Goal: Information Seeking & Learning: Stay updated

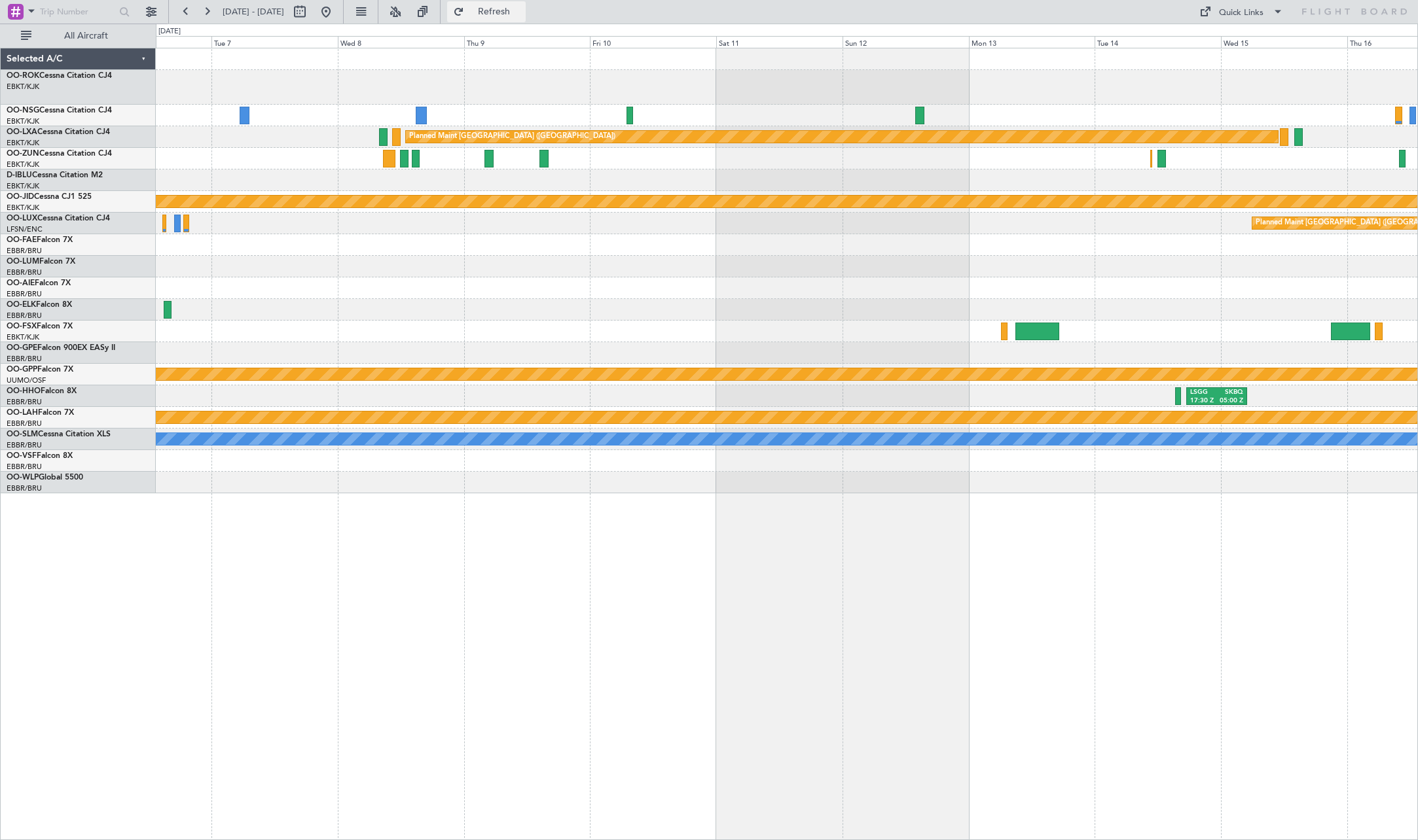
click at [517, 12] on span "Refresh" at bounding box center [494, 12] width 55 height 9
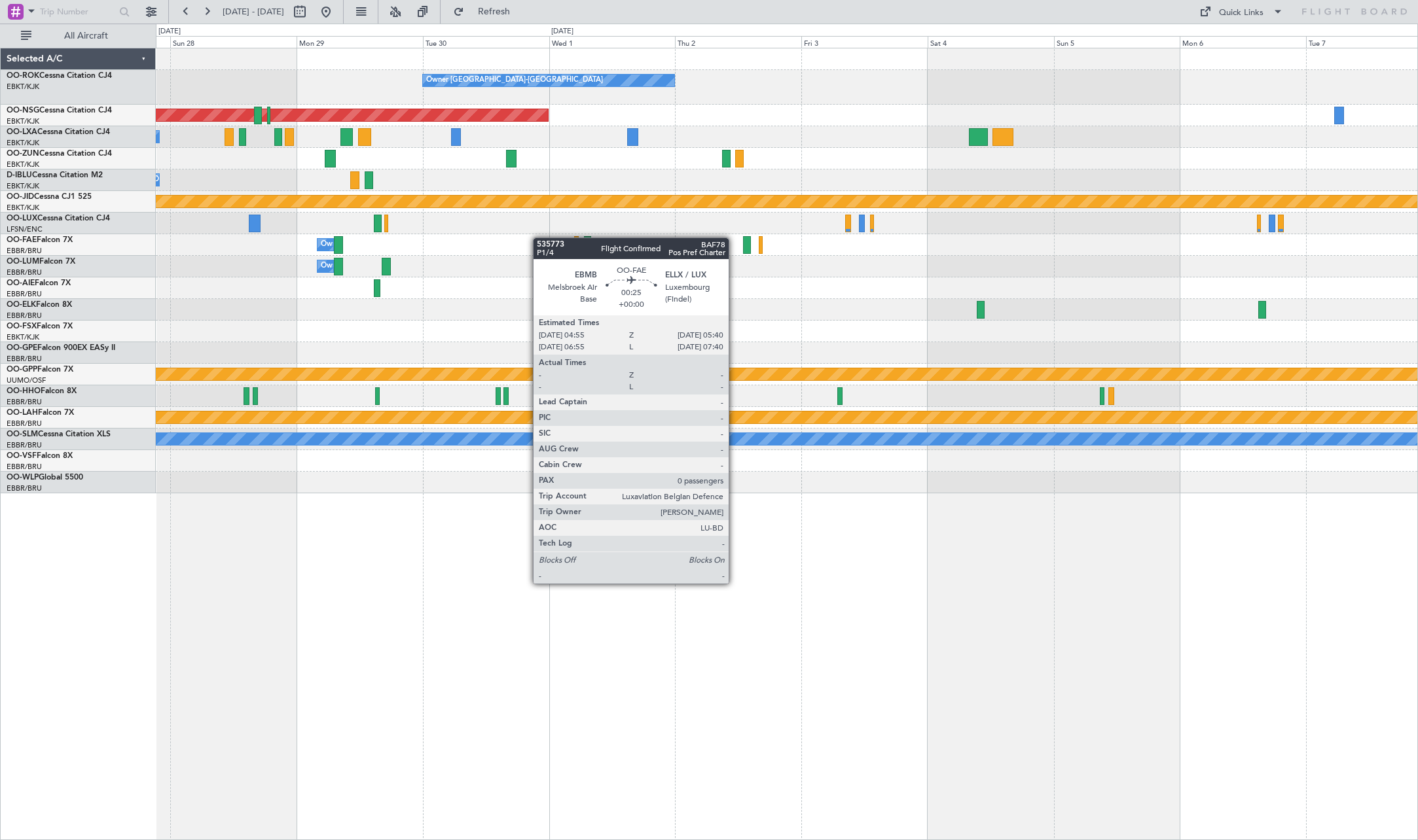
click at [1219, 251] on div "Owner [GEOGRAPHIC_DATA]-[GEOGRAPHIC_DATA] Planned Maint [GEOGRAPHIC_DATA] ([GEO…" at bounding box center [787, 271] width 1261 height 445
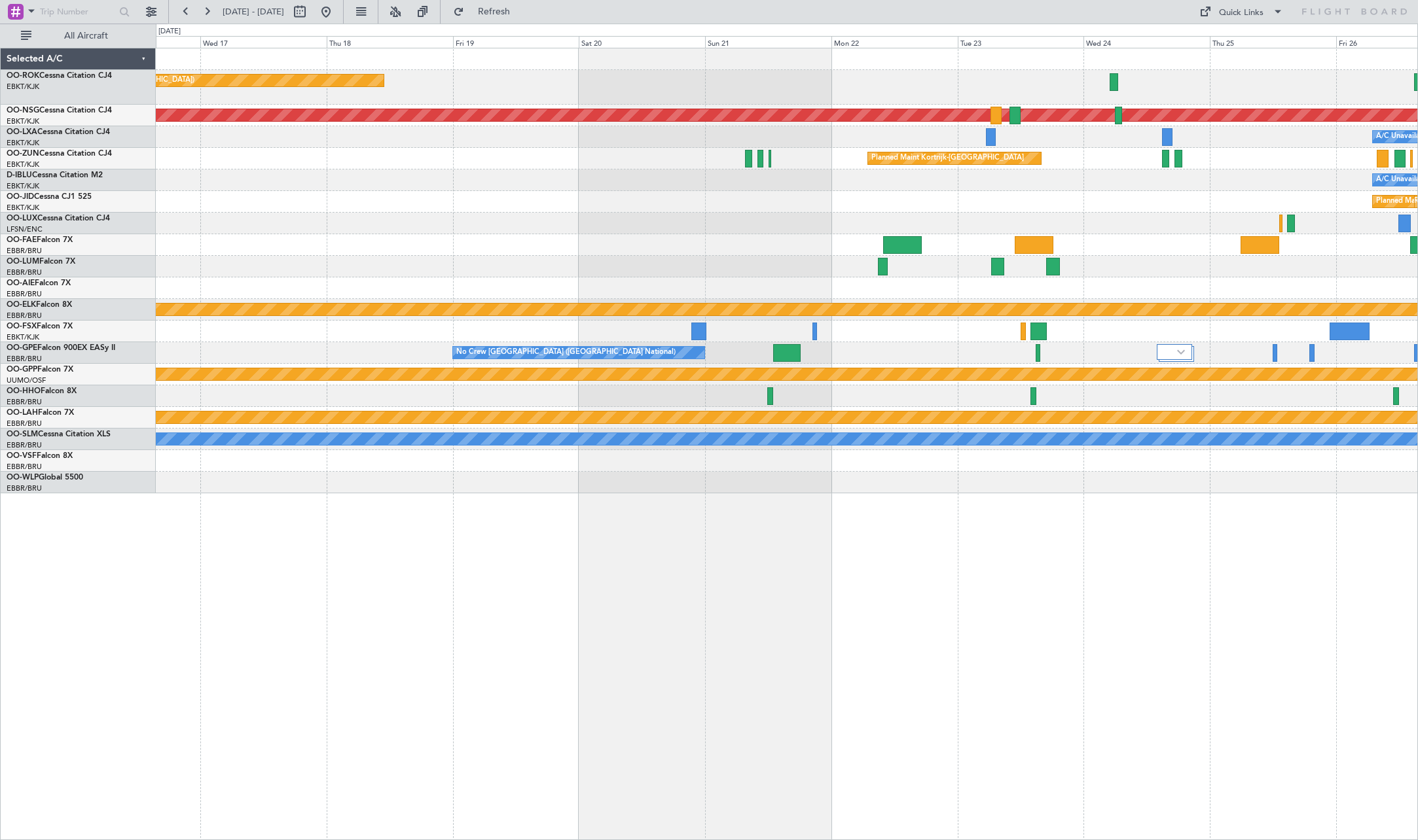
click at [1189, 253] on div at bounding box center [787, 245] width 1261 height 22
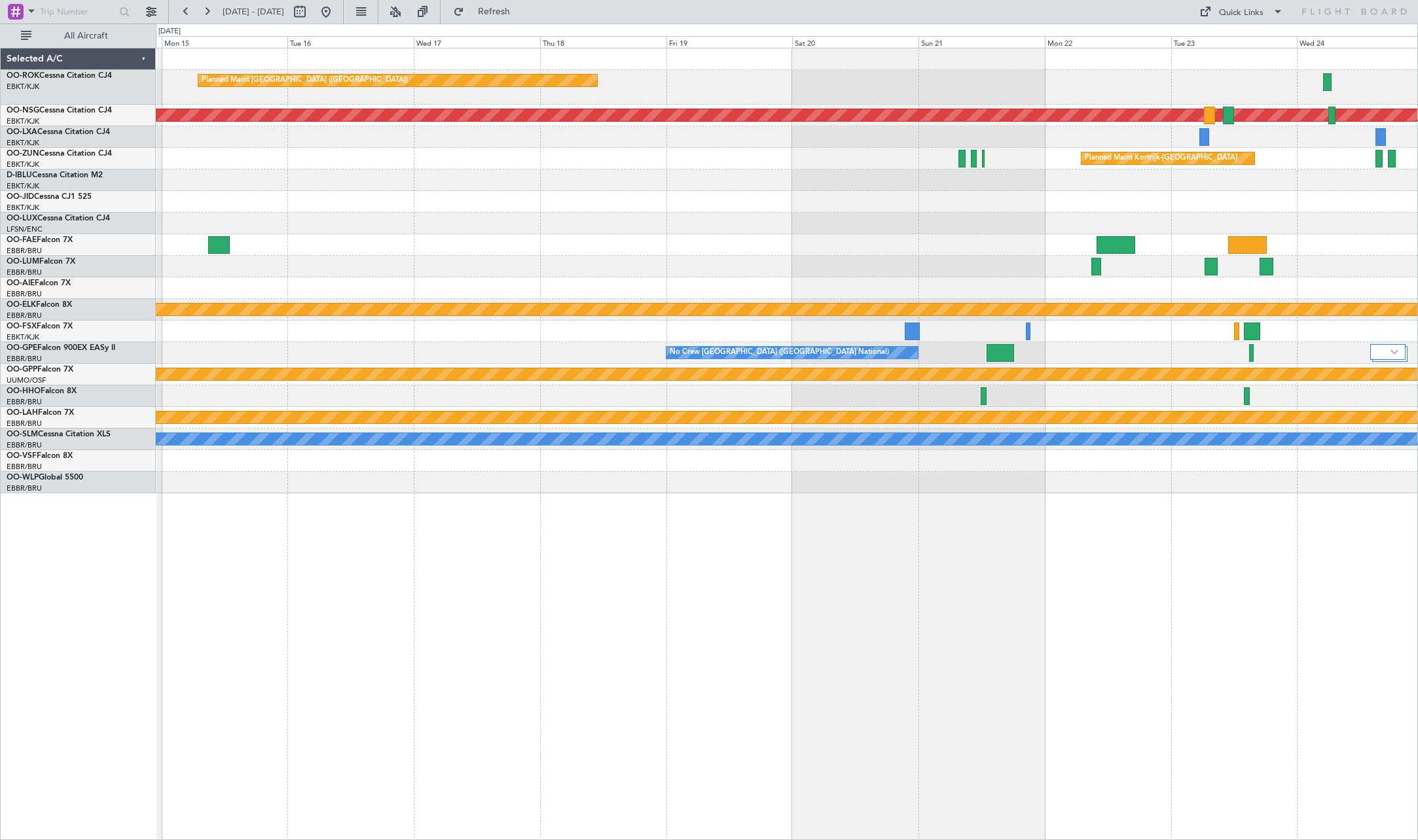
click at [1139, 248] on div "Planned Maint [GEOGRAPHIC_DATA] ([GEOGRAPHIC_DATA]) Planned Maint [GEOGRAPHIC_D…" at bounding box center [787, 271] width 1261 height 445
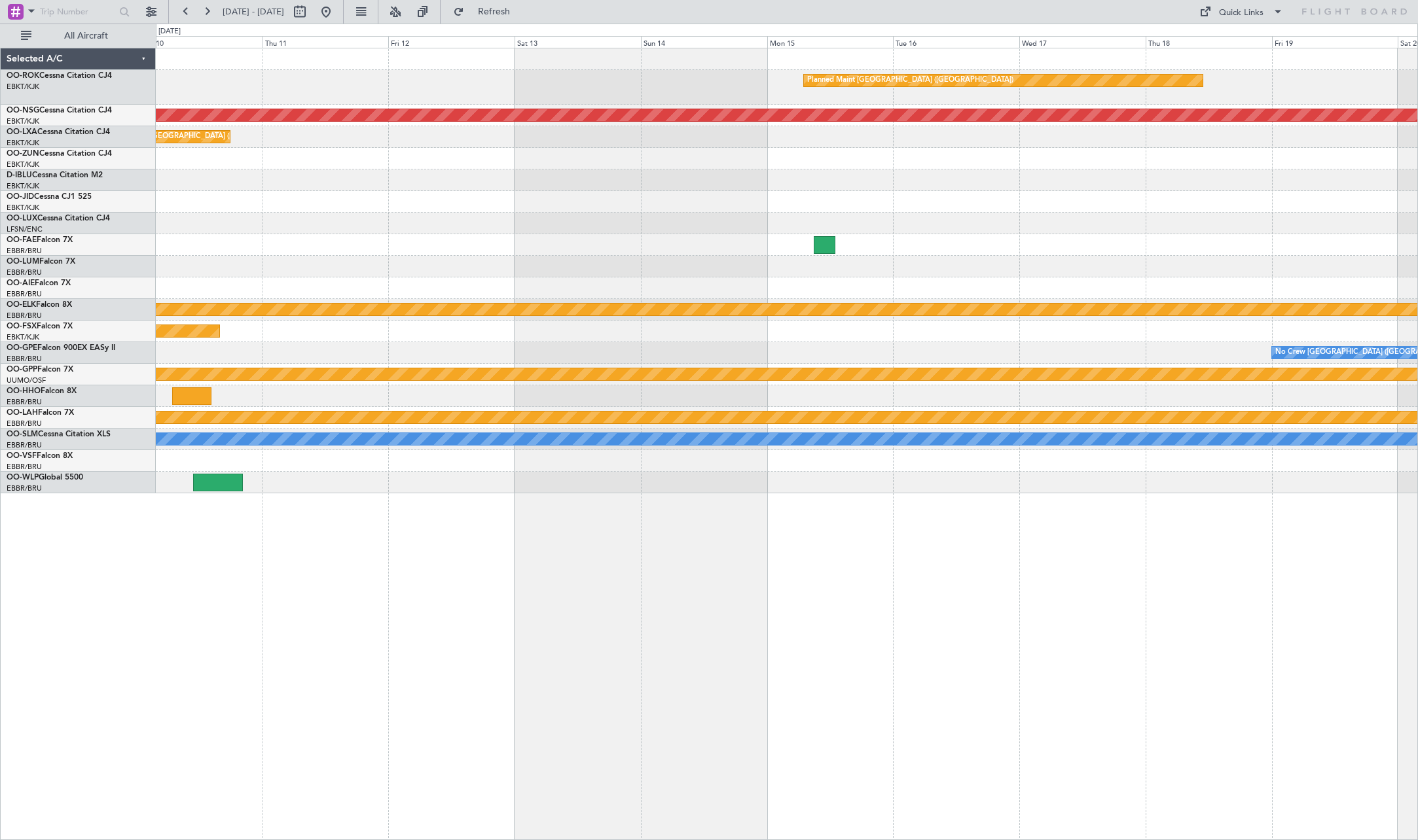
click at [1119, 243] on div "Planned Maint [GEOGRAPHIC_DATA] ([GEOGRAPHIC_DATA]) Planned Maint [GEOGRAPHIC_D…" at bounding box center [787, 271] width 1261 height 445
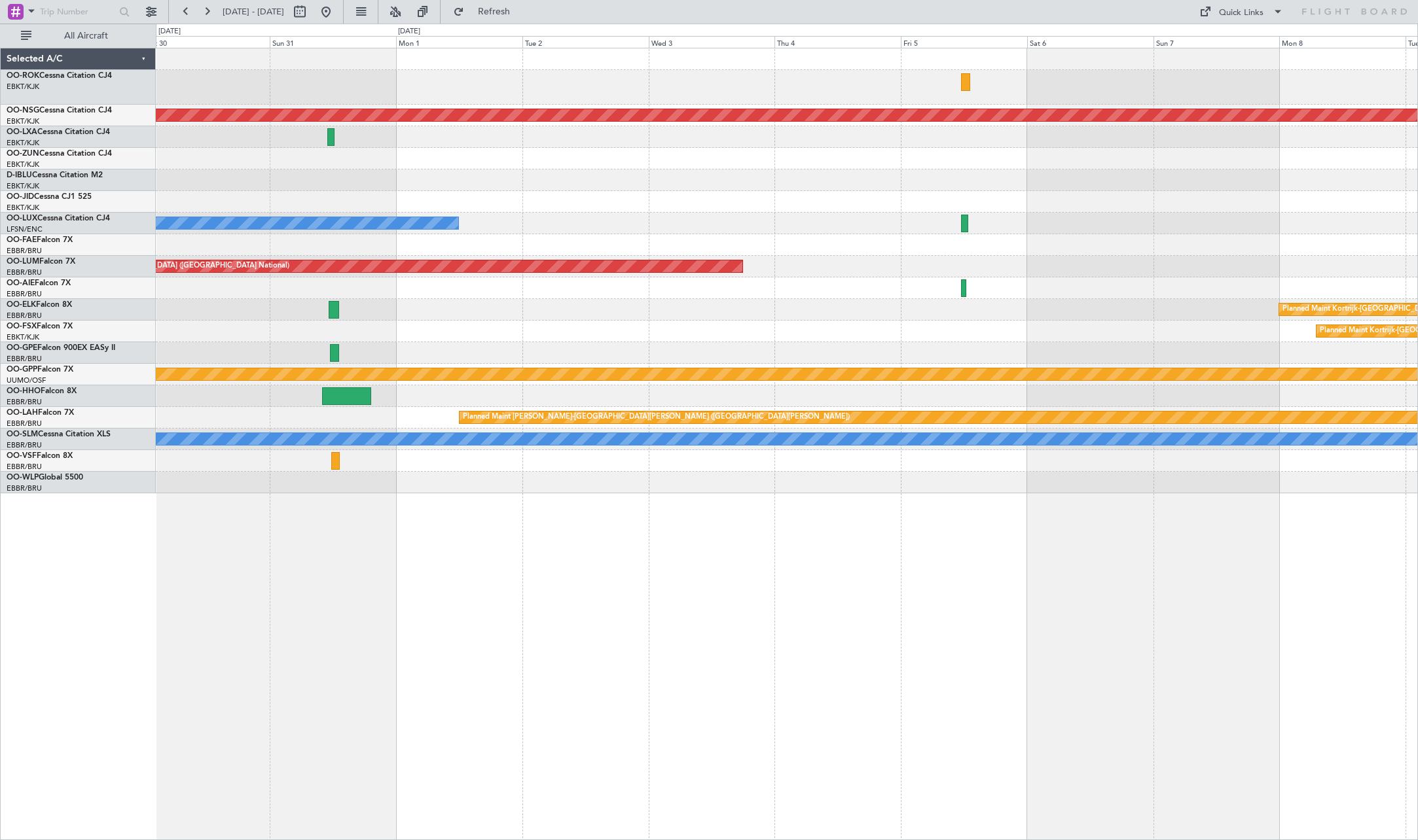
click at [1119, 222] on div "Planned Maint [GEOGRAPHIC_DATA] ([GEOGRAPHIC_DATA]) Planned Maint [GEOGRAPHIC_D…" at bounding box center [787, 271] width 1261 height 445
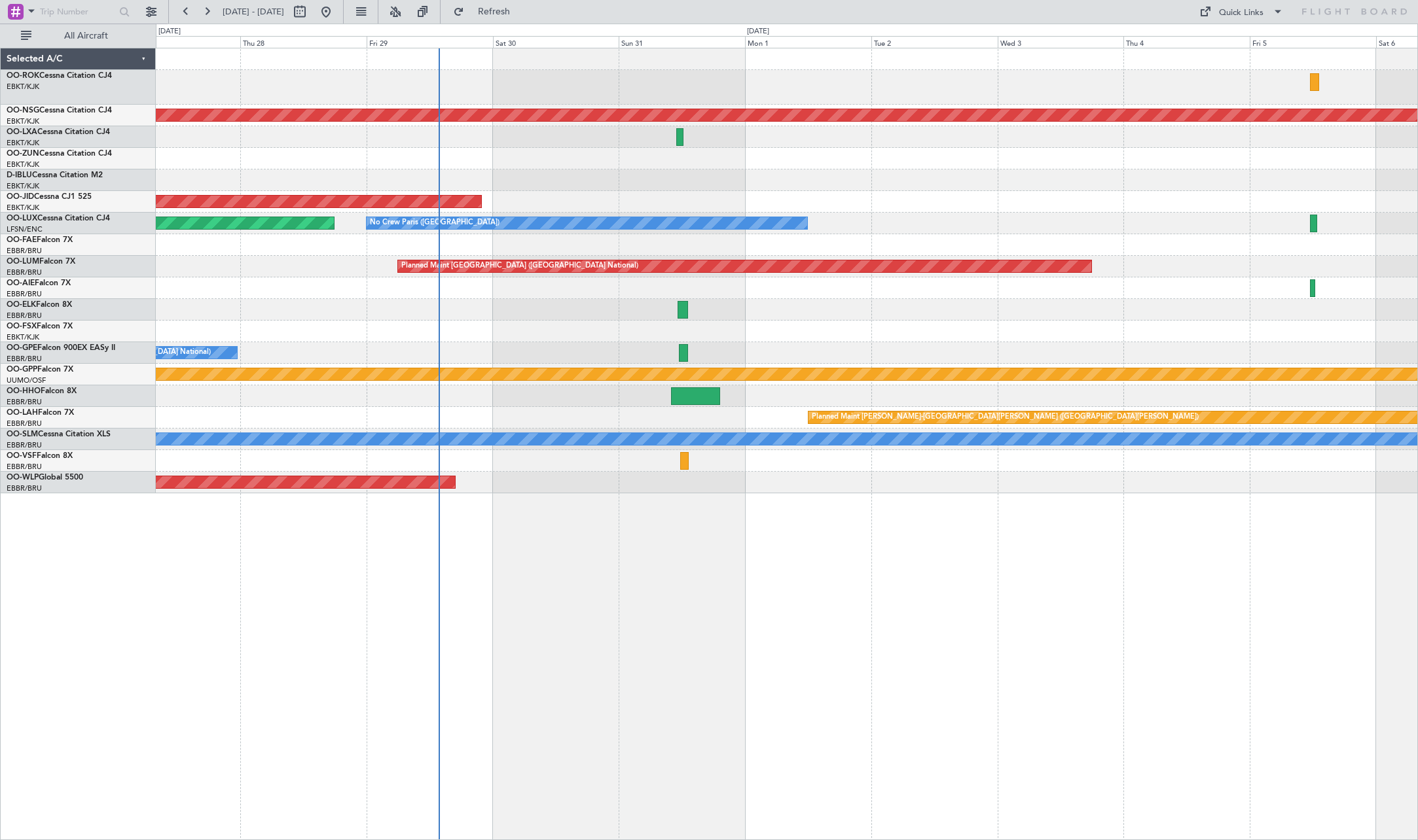
click at [977, 203] on div "Planned Maint [GEOGRAPHIC_DATA] ([GEOGRAPHIC_DATA]) AOG Maint [GEOGRAPHIC_DATA]…" at bounding box center [787, 271] width 1261 height 445
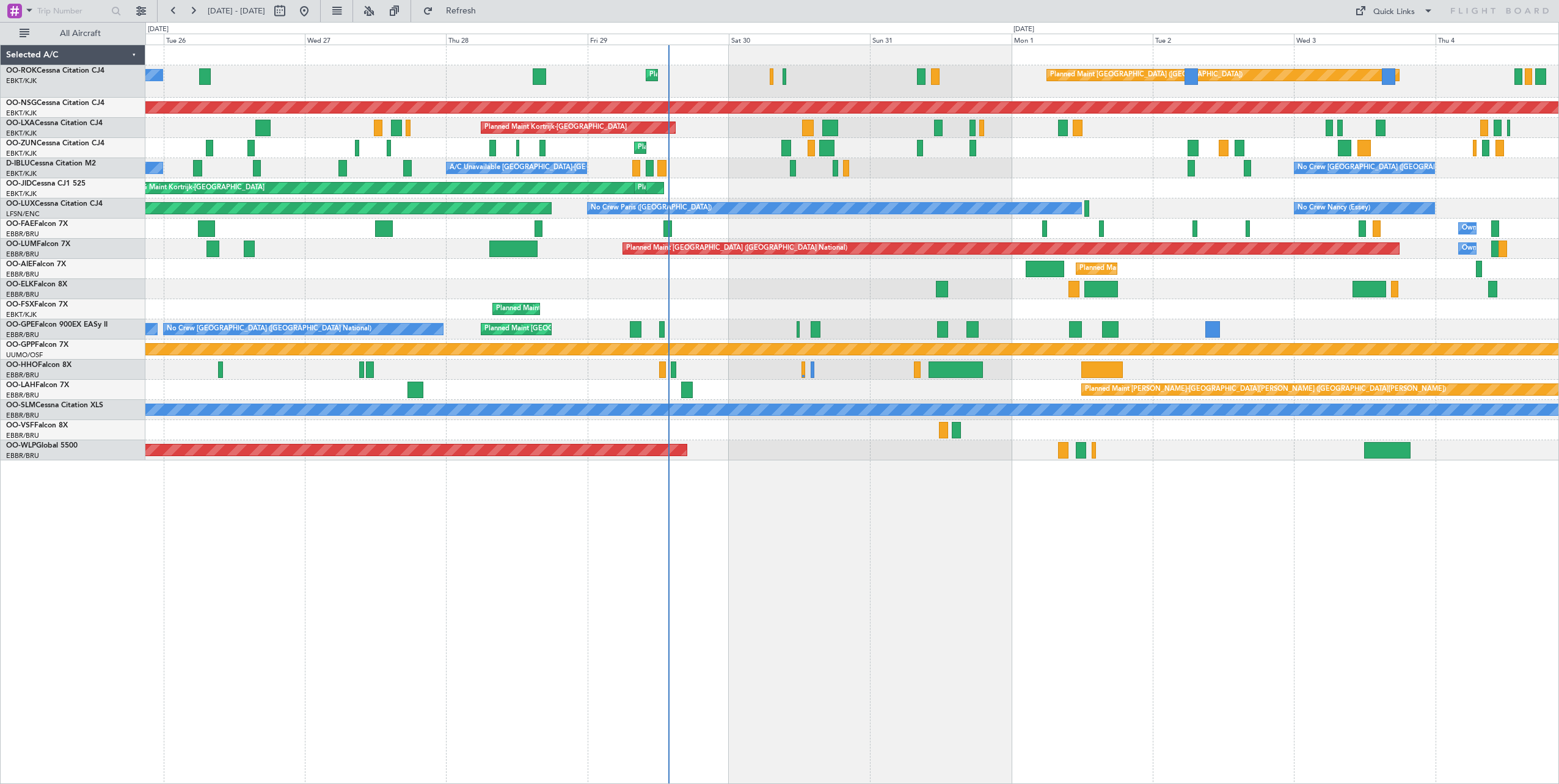
click at [1060, 185] on div "A/C Unavailable Planned Maint [GEOGRAPHIC_DATA] ([GEOGRAPHIC_DATA]) Planned Mai…" at bounding box center [852, 253] width 1413 height 416
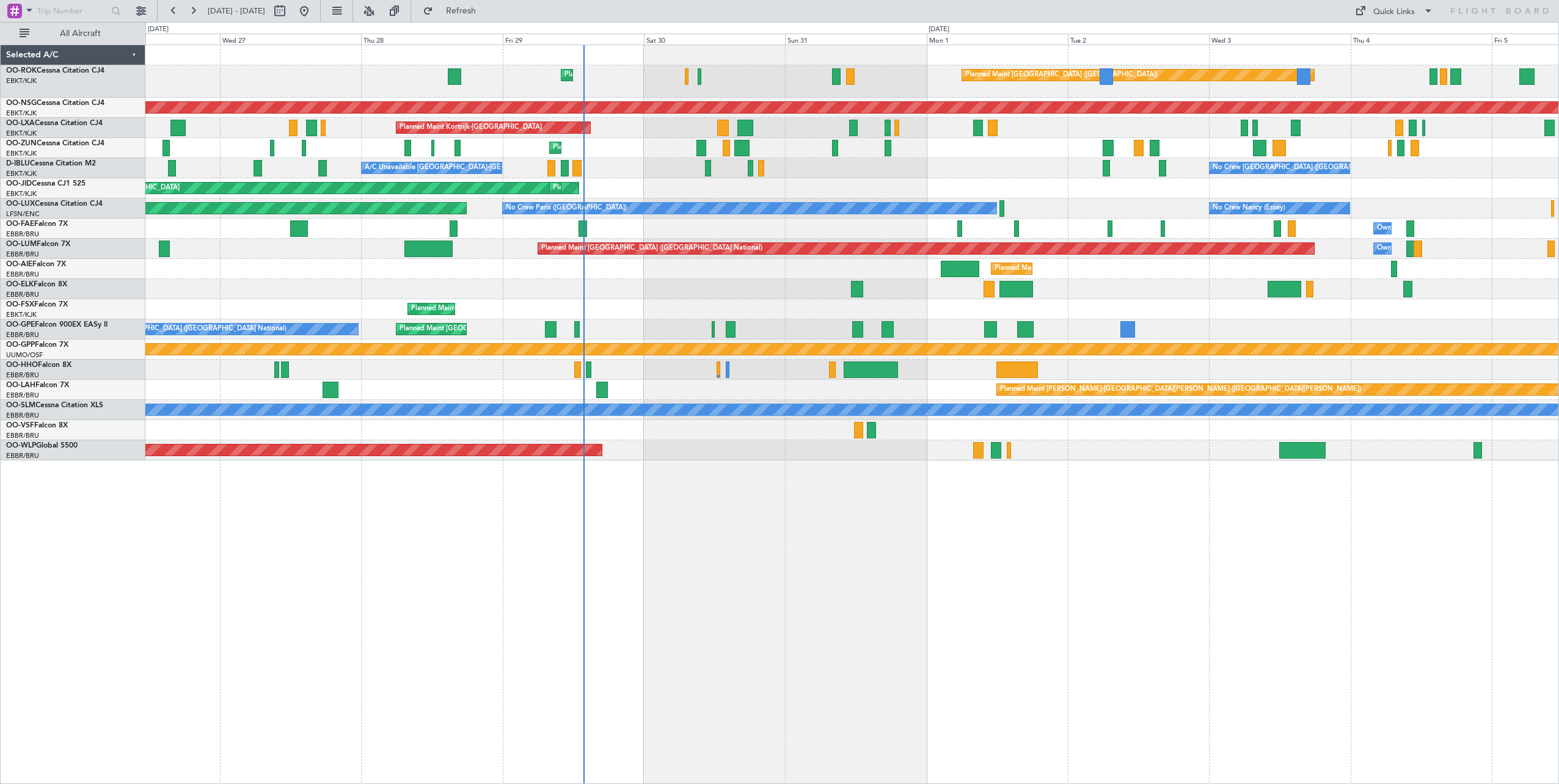
click at [722, 187] on div "AOG Maint Kortrijk-[GEOGRAPHIC_DATA] Planned Maint [GEOGRAPHIC_DATA]-[GEOGRAPHI…" at bounding box center [852, 188] width 1413 height 20
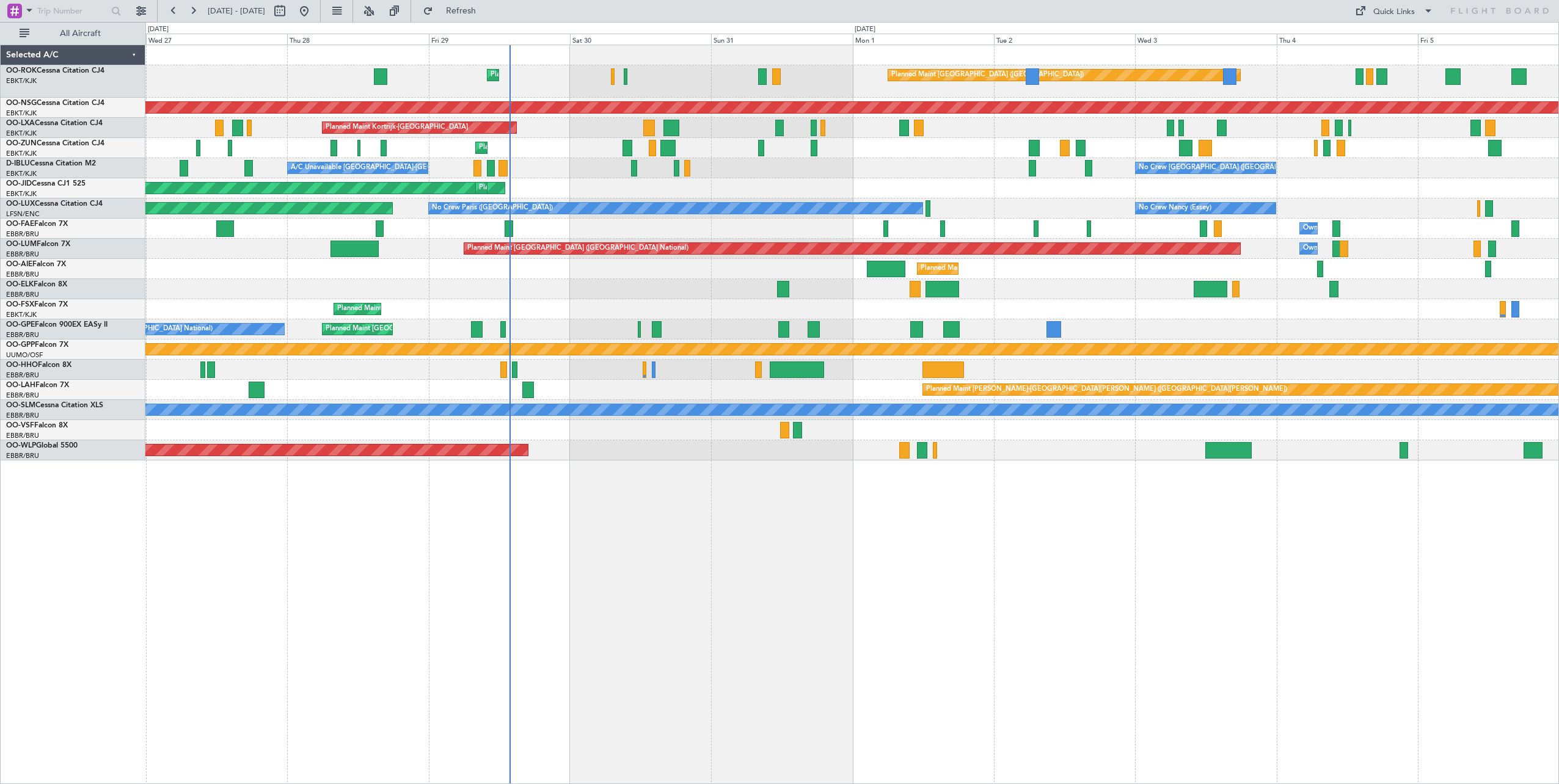
click at [676, 194] on div "AOG Maint Kortrijk-[GEOGRAPHIC_DATA] Planned Maint [GEOGRAPHIC_DATA]-[GEOGRAPHI…" at bounding box center [852, 188] width 1413 height 20
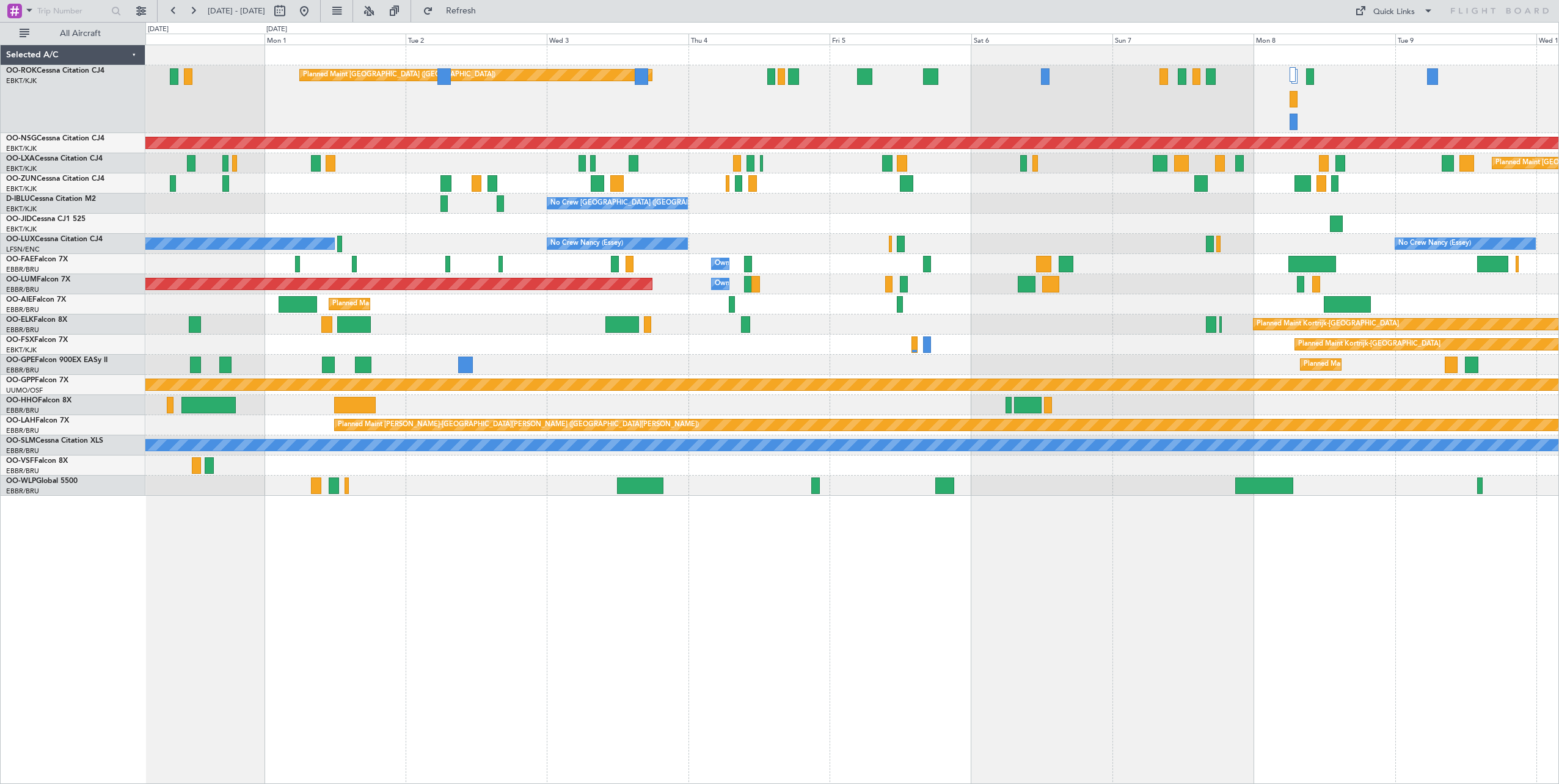
click at [710, 109] on div "Planned Maint [GEOGRAPHIC_DATA] ([GEOGRAPHIC_DATA]) Planned Maint [GEOGRAPHIC_D…" at bounding box center [852, 99] width 1413 height 68
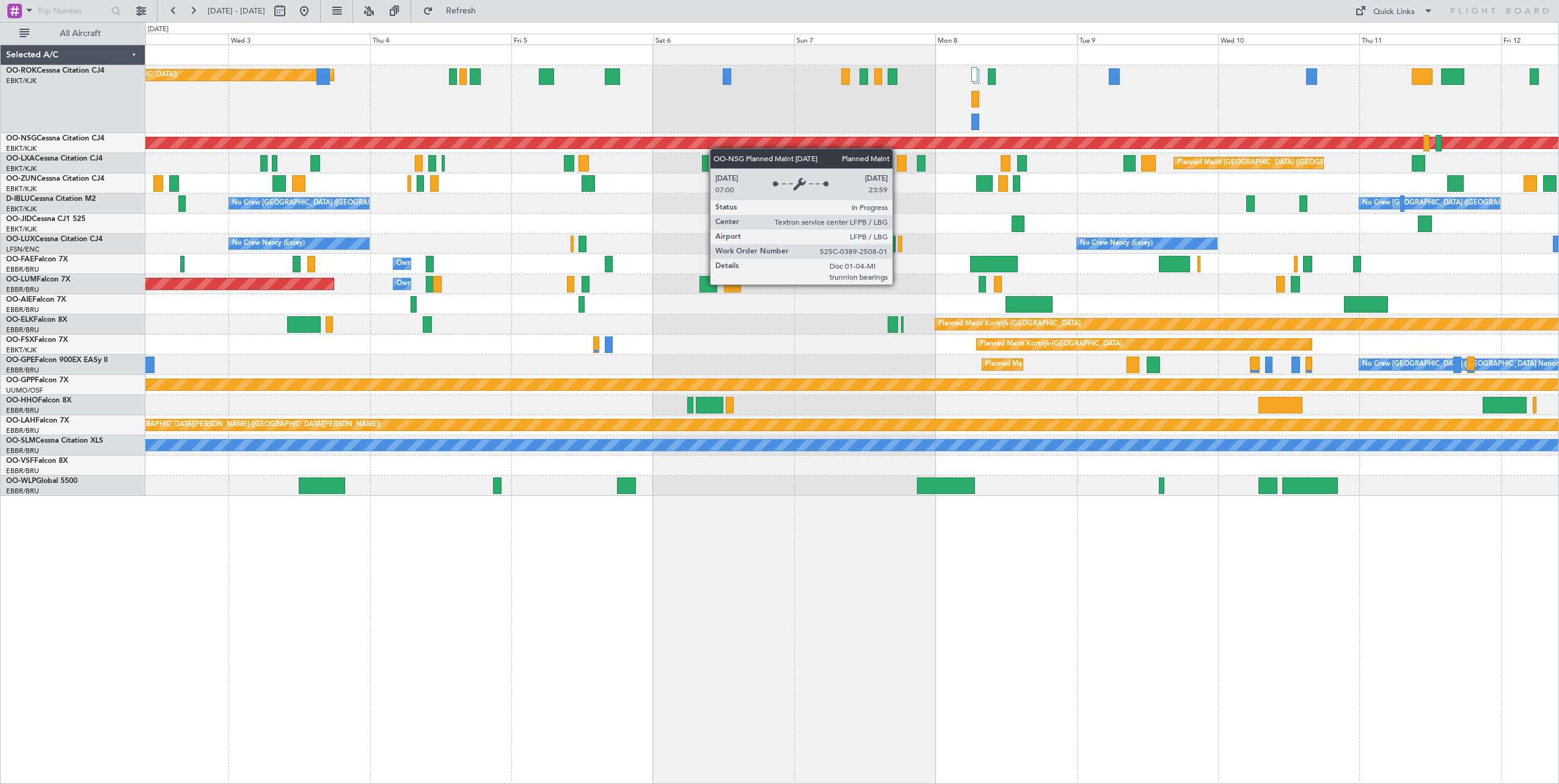
click at [667, 141] on div "Planned Maint [GEOGRAPHIC_DATA] ([GEOGRAPHIC_DATA]) Planned Maint [GEOGRAPHIC_D…" at bounding box center [852, 271] width 1413 height 451
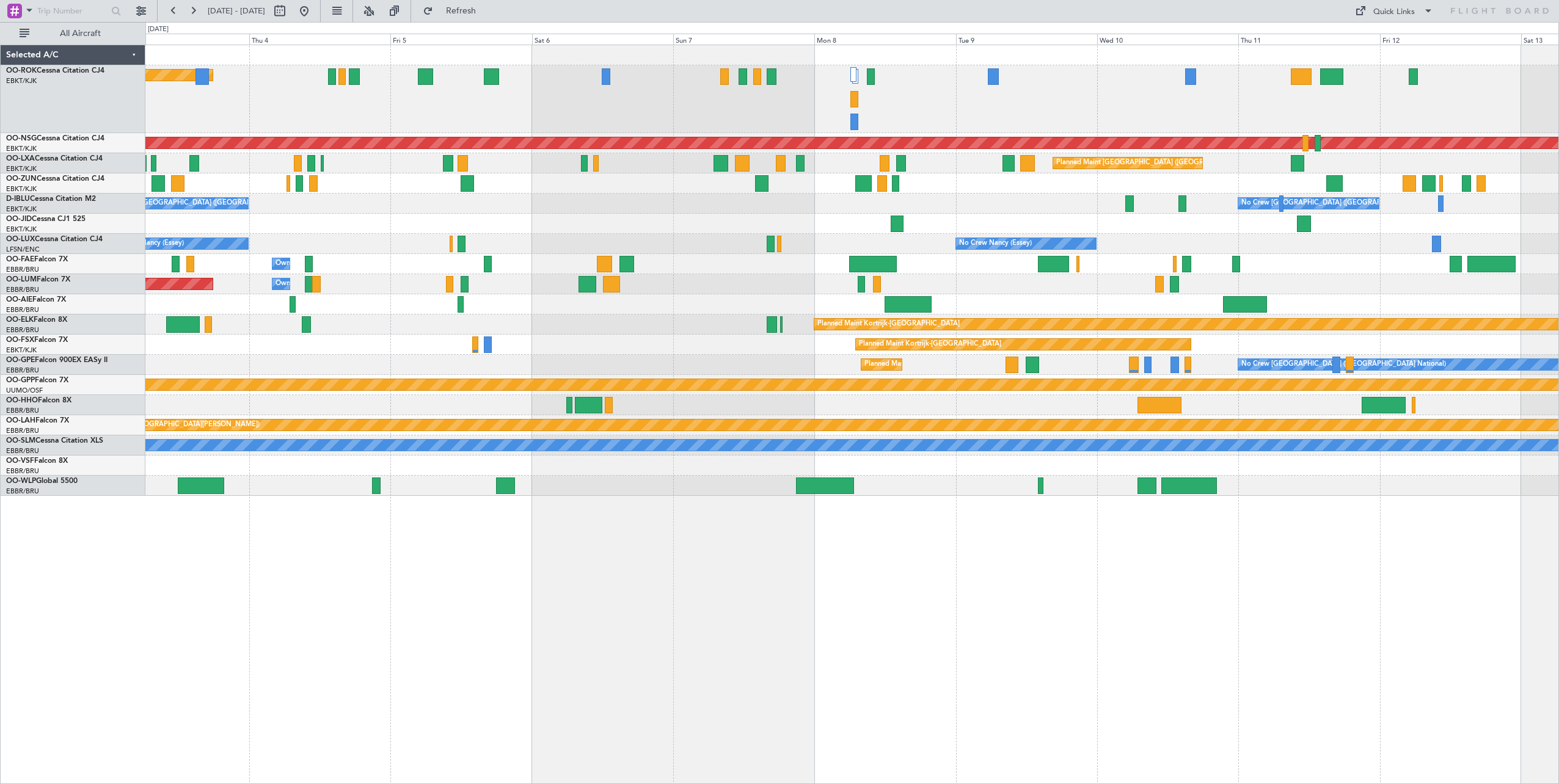
click at [1011, 201] on div "Planned Maint [GEOGRAPHIC_DATA] ([GEOGRAPHIC_DATA]) Planned Maint [GEOGRAPHIC_D…" at bounding box center [852, 271] width 1413 height 451
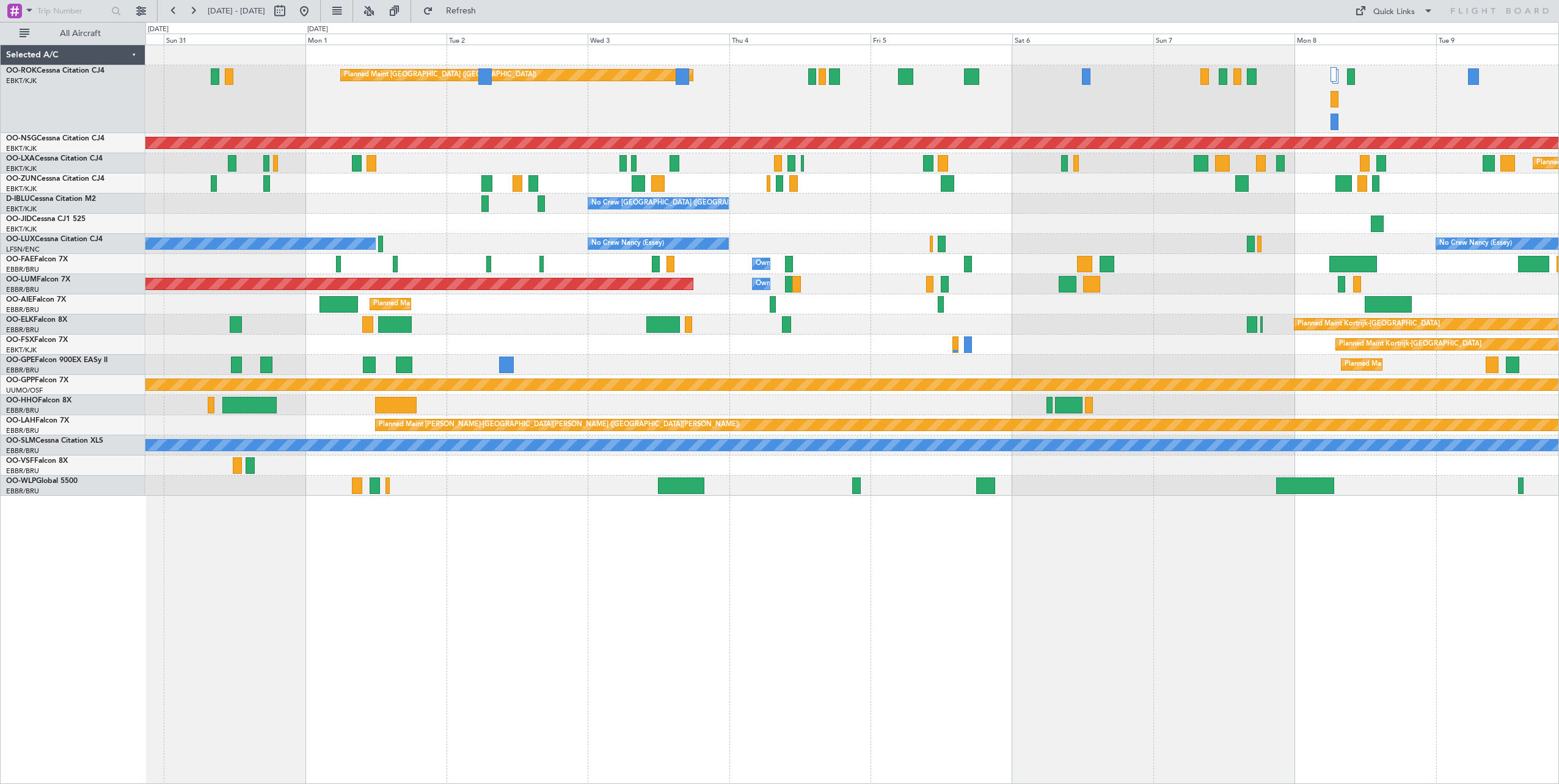
click at [1057, 213] on div "No Crew [GEOGRAPHIC_DATA] ([GEOGRAPHIC_DATA] National) No Crew [GEOGRAPHIC_DATA…" at bounding box center [852, 203] width 1413 height 20
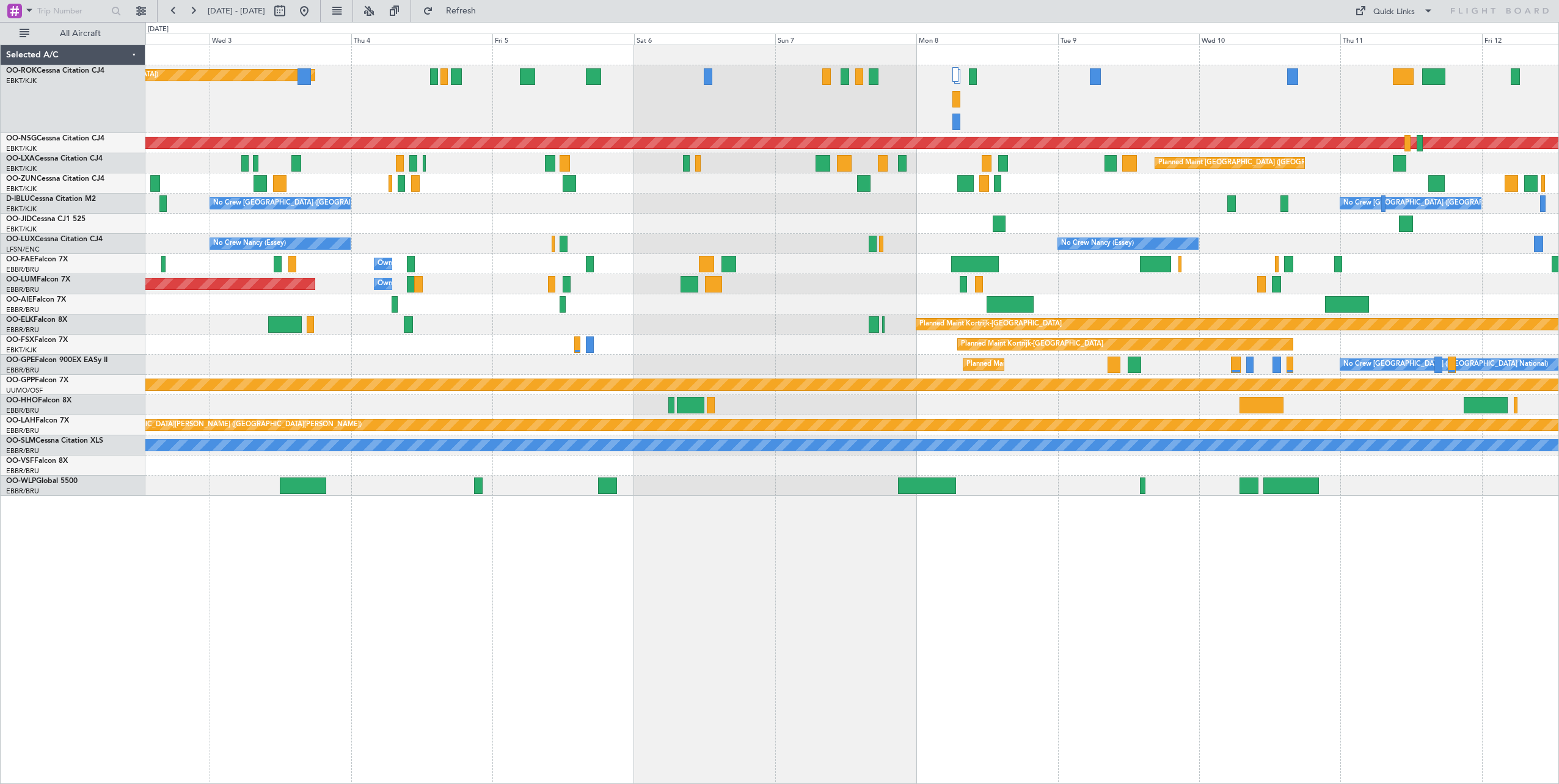
click at [470, 218] on div at bounding box center [852, 224] width 1413 height 20
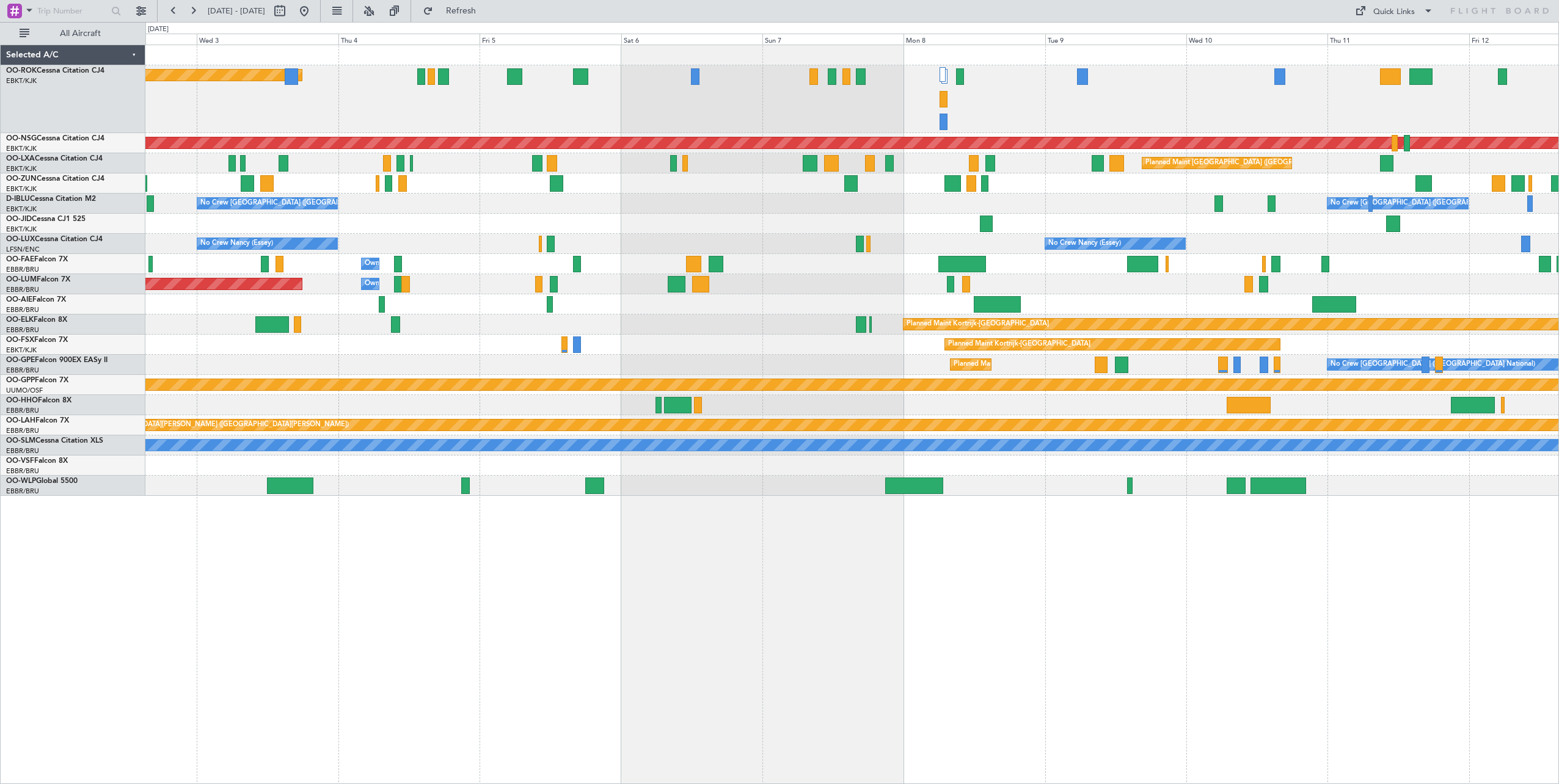
click at [411, 216] on div at bounding box center [852, 224] width 1413 height 20
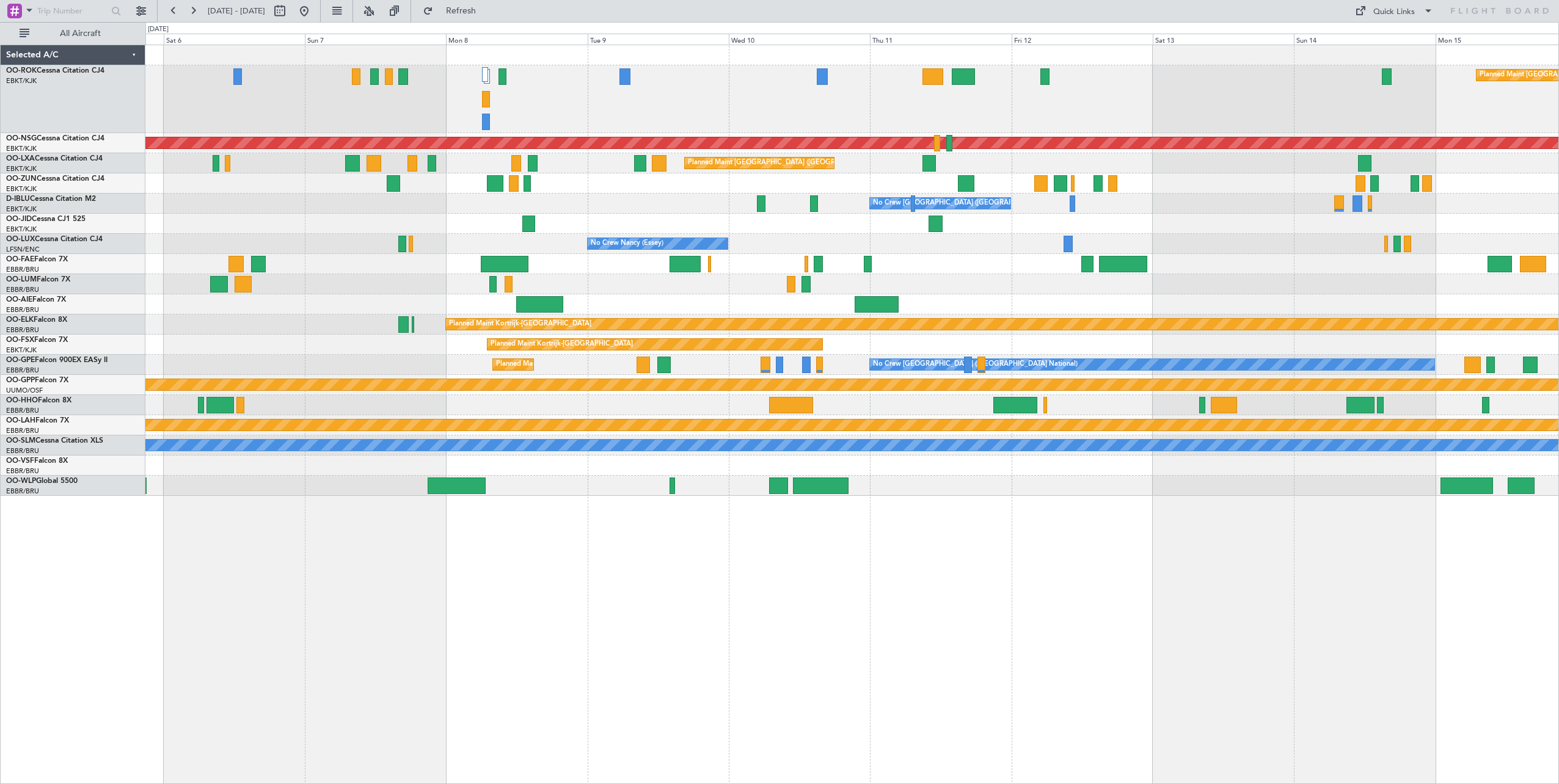
click at [846, 234] on div "Planned Maint [GEOGRAPHIC_DATA] ([GEOGRAPHIC_DATA]) Planned Maint [GEOGRAPHIC_D…" at bounding box center [852, 271] width 1413 height 451
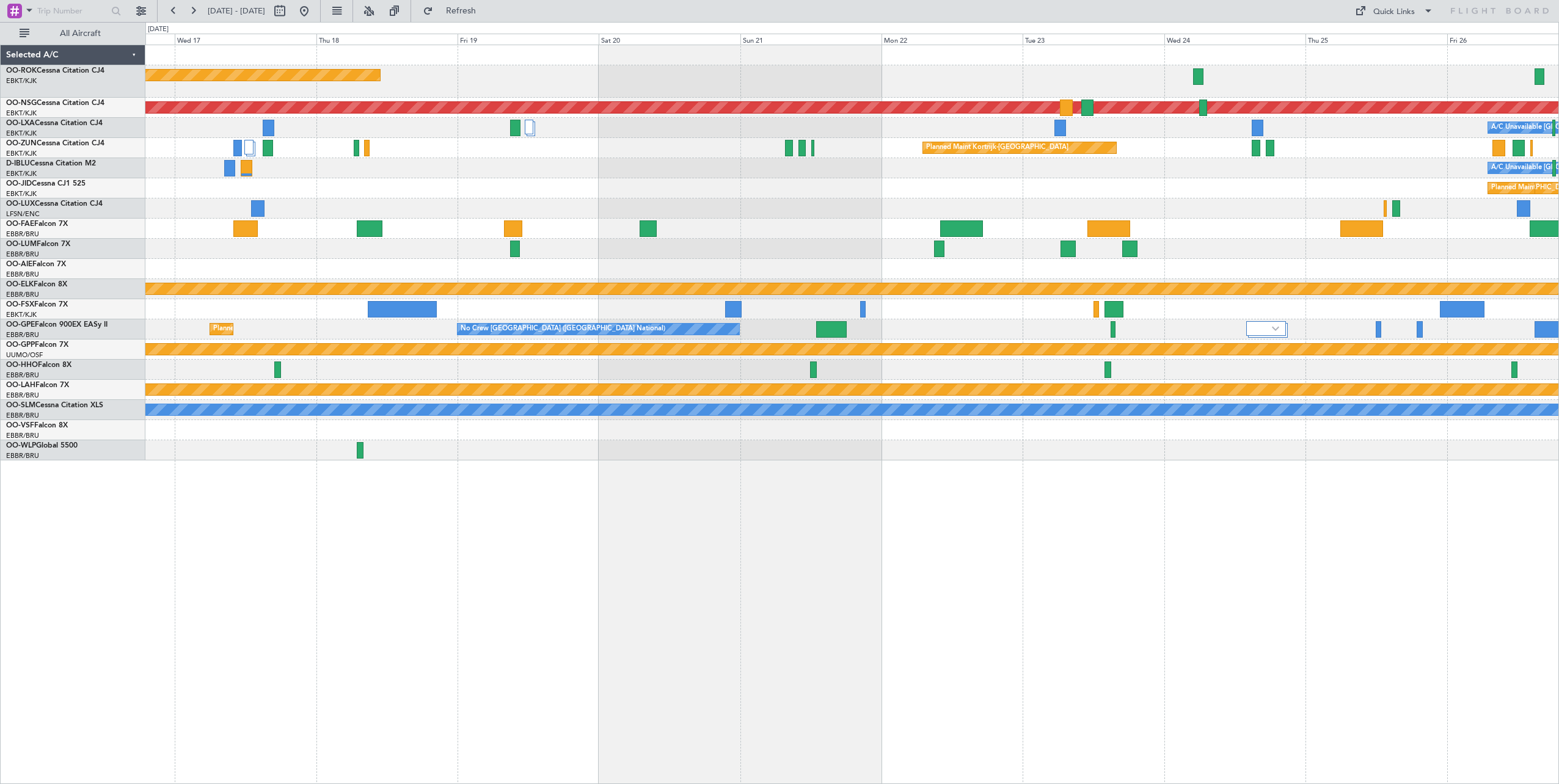
click at [304, 182] on div "Planned Maint [GEOGRAPHIC_DATA] ([GEOGRAPHIC_DATA]) Planned Maint [GEOGRAPHIC_D…" at bounding box center [852, 253] width 1413 height 416
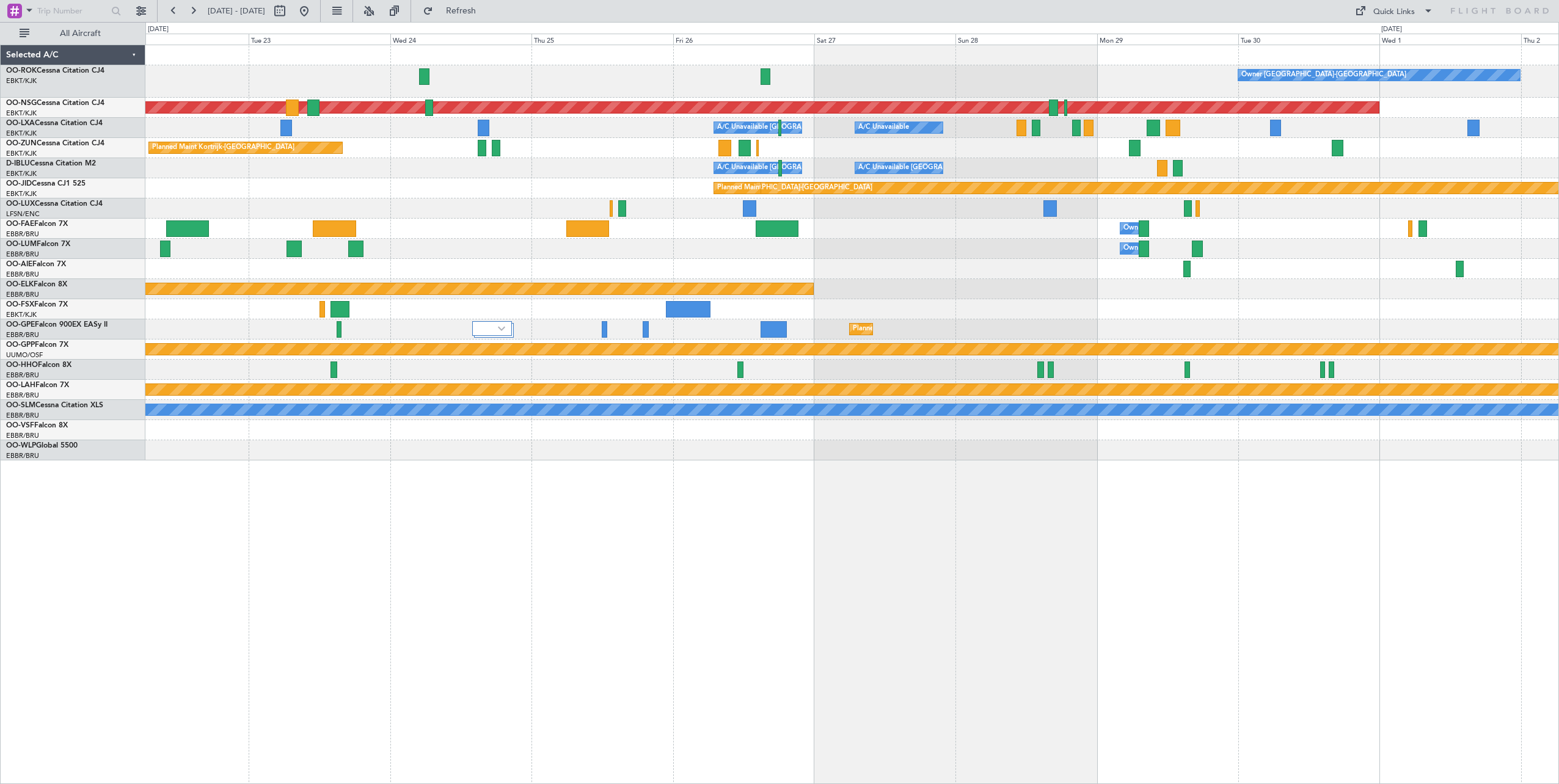
click at [1322, 251] on div "Owner [GEOGRAPHIC_DATA]-[GEOGRAPHIC_DATA] Planned Maint [GEOGRAPHIC_DATA] ([GEO…" at bounding box center [852, 253] width 1413 height 416
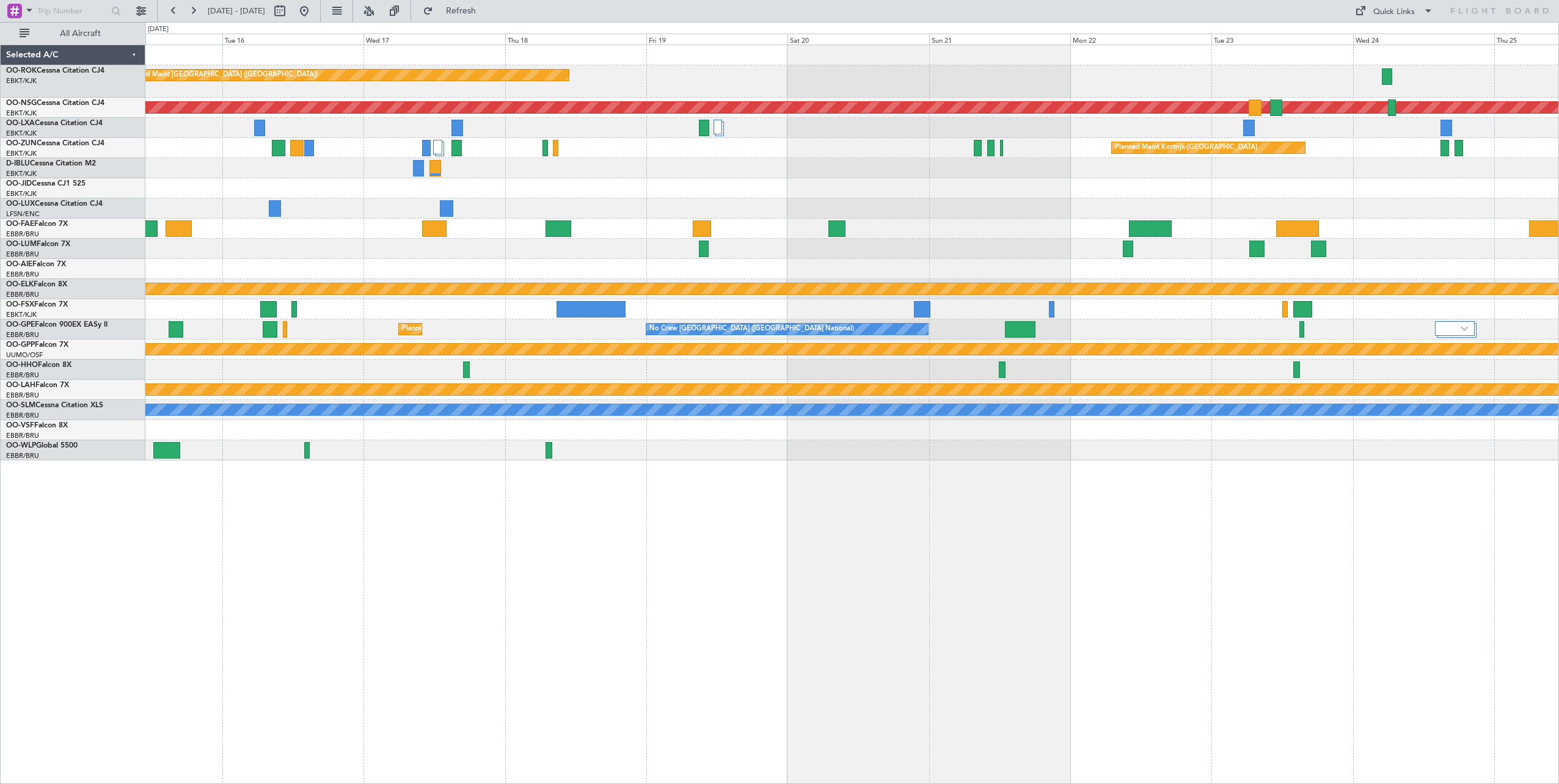
click at [1322, 344] on div "Planned Maint [GEOGRAPHIC_DATA] ([GEOGRAPHIC_DATA]) Planned Maint [GEOGRAPHIC_D…" at bounding box center [852, 253] width 1413 height 416
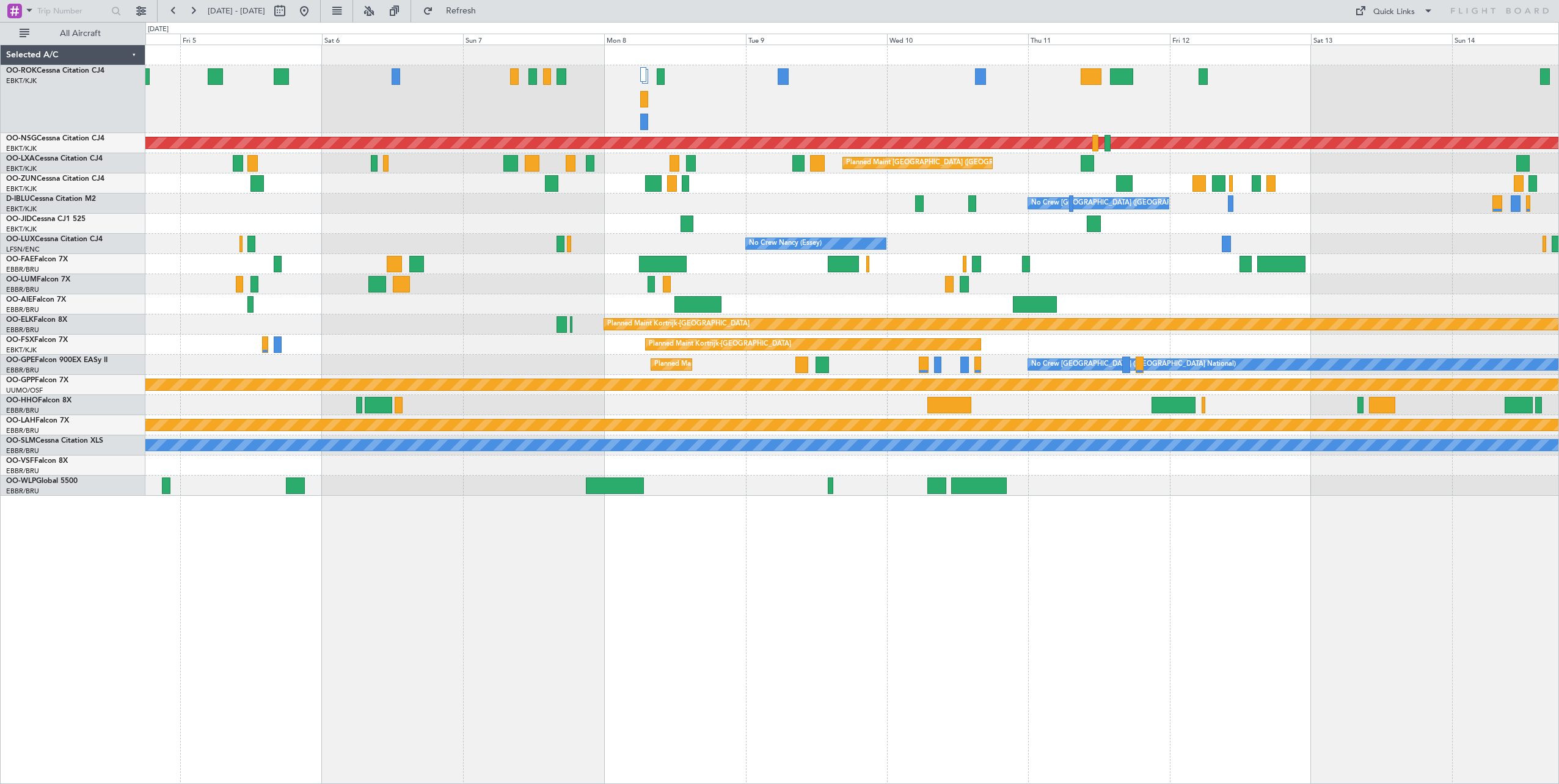
click at [1154, 608] on div "Planned Maint [GEOGRAPHIC_DATA] ([GEOGRAPHIC_DATA]) Planned Maint [GEOGRAPHIC_D…" at bounding box center [852, 414] width 1414 height 739
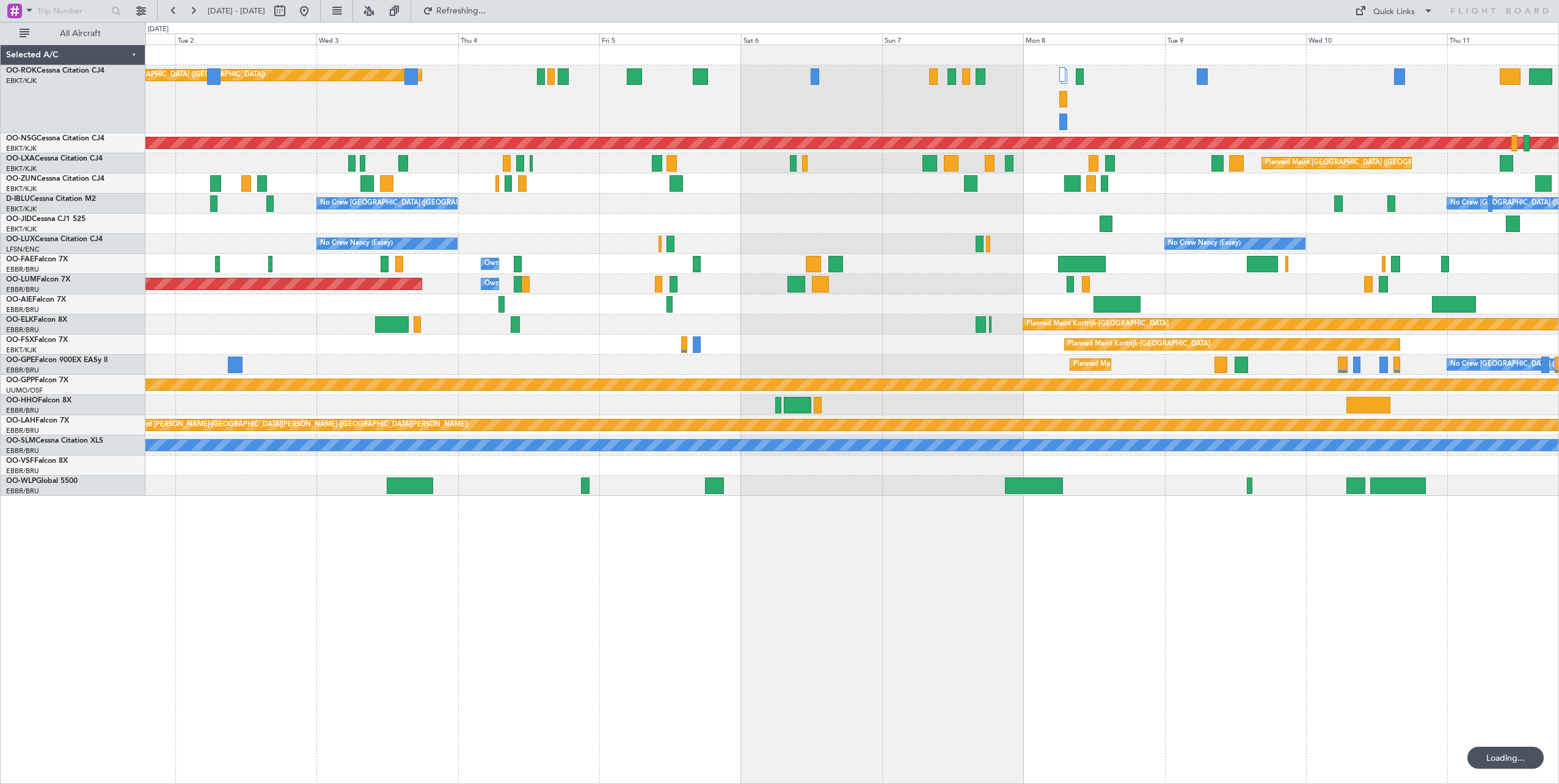
click at [1090, 607] on div "Planned Maint [GEOGRAPHIC_DATA] ([GEOGRAPHIC_DATA]) Planned Maint [GEOGRAPHIC_D…" at bounding box center [852, 414] width 1414 height 739
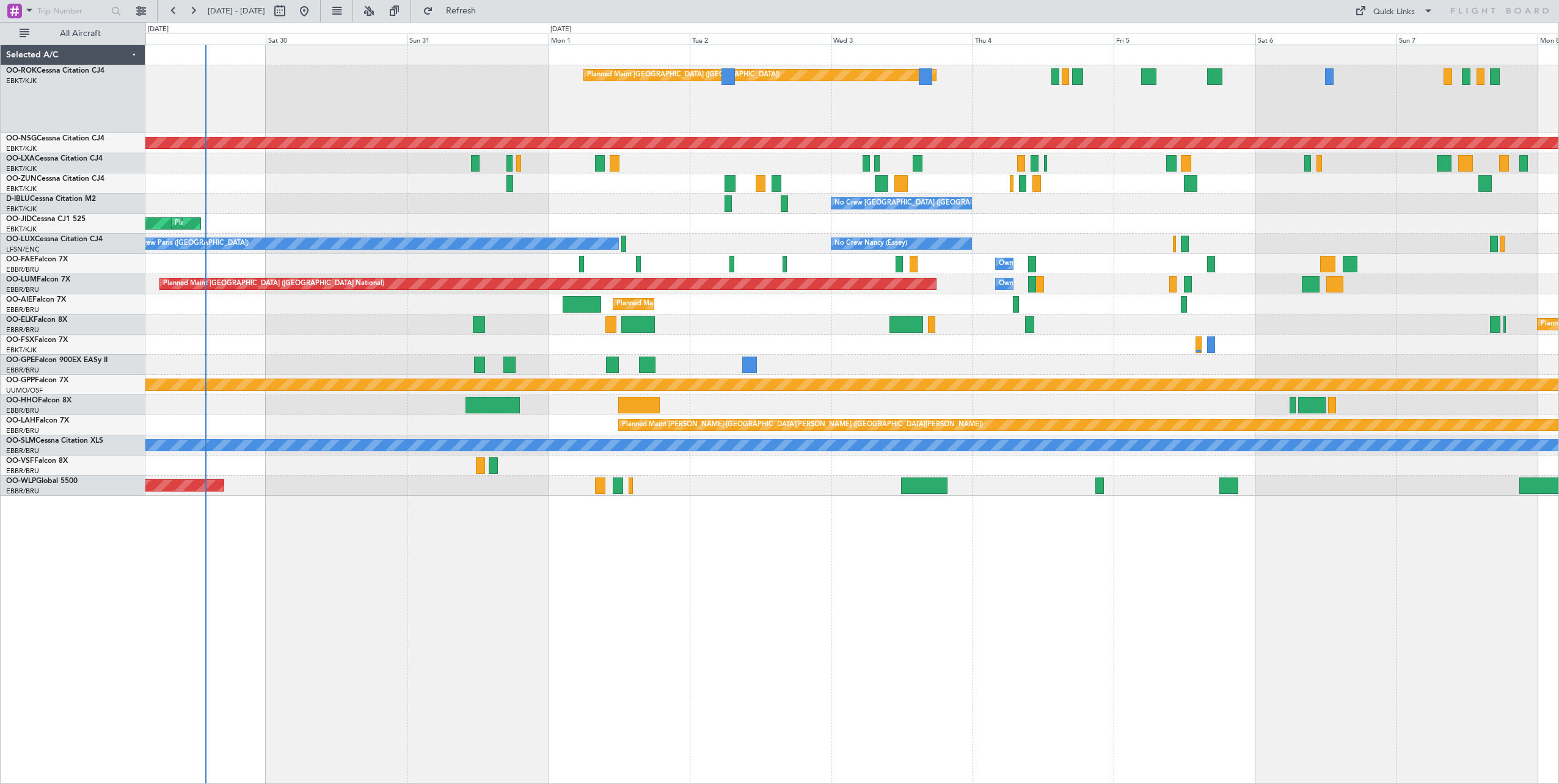
click at [1143, 606] on div "Planned Maint [GEOGRAPHIC_DATA] ([GEOGRAPHIC_DATA]) Planned Maint [GEOGRAPHIC_D…" at bounding box center [852, 414] width 1414 height 739
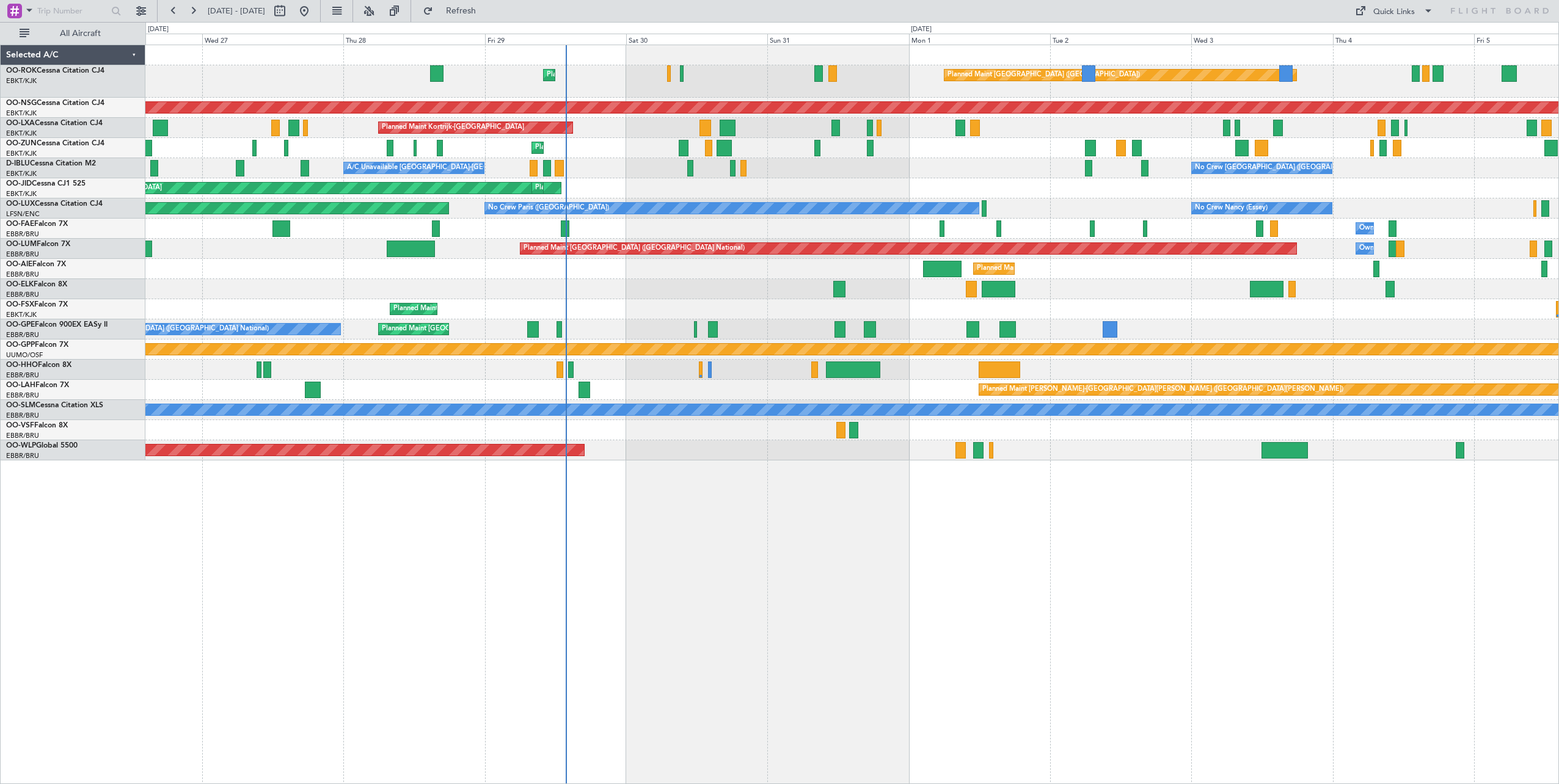
click at [1043, 585] on div "Planned Maint [GEOGRAPHIC_DATA] ([GEOGRAPHIC_DATA]) Planned Maint [GEOGRAPHIC_D…" at bounding box center [852, 414] width 1414 height 739
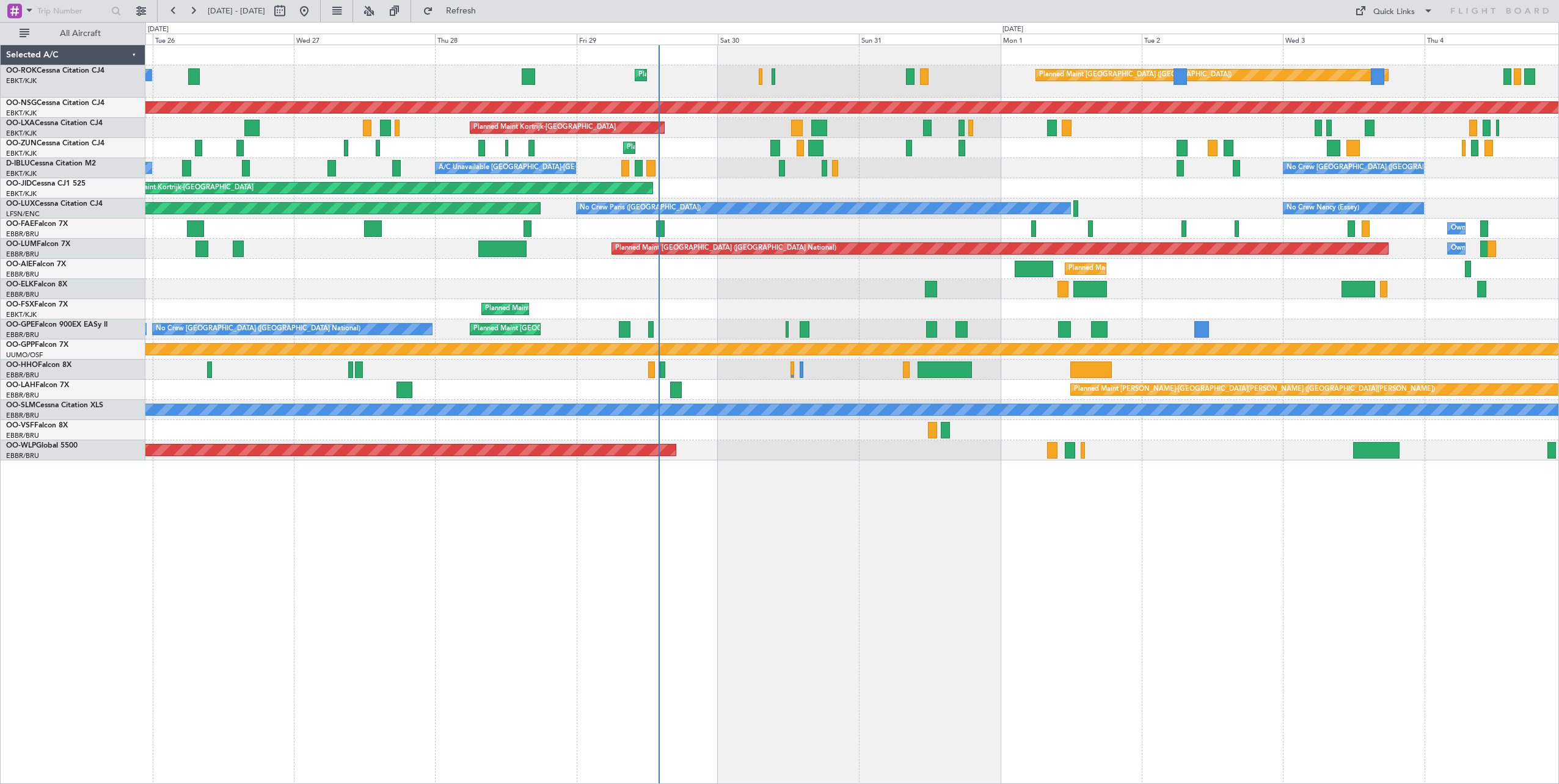
click at [628, 192] on div "Planned Maint [GEOGRAPHIC_DATA] ([GEOGRAPHIC_DATA]) Planned Maint [GEOGRAPHIC_D…" at bounding box center [852, 253] width 1413 height 416
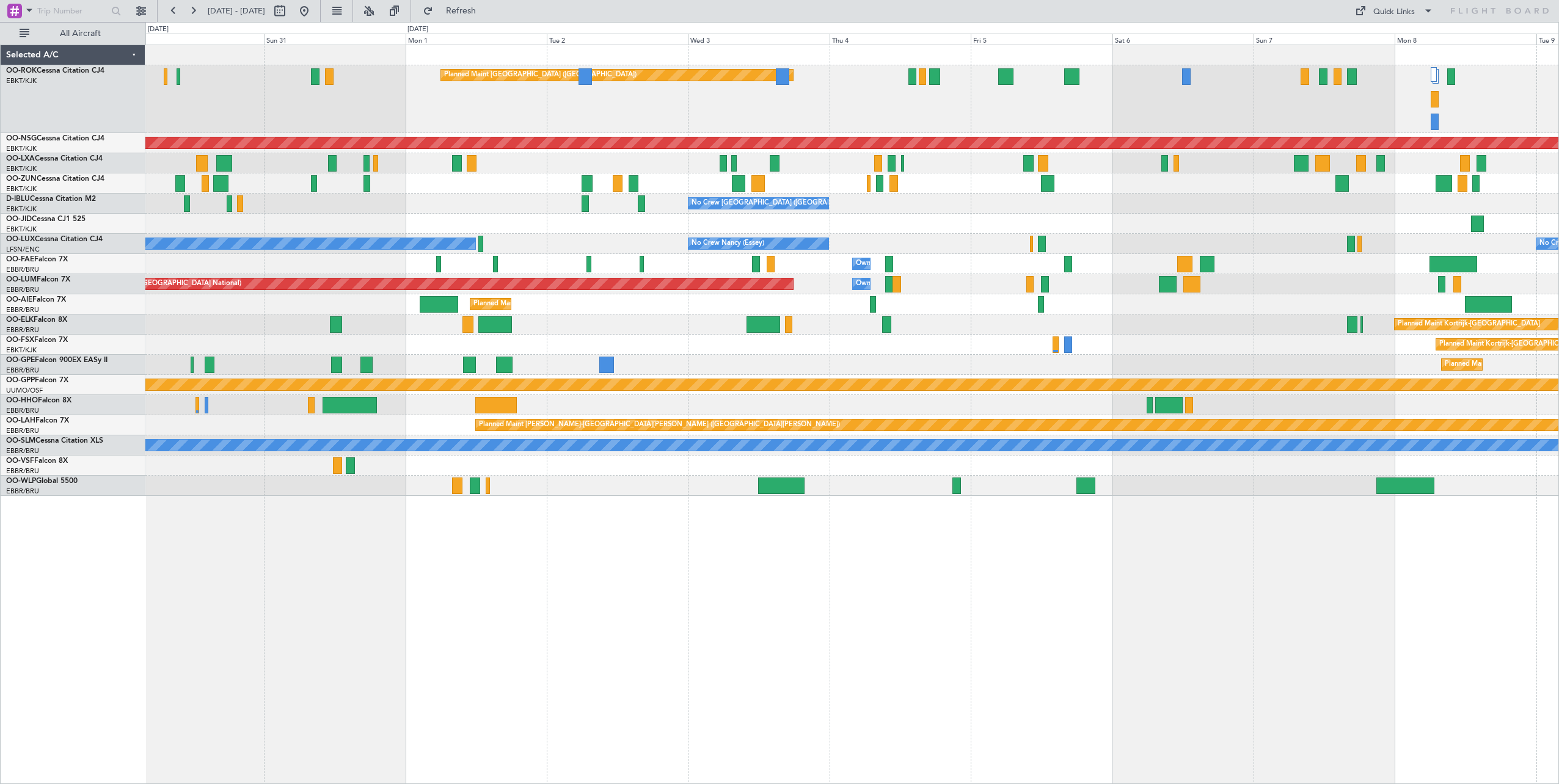
click at [984, 506] on div "Planned Maint [GEOGRAPHIC_DATA] ([GEOGRAPHIC_DATA]) Planned Maint [GEOGRAPHIC_D…" at bounding box center [852, 414] width 1414 height 739
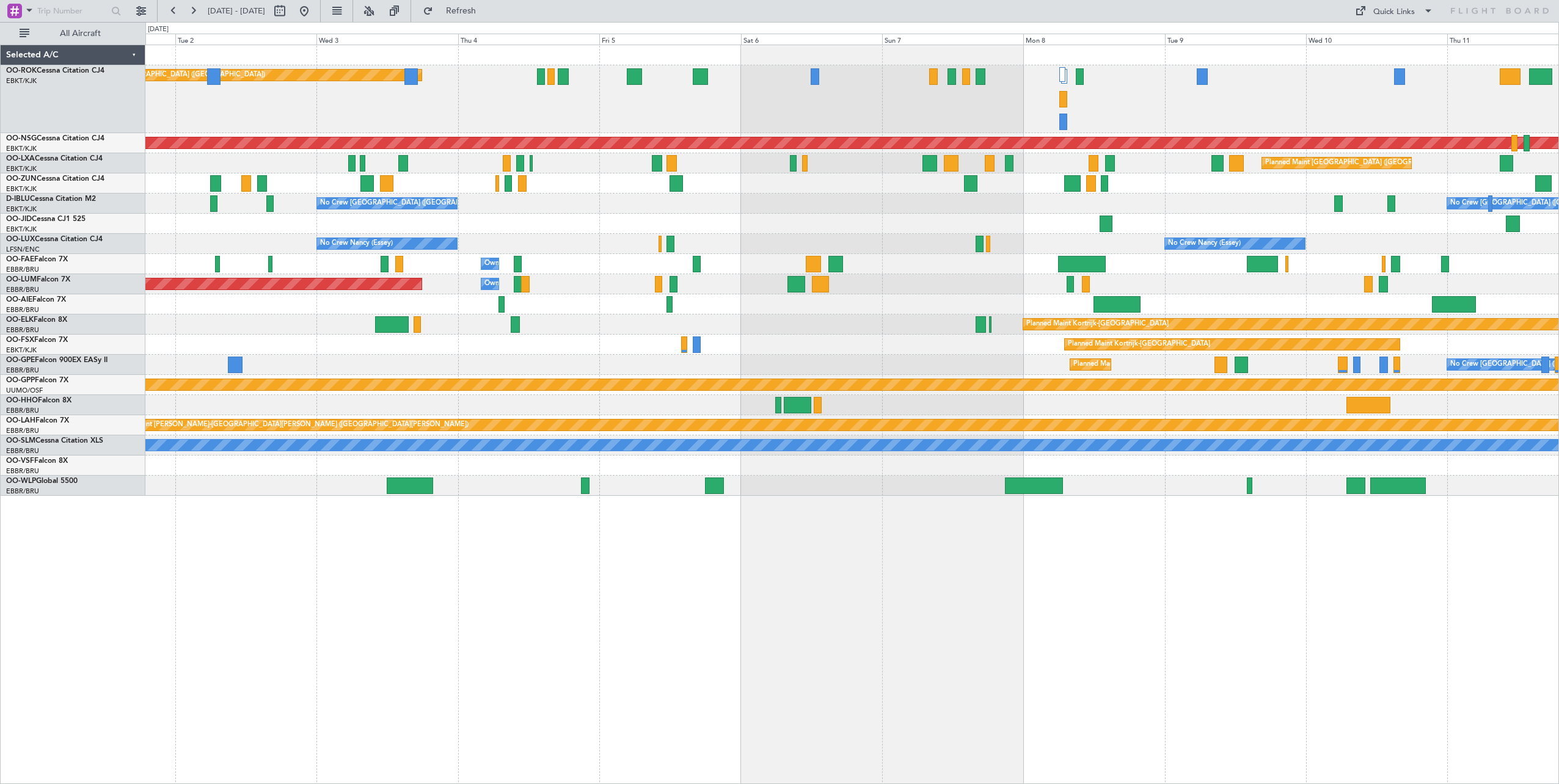
click at [830, 507] on div "Planned Maint [GEOGRAPHIC_DATA] ([GEOGRAPHIC_DATA]) Planned Maint [GEOGRAPHIC_D…" at bounding box center [852, 414] width 1414 height 739
click at [903, 522] on div "Planned Maint [GEOGRAPHIC_DATA] ([GEOGRAPHIC_DATA]) Planned Maint [GEOGRAPHIC_D…" at bounding box center [852, 414] width 1414 height 739
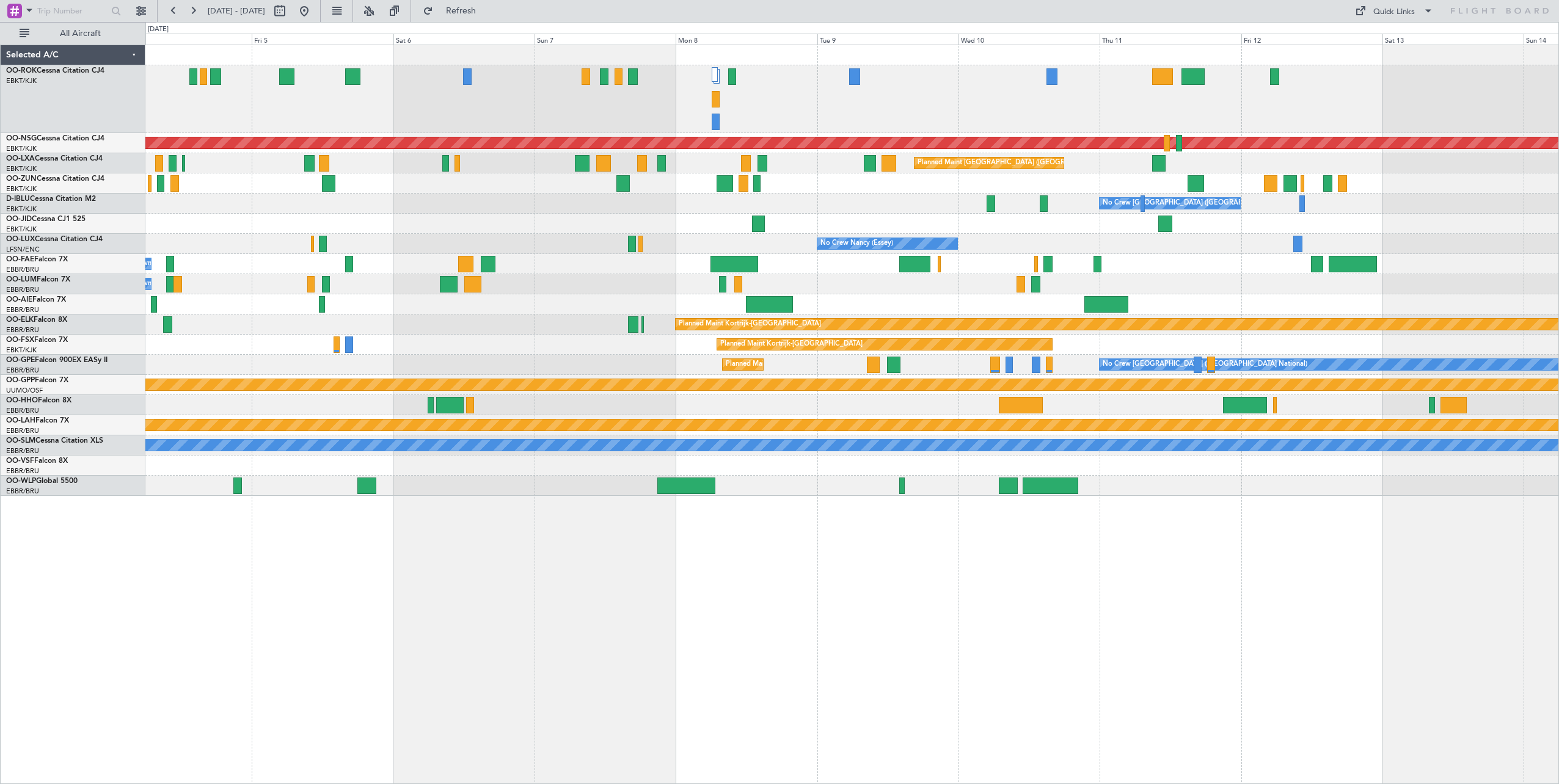
click at [945, 554] on div "Planned Maint [GEOGRAPHIC_DATA] ([GEOGRAPHIC_DATA]) Planned Maint [GEOGRAPHIC_D…" at bounding box center [852, 414] width 1414 height 739
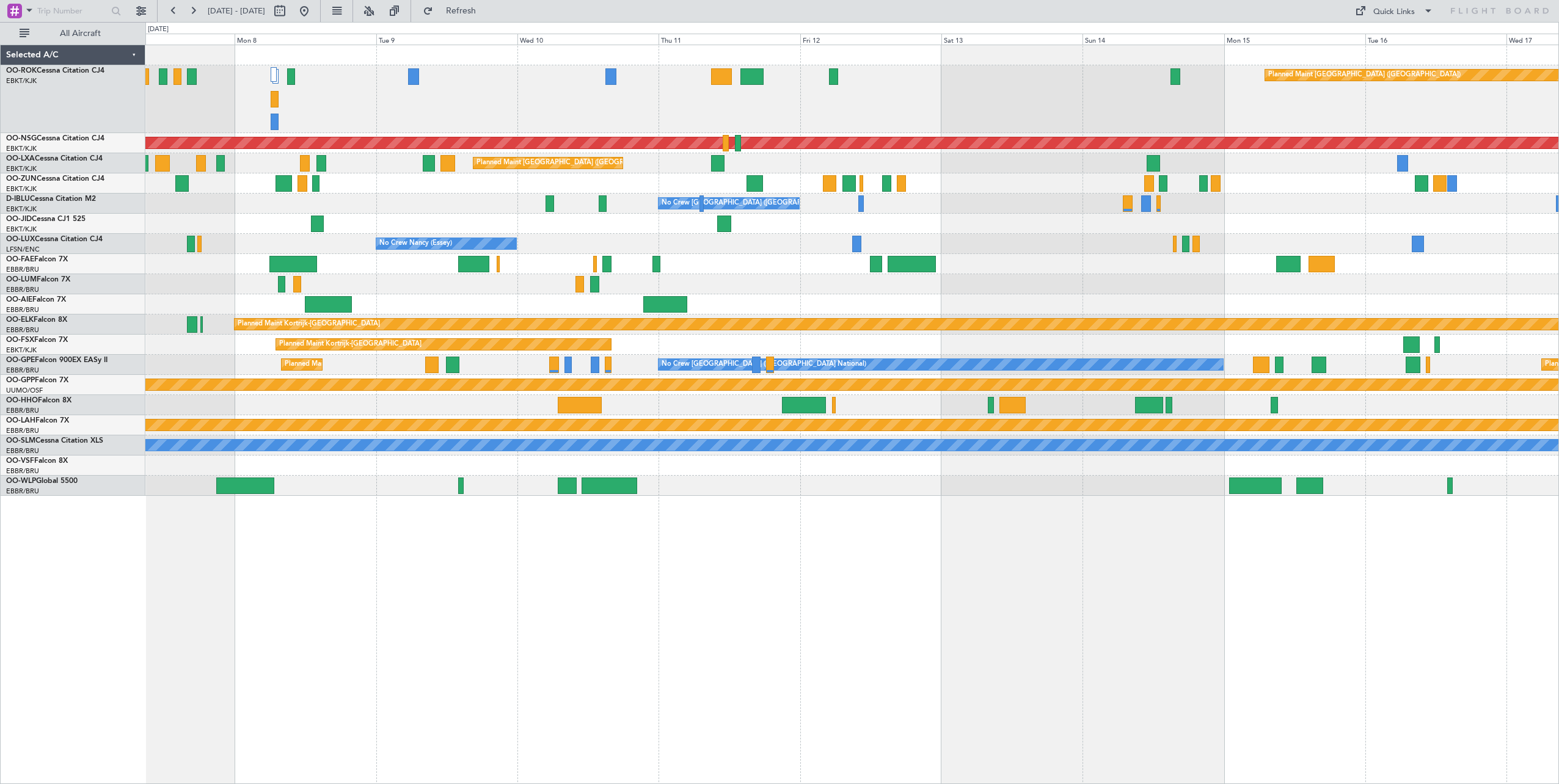
click at [638, 535] on div "Planned Maint [GEOGRAPHIC_DATA] ([GEOGRAPHIC_DATA]) Planned Maint [GEOGRAPHIC_D…" at bounding box center [852, 414] width 1414 height 739
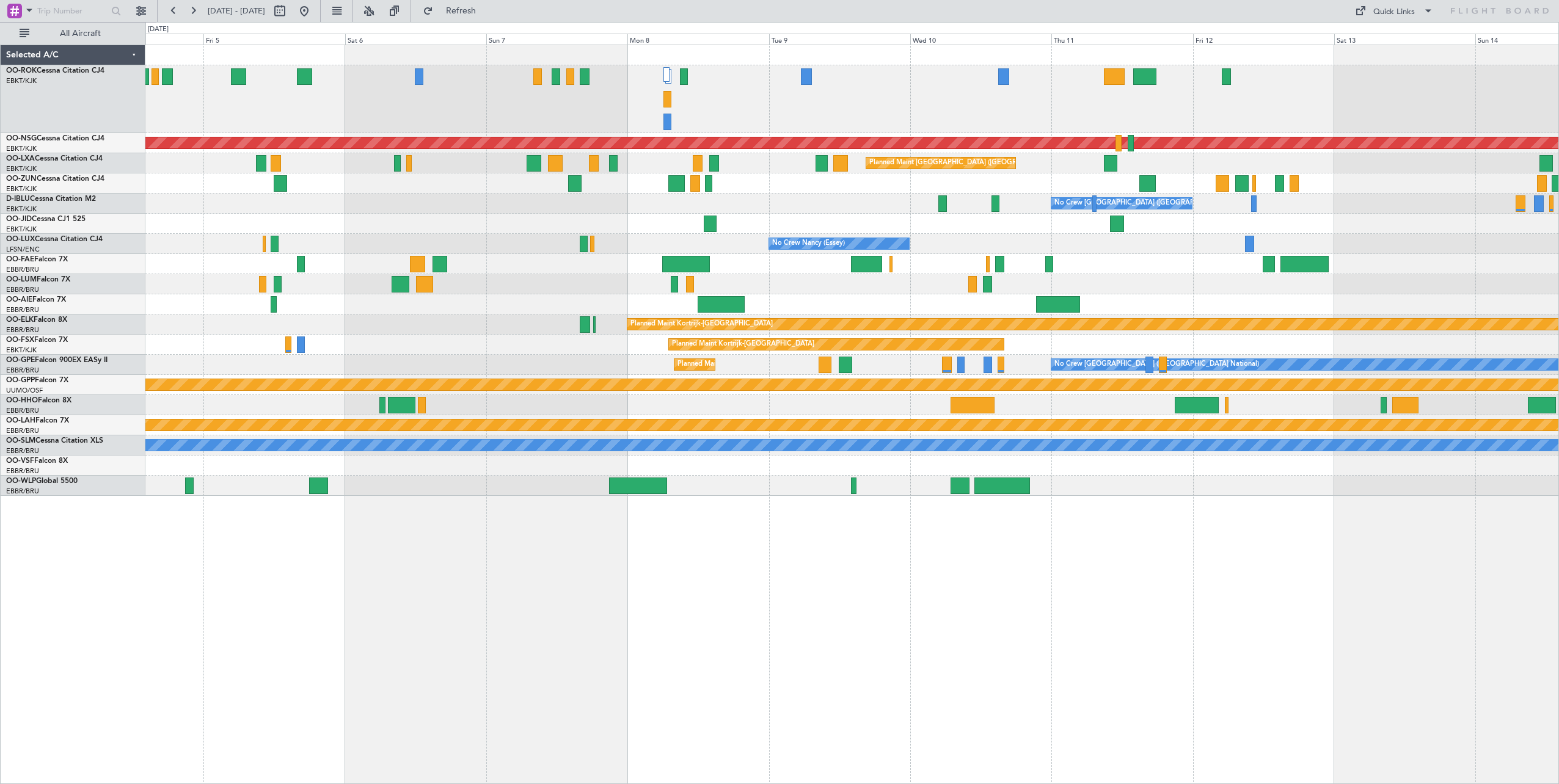
click at [1322, 579] on div "Planned Maint [GEOGRAPHIC_DATA] ([GEOGRAPHIC_DATA]) Planned Maint [GEOGRAPHIC_D…" at bounding box center [852, 414] width 1414 height 739
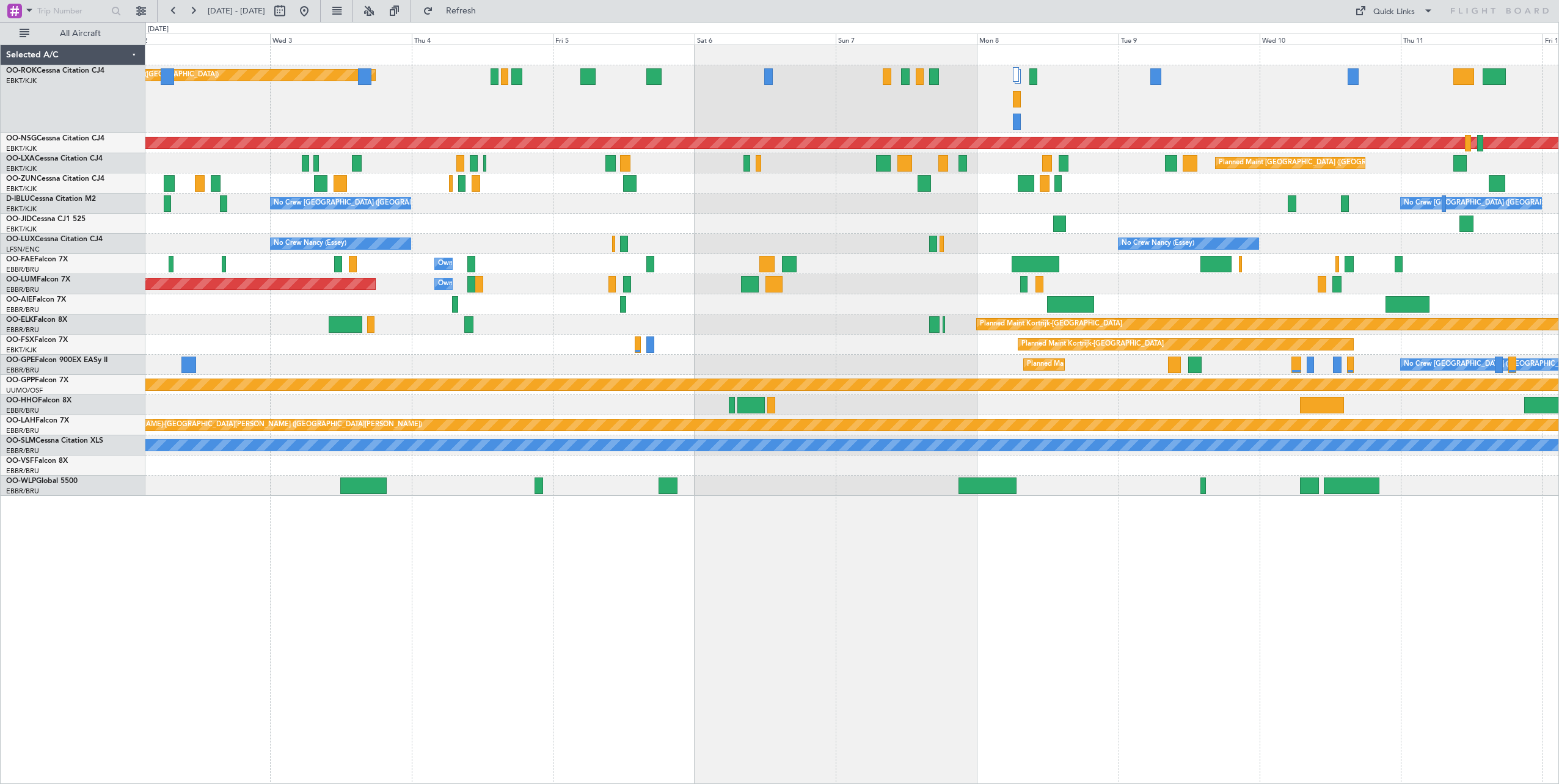
click at [981, 597] on div "Planned Maint [GEOGRAPHIC_DATA] ([GEOGRAPHIC_DATA]) Planned Maint [GEOGRAPHIC_D…" at bounding box center [852, 414] width 1414 height 739
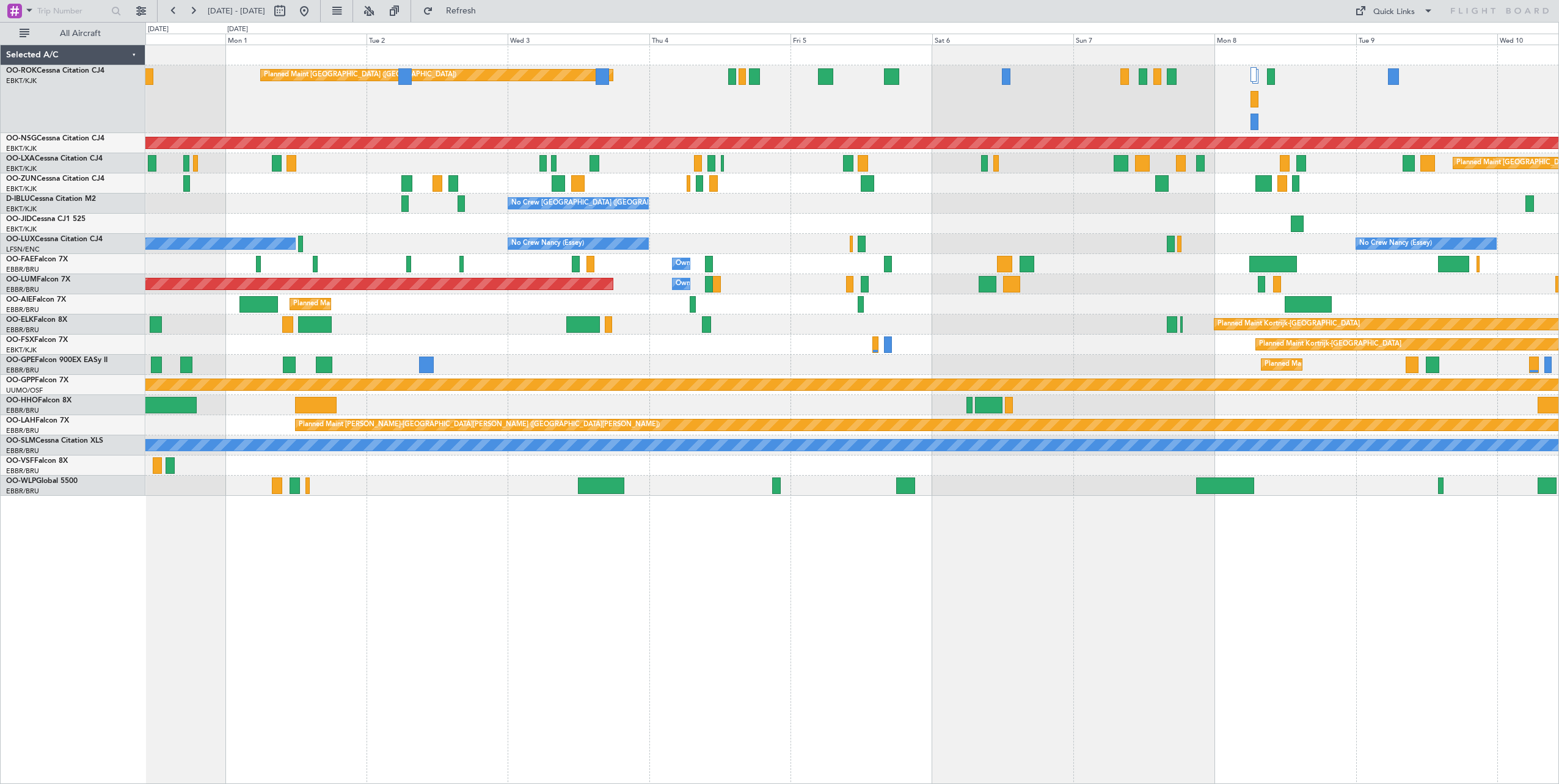
click at [976, 617] on div "Planned Maint [GEOGRAPHIC_DATA] ([GEOGRAPHIC_DATA]) Planned Maint [GEOGRAPHIC_D…" at bounding box center [852, 414] width 1414 height 739
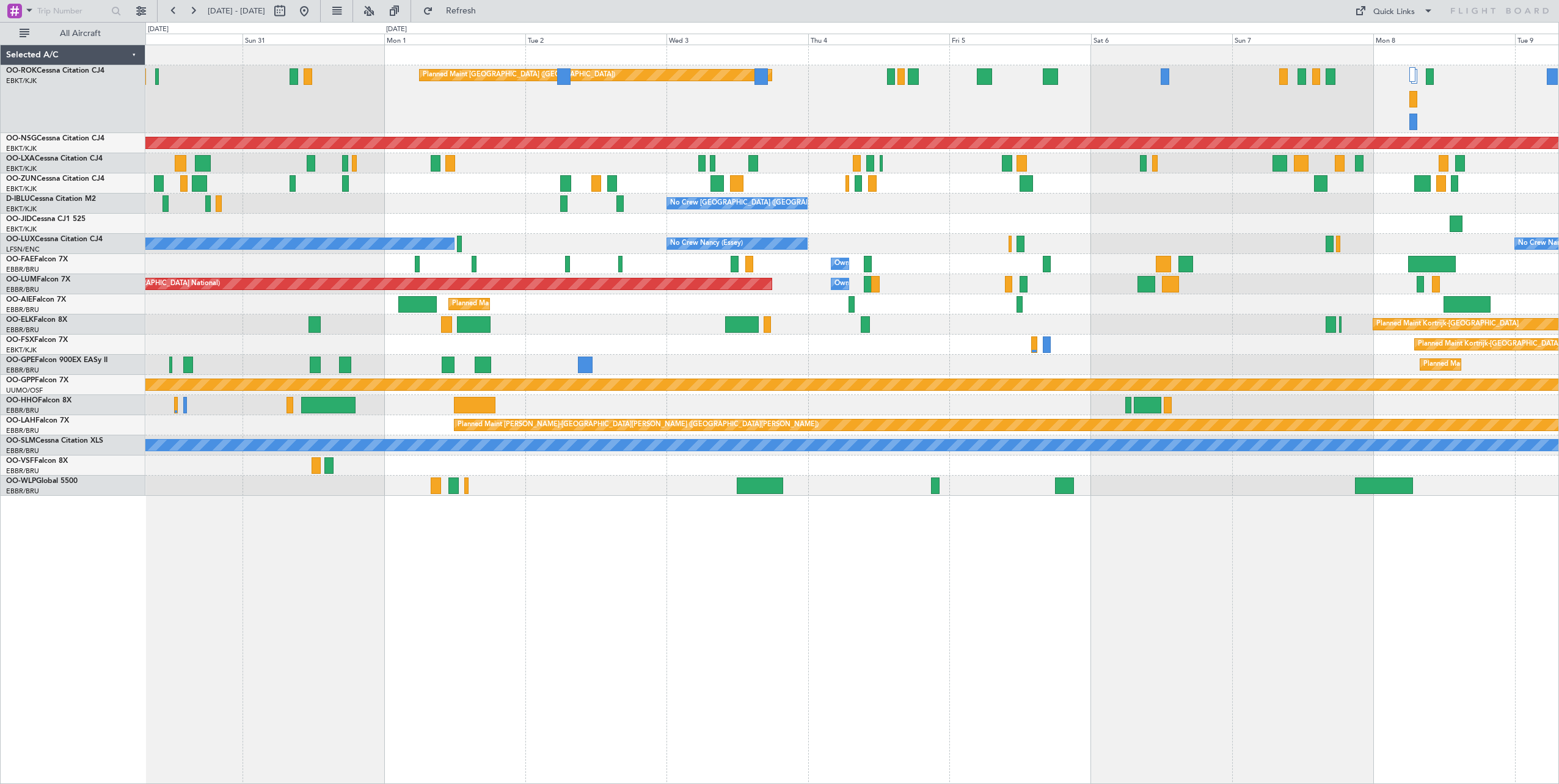
click at [740, 571] on div "Planned Maint [GEOGRAPHIC_DATA] ([GEOGRAPHIC_DATA]) Planned Maint [GEOGRAPHIC_D…" at bounding box center [852, 414] width 1414 height 739
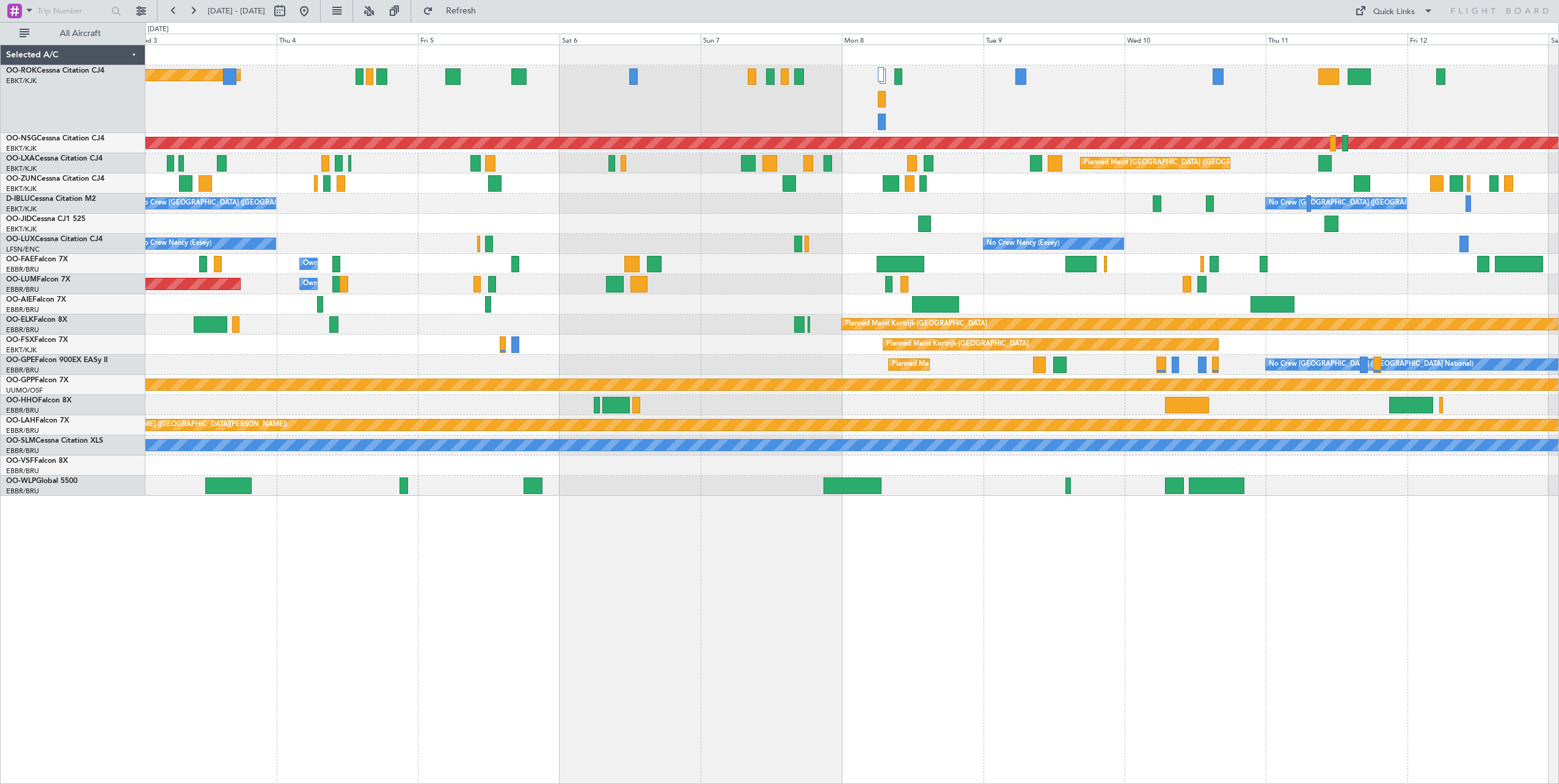
click at [384, 351] on div "Planned Maint [GEOGRAPHIC_DATA] ([GEOGRAPHIC_DATA]) Planned Maint [GEOGRAPHIC_D…" at bounding box center [852, 271] width 1413 height 451
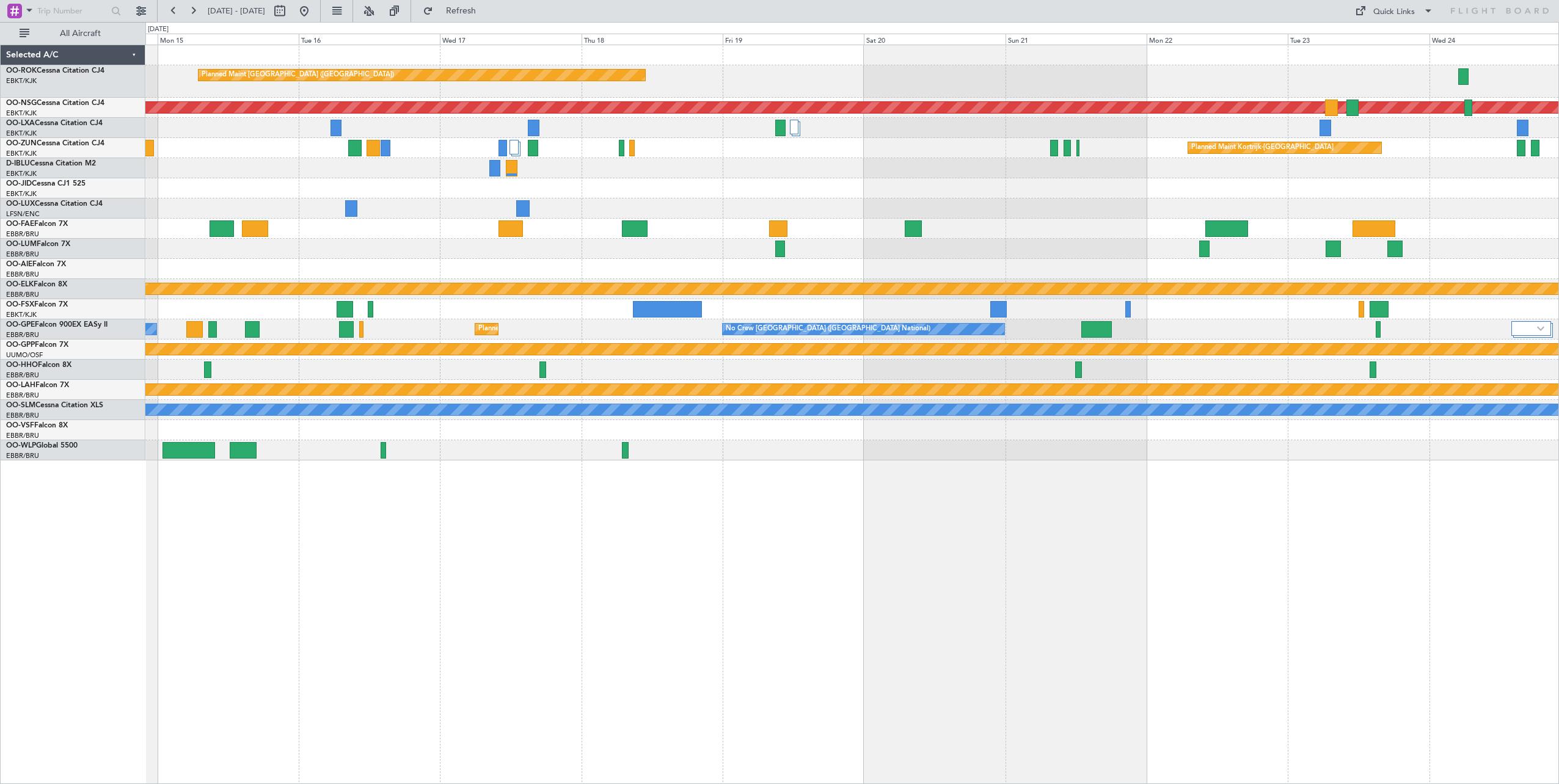
click at [449, 338] on div "Planned Maint [GEOGRAPHIC_DATA] ([GEOGRAPHIC_DATA]) Planned Maint [GEOGRAPHIC_D…" at bounding box center [852, 253] width 1413 height 416
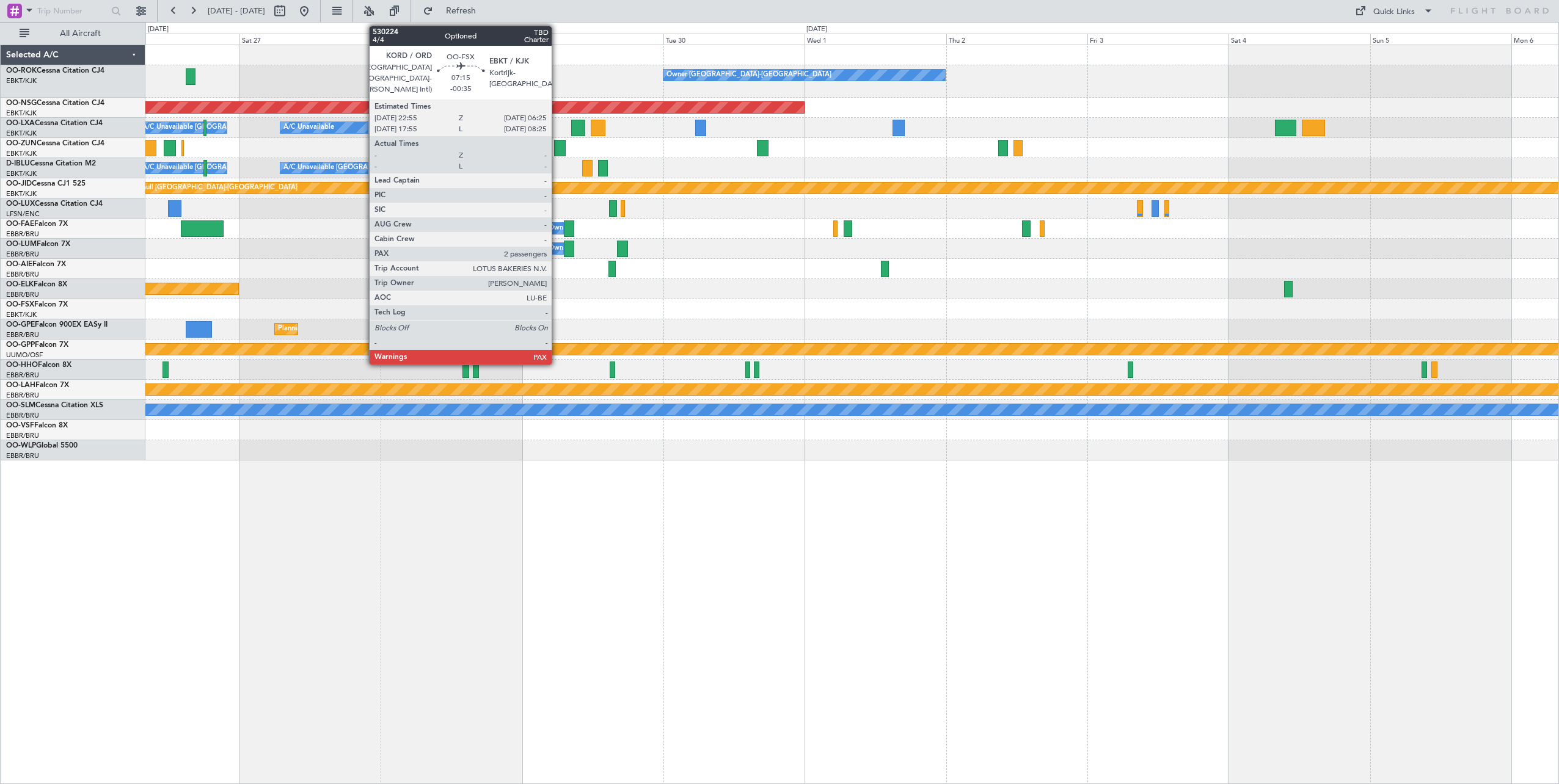
click at [447, 300] on div "Owner [GEOGRAPHIC_DATA]-[GEOGRAPHIC_DATA] Planned Maint [GEOGRAPHIC_DATA] ([GEO…" at bounding box center [852, 253] width 1413 height 416
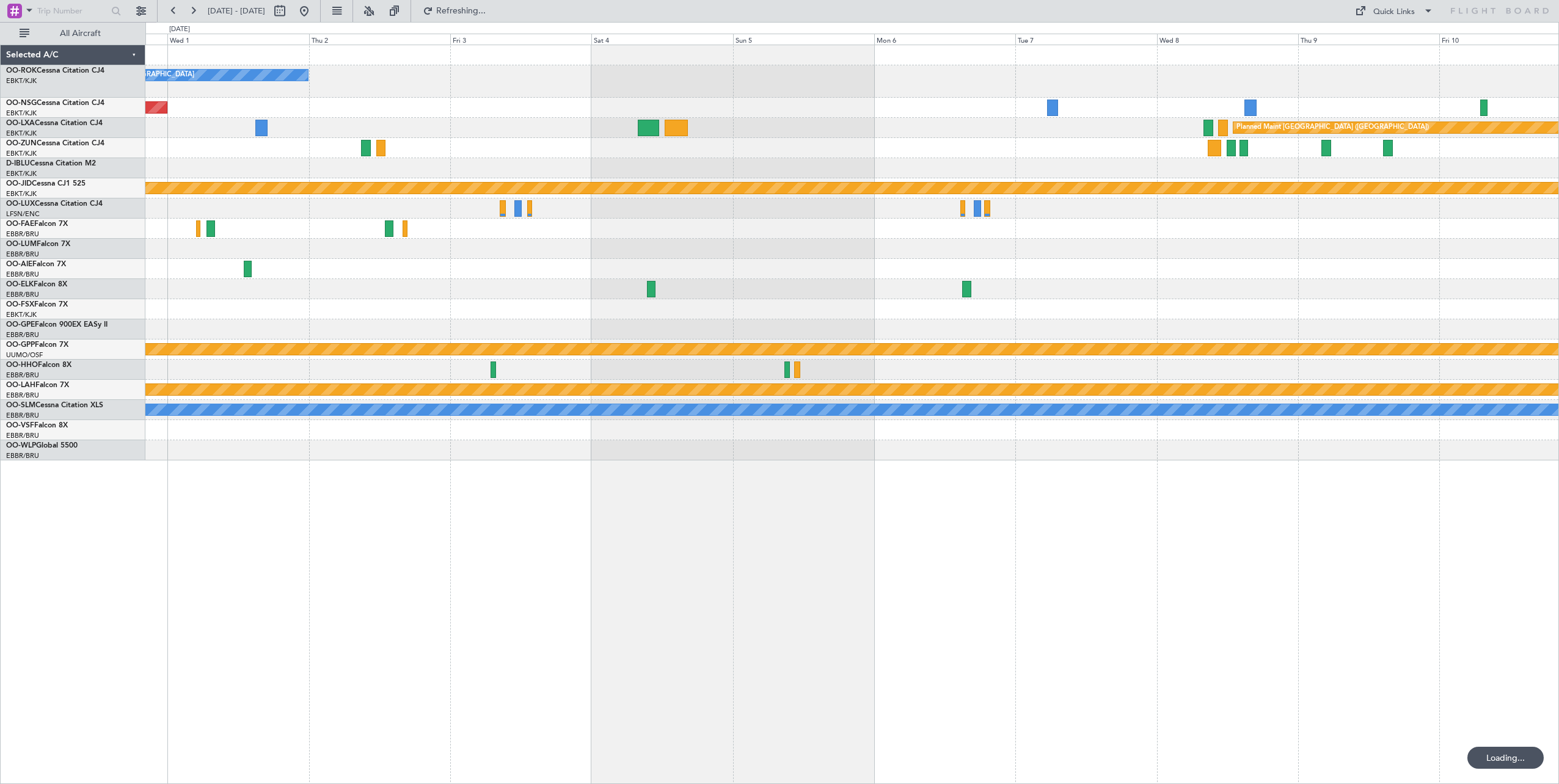
click at [442, 594] on div "Owner [GEOGRAPHIC_DATA]-[GEOGRAPHIC_DATA] Planned Maint [GEOGRAPHIC_DATA] ([GEO…" at bounding box center [852, 414] width 1414 height 739
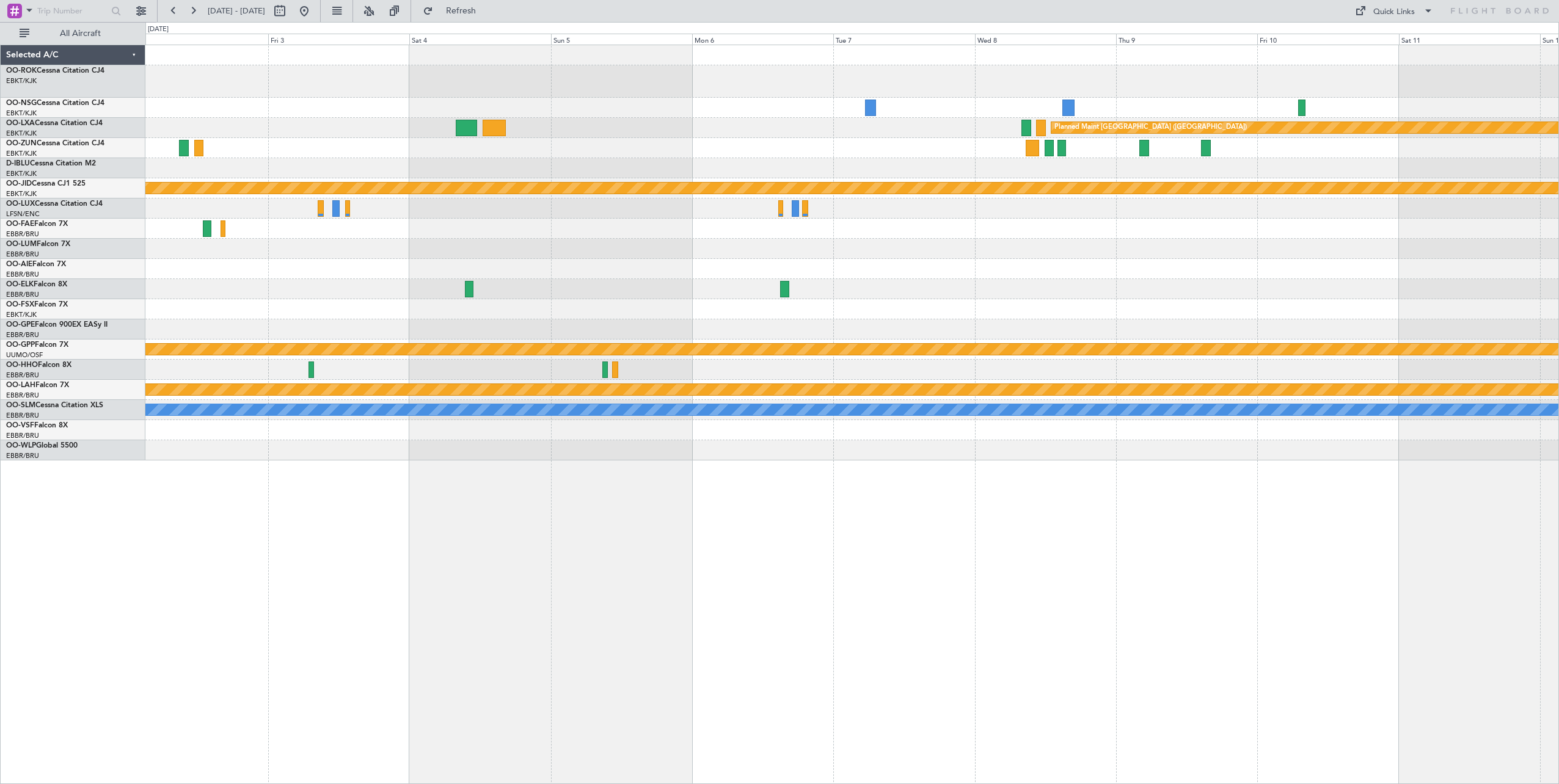
click at [508, 599] on div "Owner [GEOGRAPHIC_DATA]-[GEOGRAPHIC_DATA] Planned Maint [GEOGRAPHIC_DATA] ([GEO…" at bounding box center [852, 414] width 1414 height 739
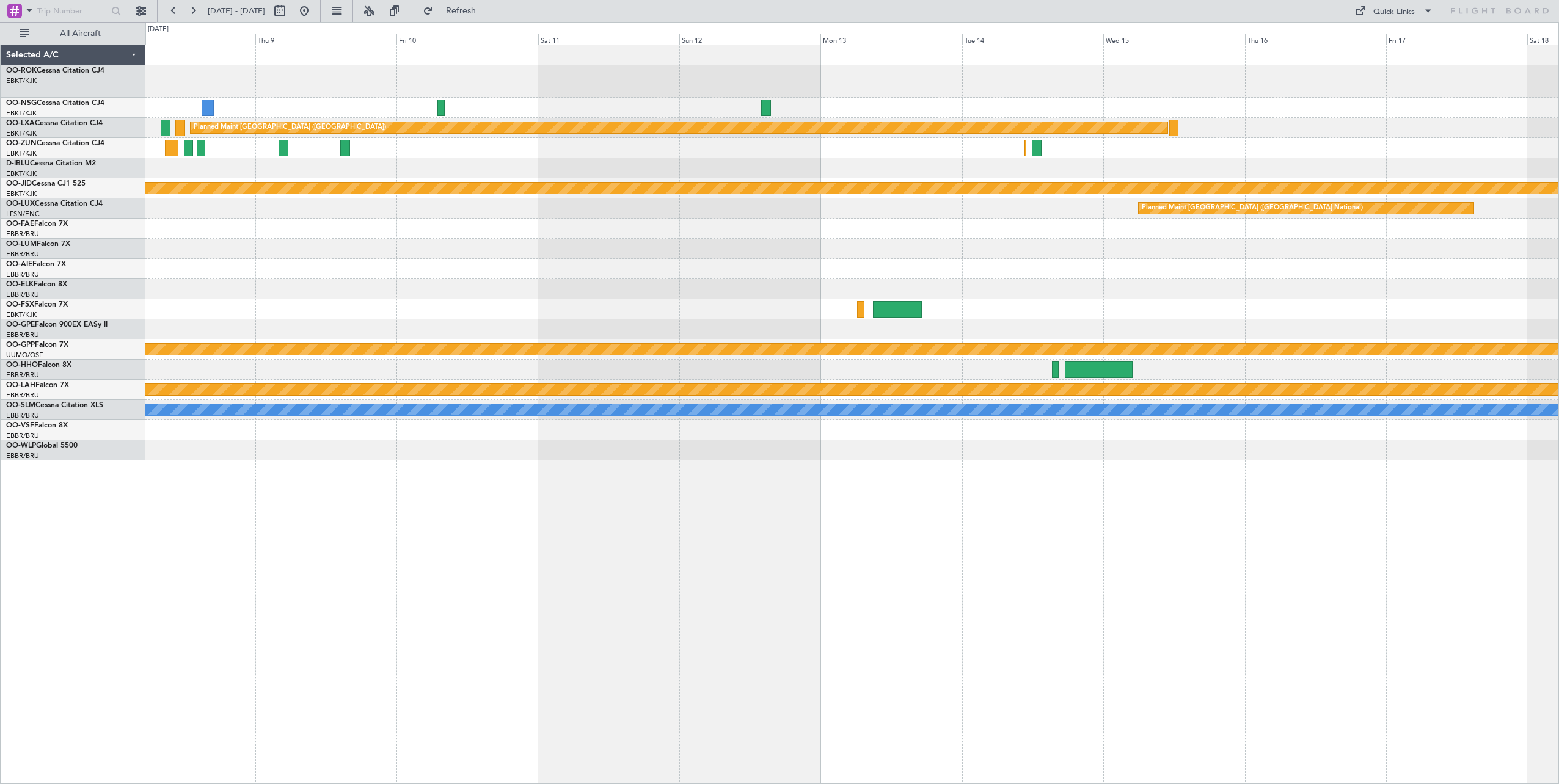
click at [134, 599] on div "Planned Maint [GEOGRAPHIC_DATA] ([GEOGRAPHIC_DATA]) null [GEOGRAPHIC_DATA]-[GEO…" at bounding box center [779, 403] width 1559 height 762
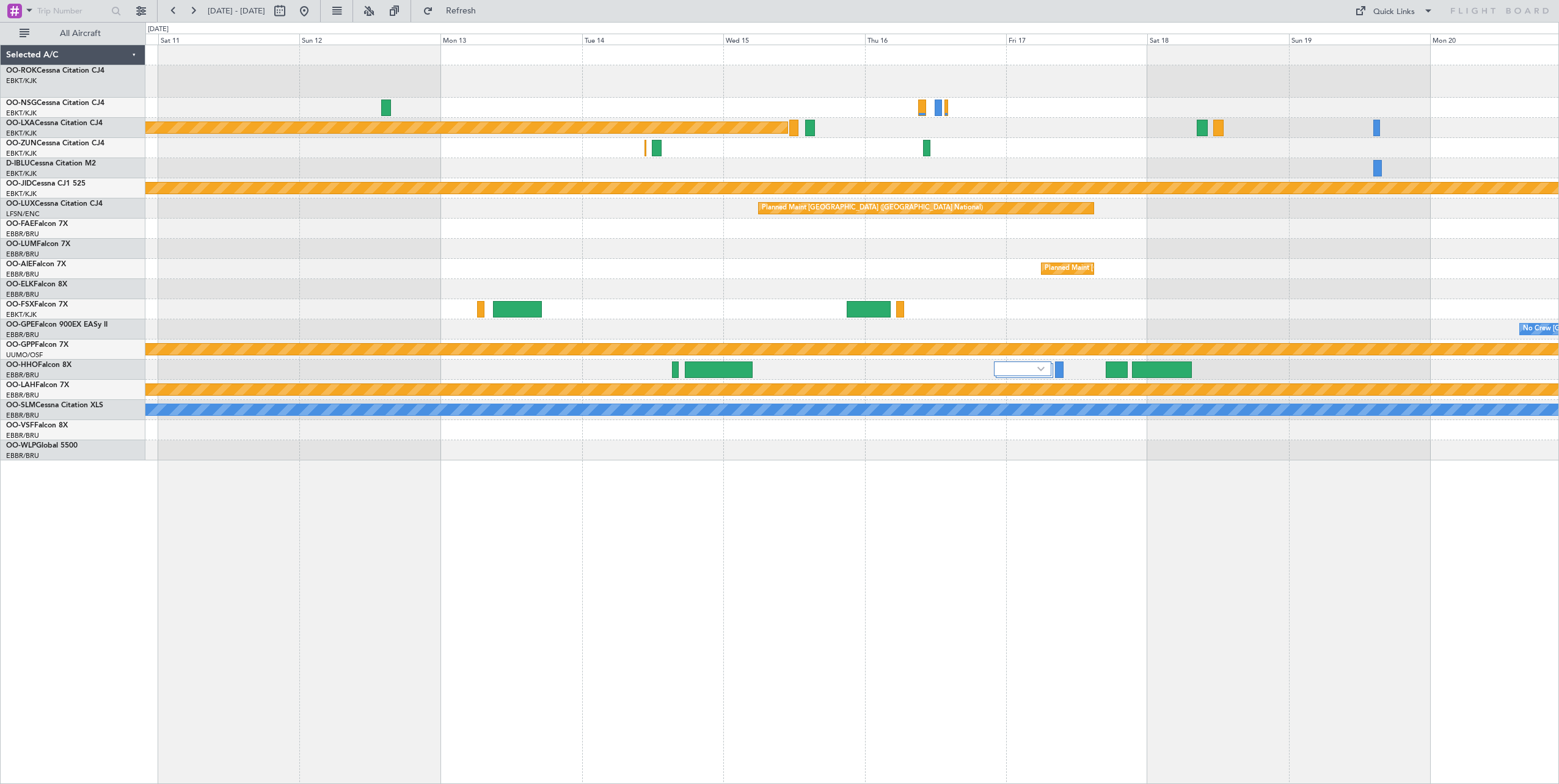
click at [340, 584] on div "Planned Maint [GEOGRAPHIC_DATA] ([GEOGRAPHIC_DATA]) null [GEOGRAPHIC_DATA]-[GEO…" at bounding box center [852, 414] width 1414 height 739
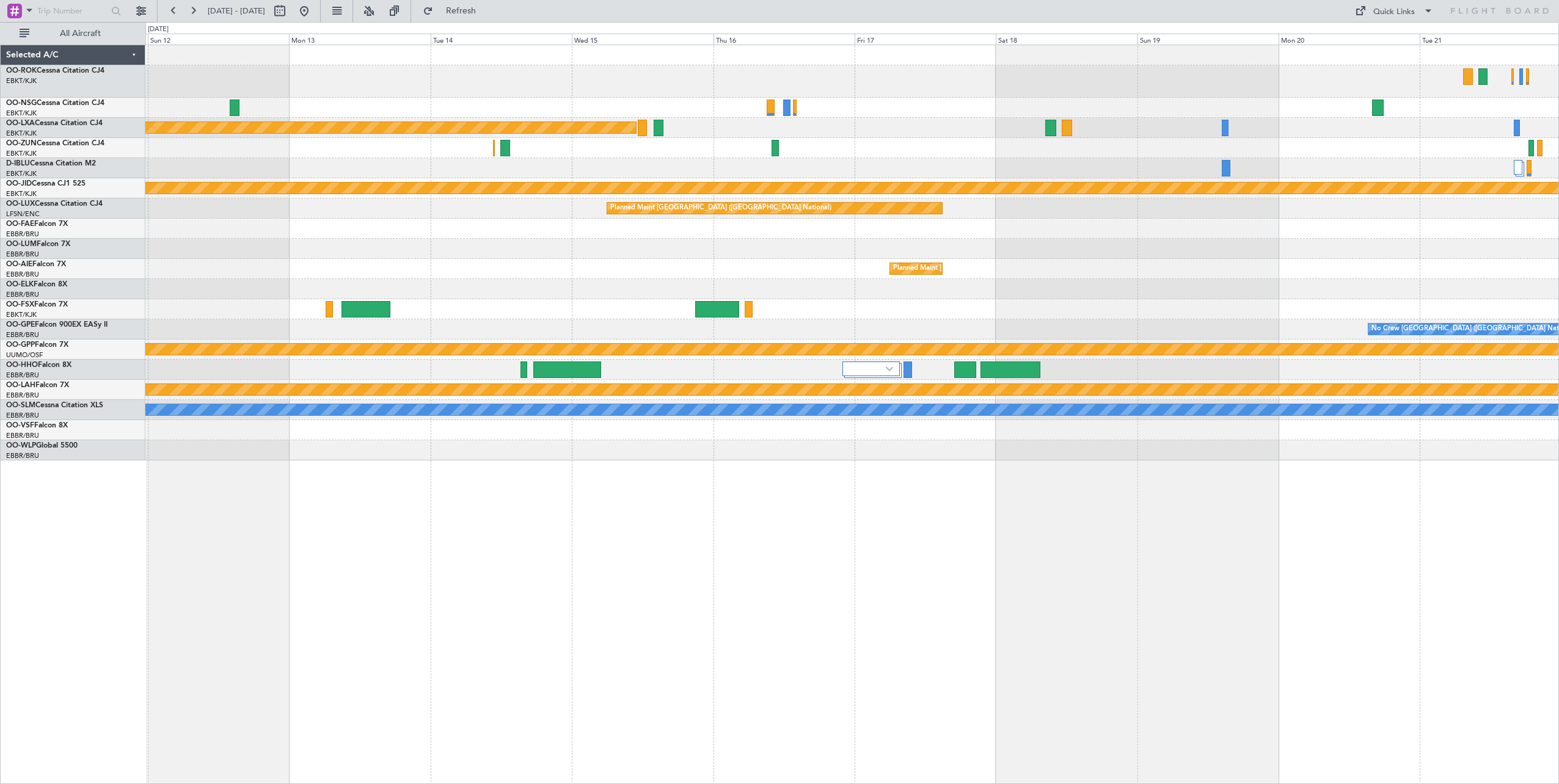
click at [218, 516] on div "Planned Maint [GEOGRAPHIC_DATA] ([GEOGRAPHIC_DATA]) Owner [GEOGRAPHIC_DATA]-[GE…" at bounding box center [852, 414] width 1414 height 739
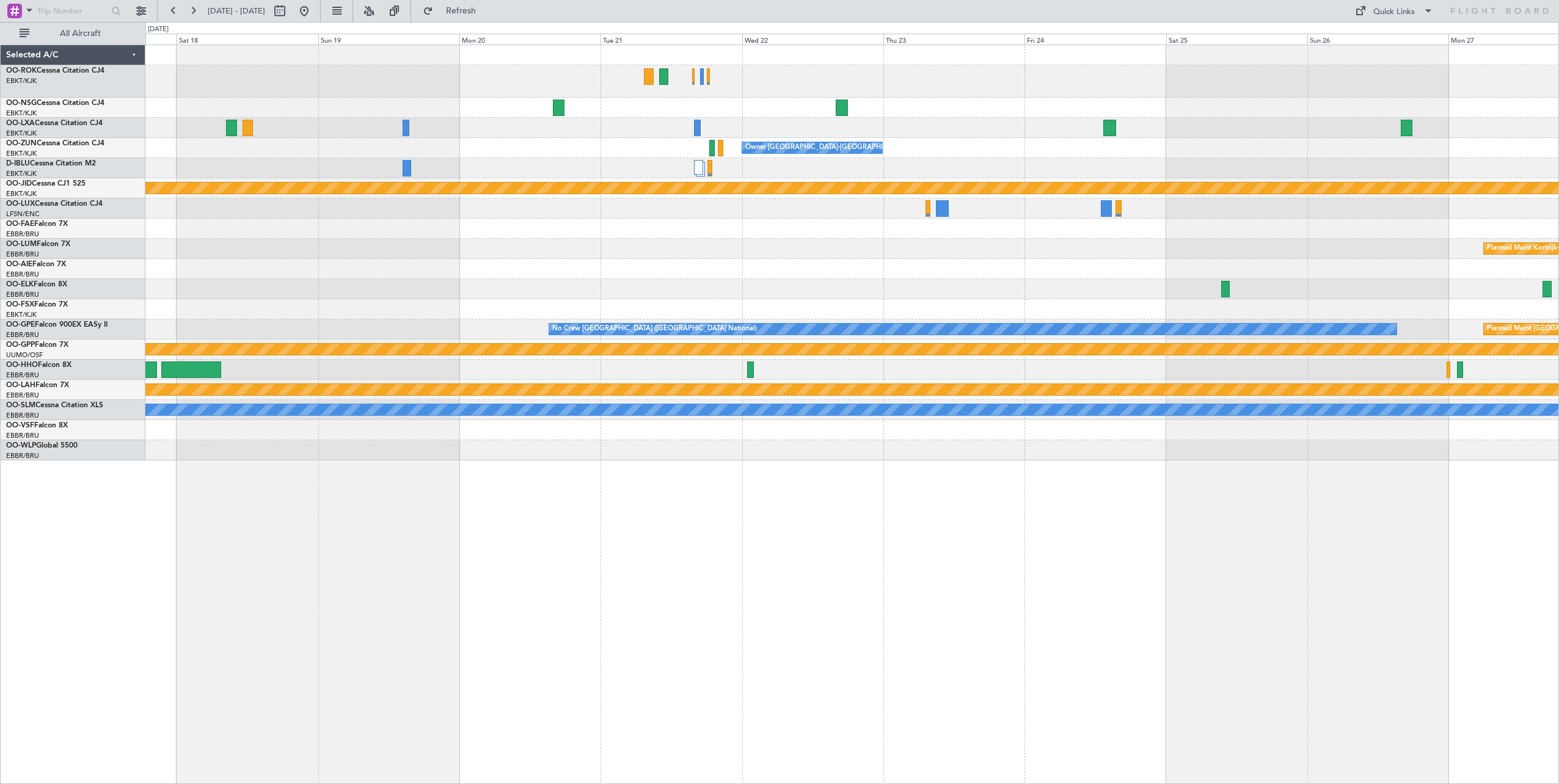
click at [300, 559] on div "Planned Maint [GEOGRAPHIC_DATA] ([GEOGRAPHIC_DATA]) Owner [GEOGRAPHIC_DATA]-[GE…" at bounding box center [852, 414] width 1414 height 739
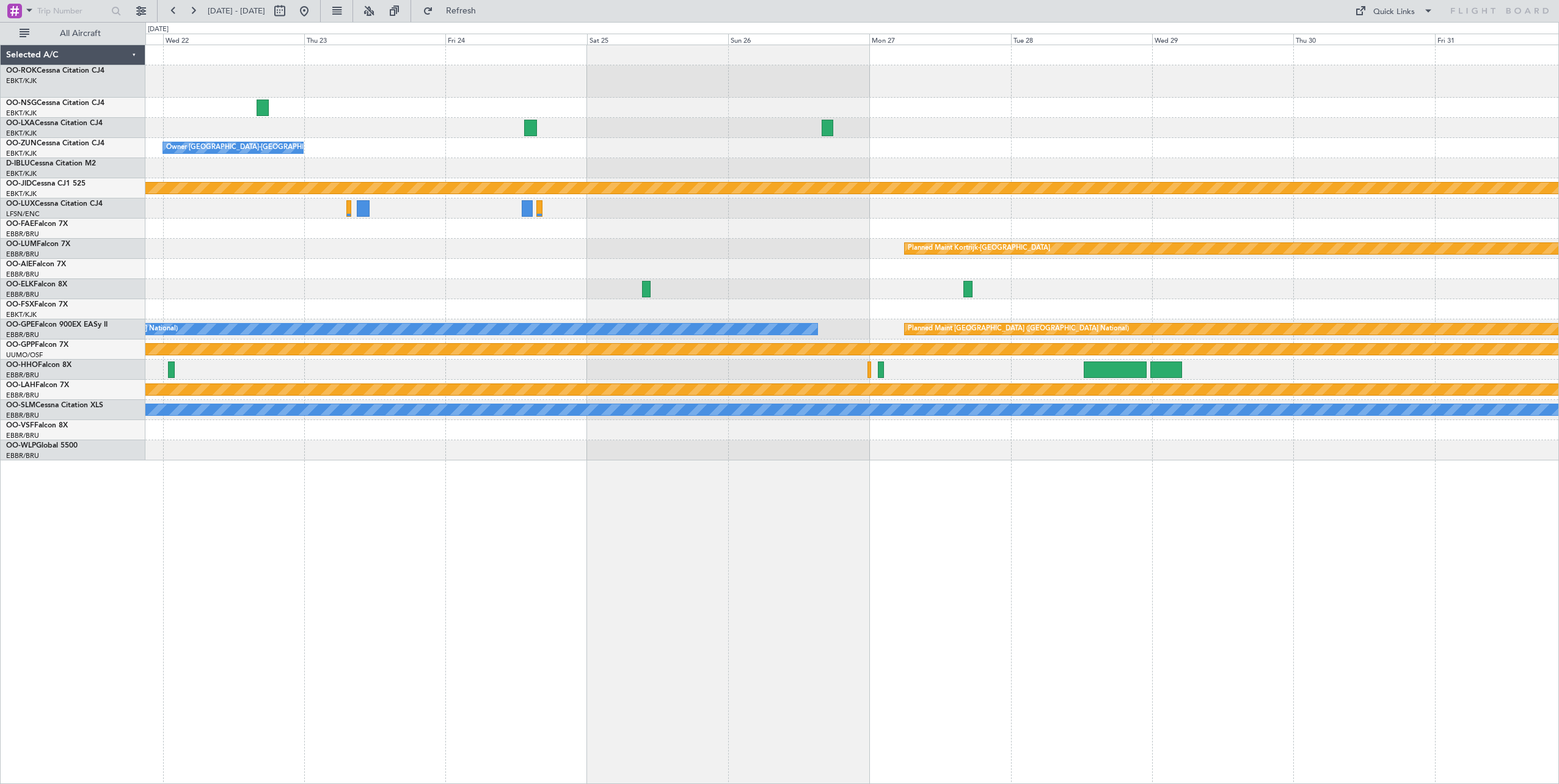
click at [335, 581] on div "Owner [GEOGRAPHIC_DATA]-[GEOGRAPHIC_DATA] null [GEOGRAPHIC_DATA]-[GEOGRAPHIC_DA…" at bounding box center [852, 414] width 1414 height 739
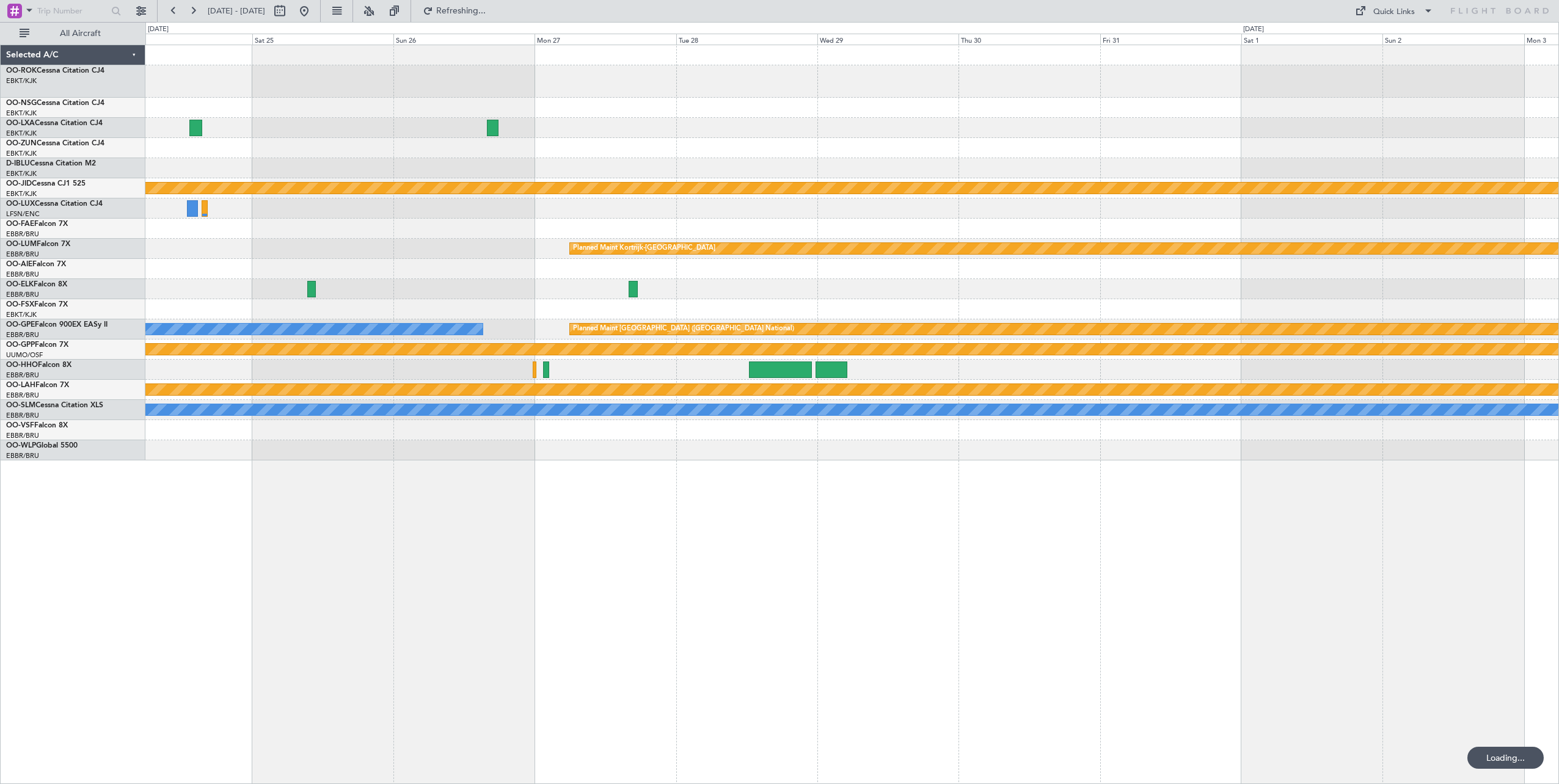
click at [336, 583] on div "Owner [GEOGRAPHIC_DATA]-[GEOGRAPHIC_DATA] null [GEOGRAPHIC_DATA]-[GEOGRAPHIC_DA…" at bounding box center [852, 414] width 1414 height 739
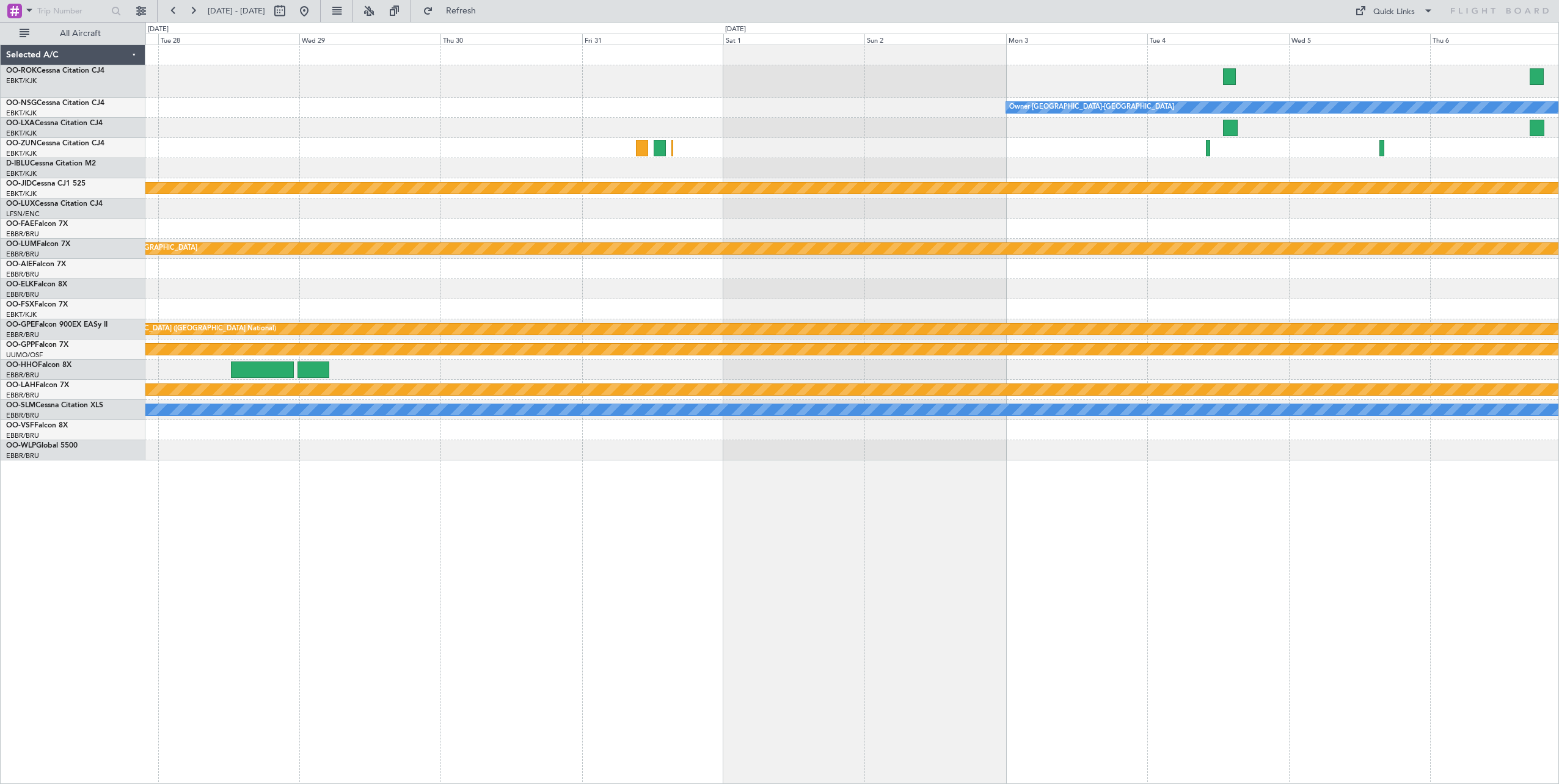
click at [461, 592] on div "Owner [GEOGRAPHIC_DATA]-[GEOGRAPHIC_DATA] null [GEOGRAPHIC_DATA]-[GEOGRAPHIC_DA…" at bounding box center [852, 414] width 1414 height 739
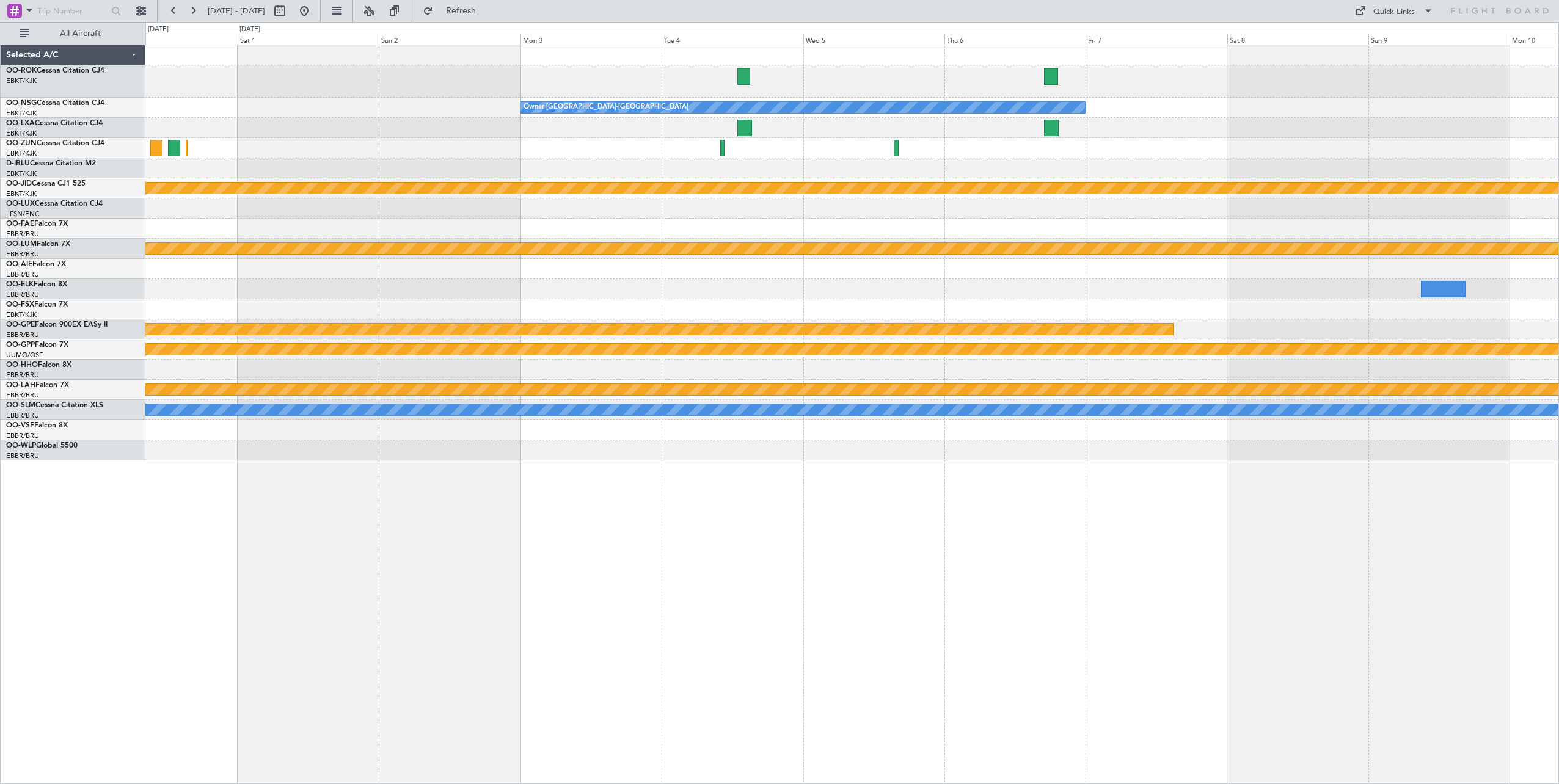
click at [466, 582] on div "Owner [GEOGRAPHIC_DATA]-[GEOGRAPHIC_DATA] null [GEOGRAPHIC_DATA]-[GEOGRAPHIC_DA…" at bounding box center [852, 414] width 1414 height 739
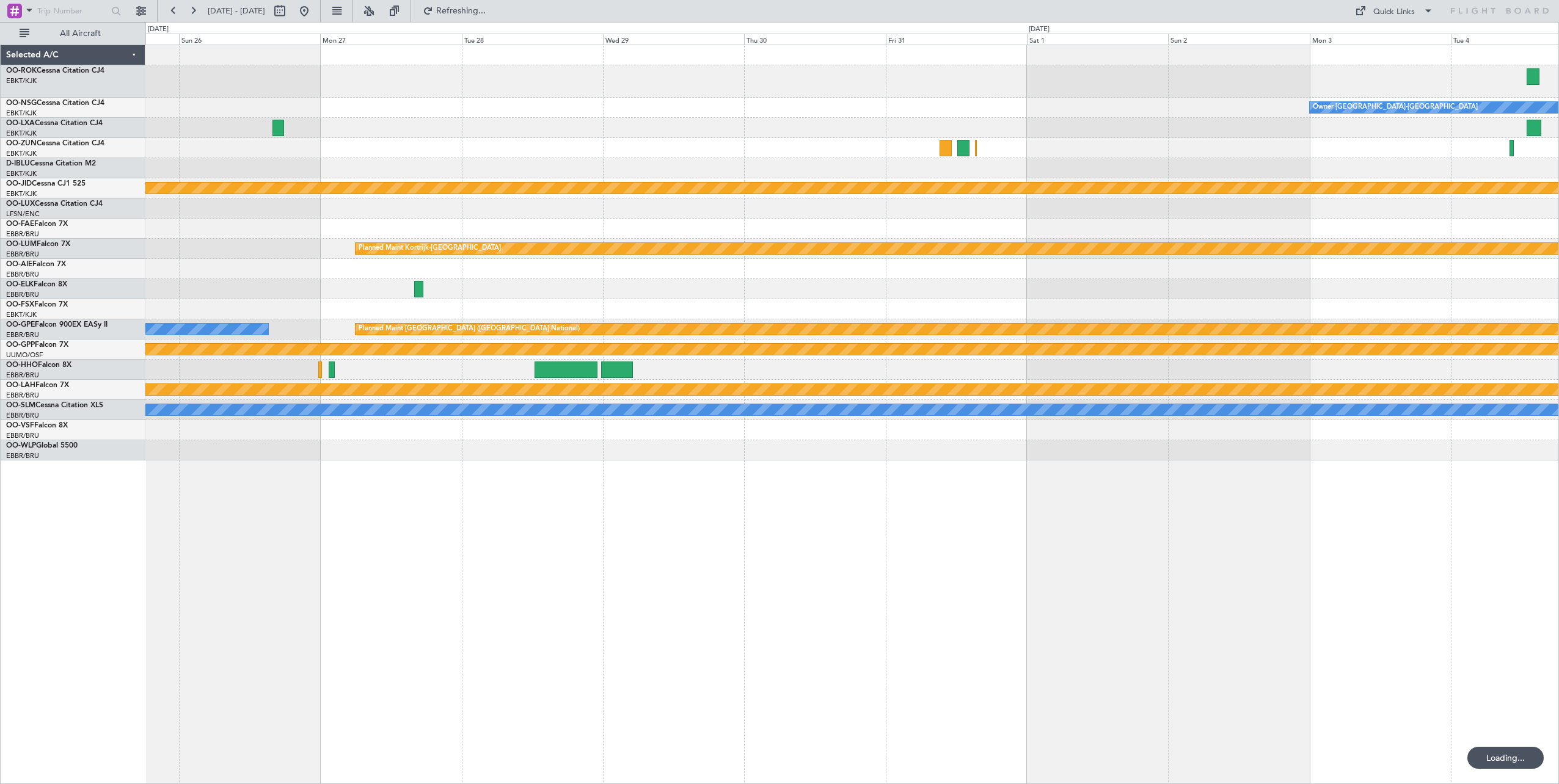
click at [1258, 649] on div "Owner [GEOGRAPHIC_DATA]-[GEOGRAPHIC_DATA] null [GEOGRAPHIC_DATA]-[GEOGRAPHIC_DA…" at bounding box center [852, 414] width 1414 height 739
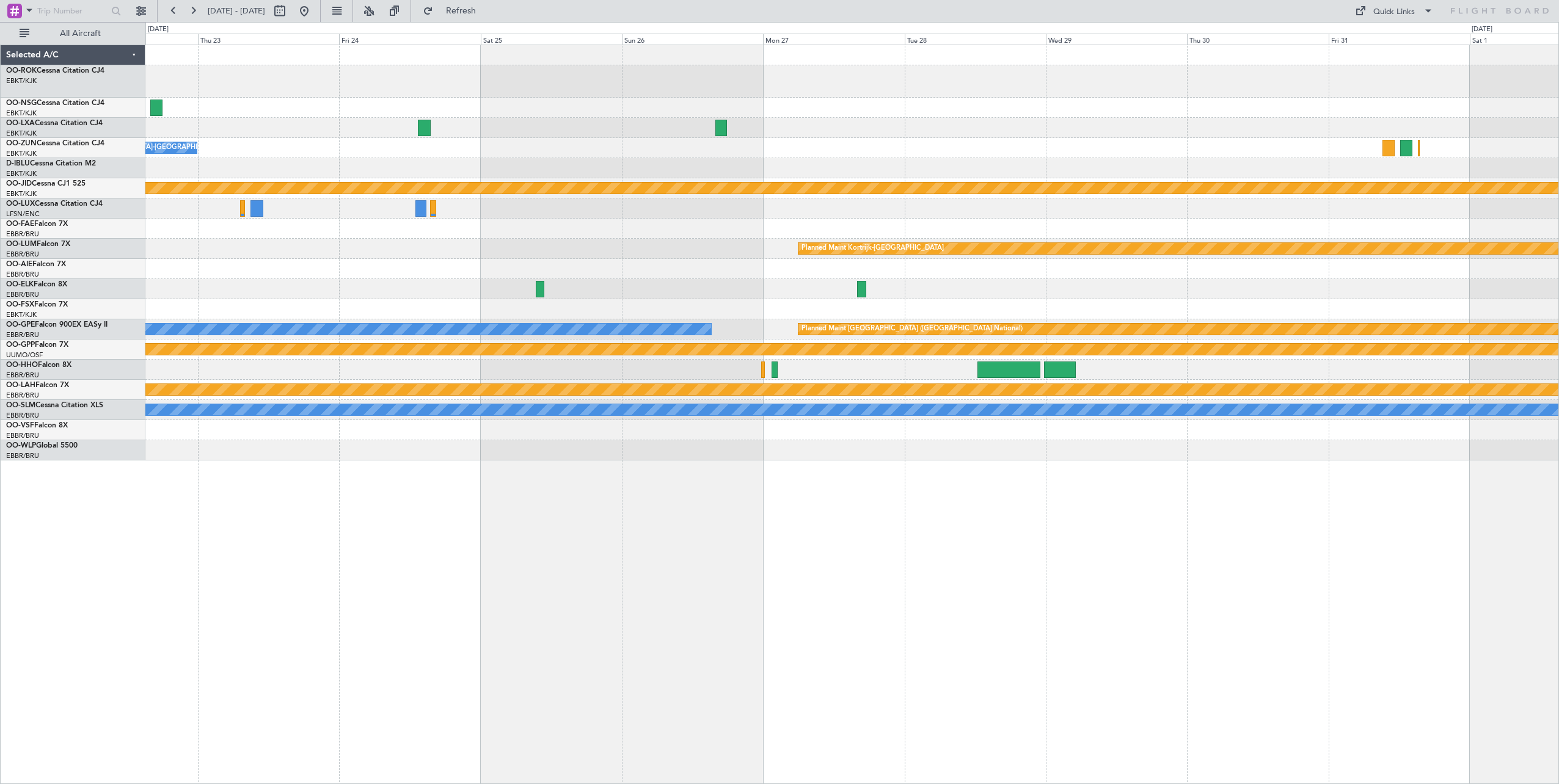
click at [1322, 637] on div "Owner [GEOGRAPHIC_DATA]-[GEOGRAPHIC_DATA] Owner [GEOGRAPHIC_DATA]-[GEOGRAPHIC_D…" at bounding box center [852, 414] width 1414 height 739
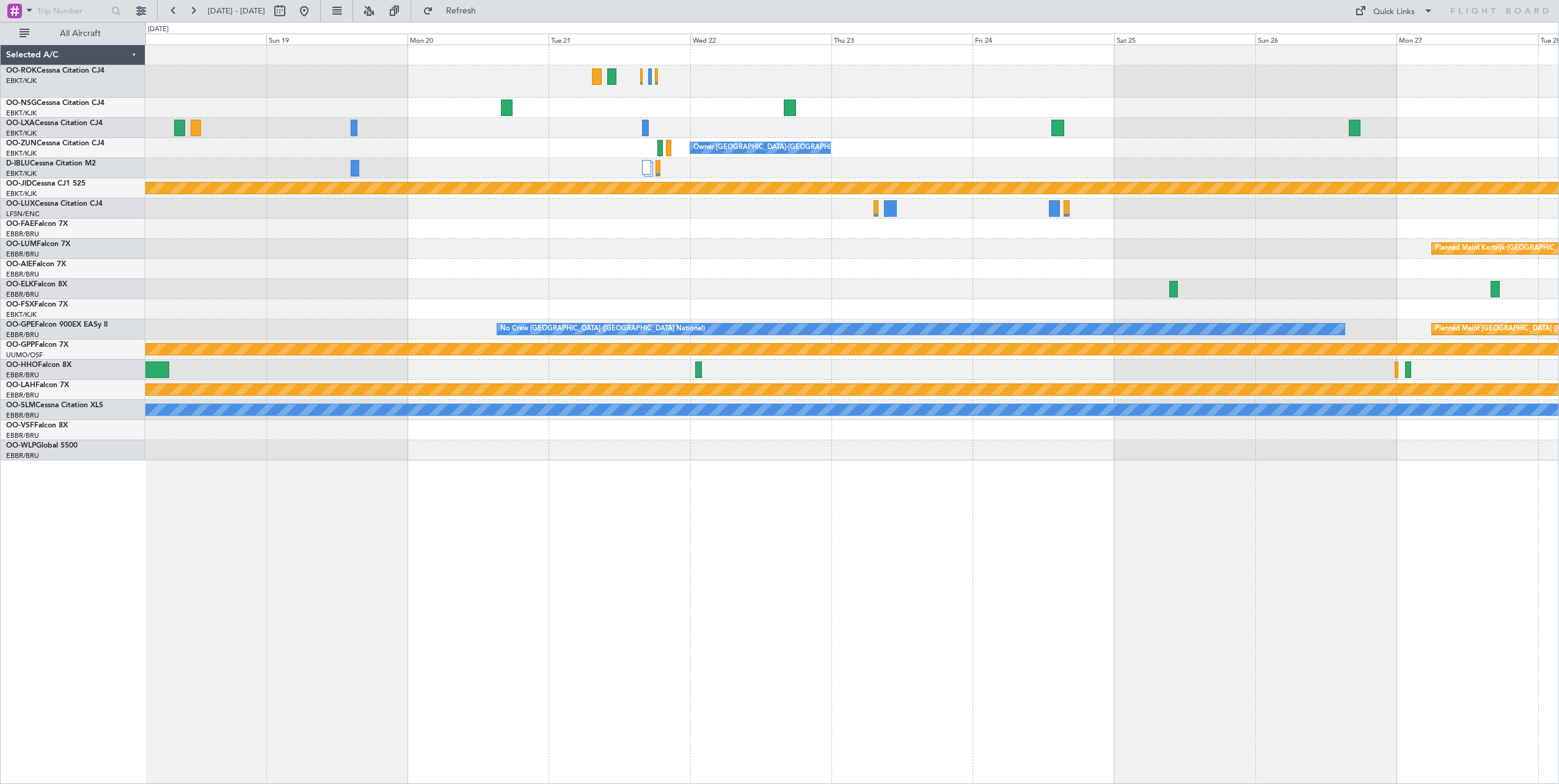
click at [1322, 625] on div "Owner [GEOGRAPHIC_DATA]-[GEOGRAPHIC_DATA] null [GEOGRAPHIC_DATA]-[GEOGRAPHIC_DA…" at bounding box center [852, 414] width 1414 height 739
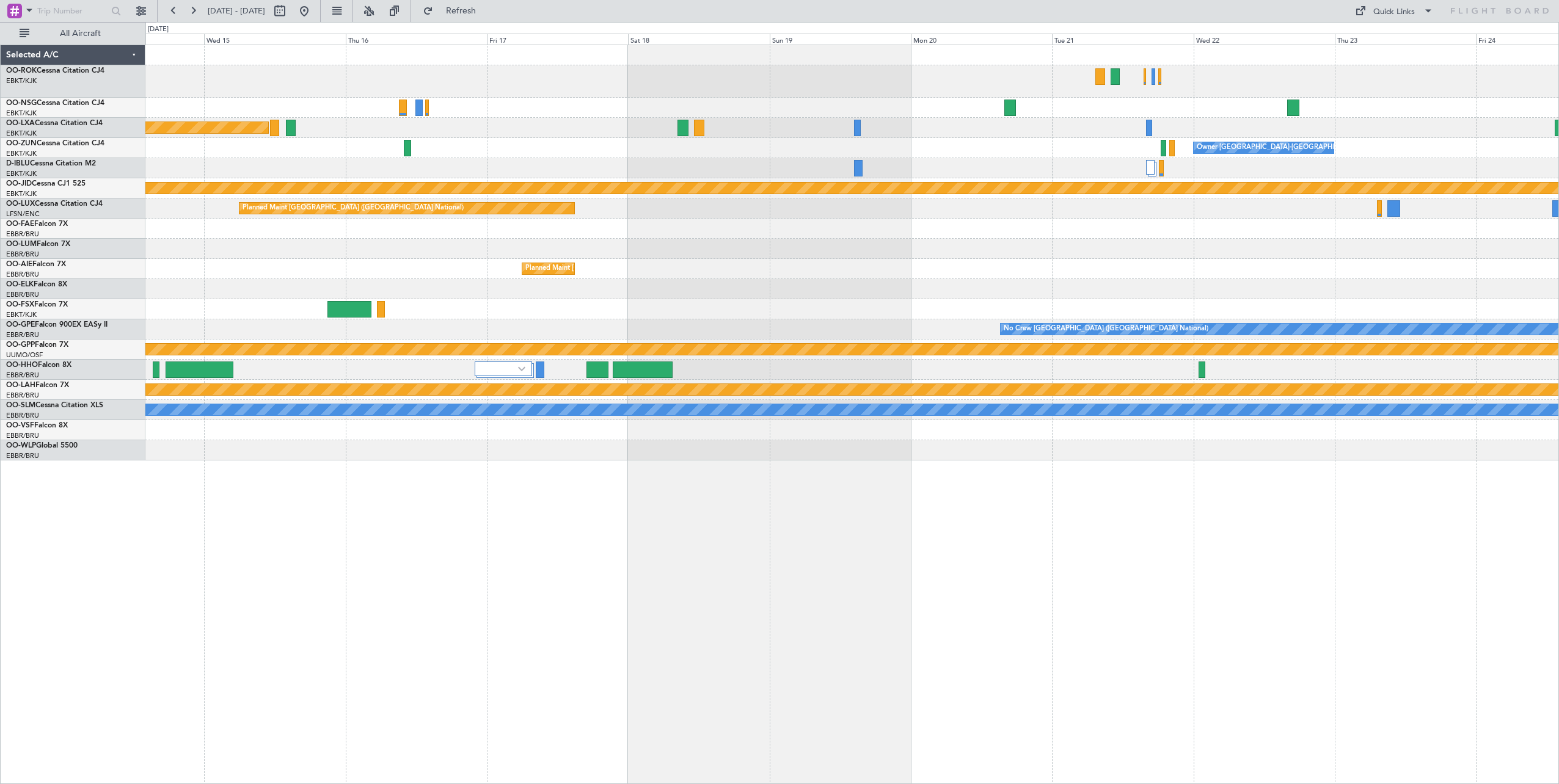
click at [1304, 592] on div "Planned Maint [GEOGRAPHIC_DATA] ([GEOGRAPHIC_DATA]) Owner [GEOGRAPHIC_DATA]-[GE…" at bounding box center [852, 414] width 1414 height 739
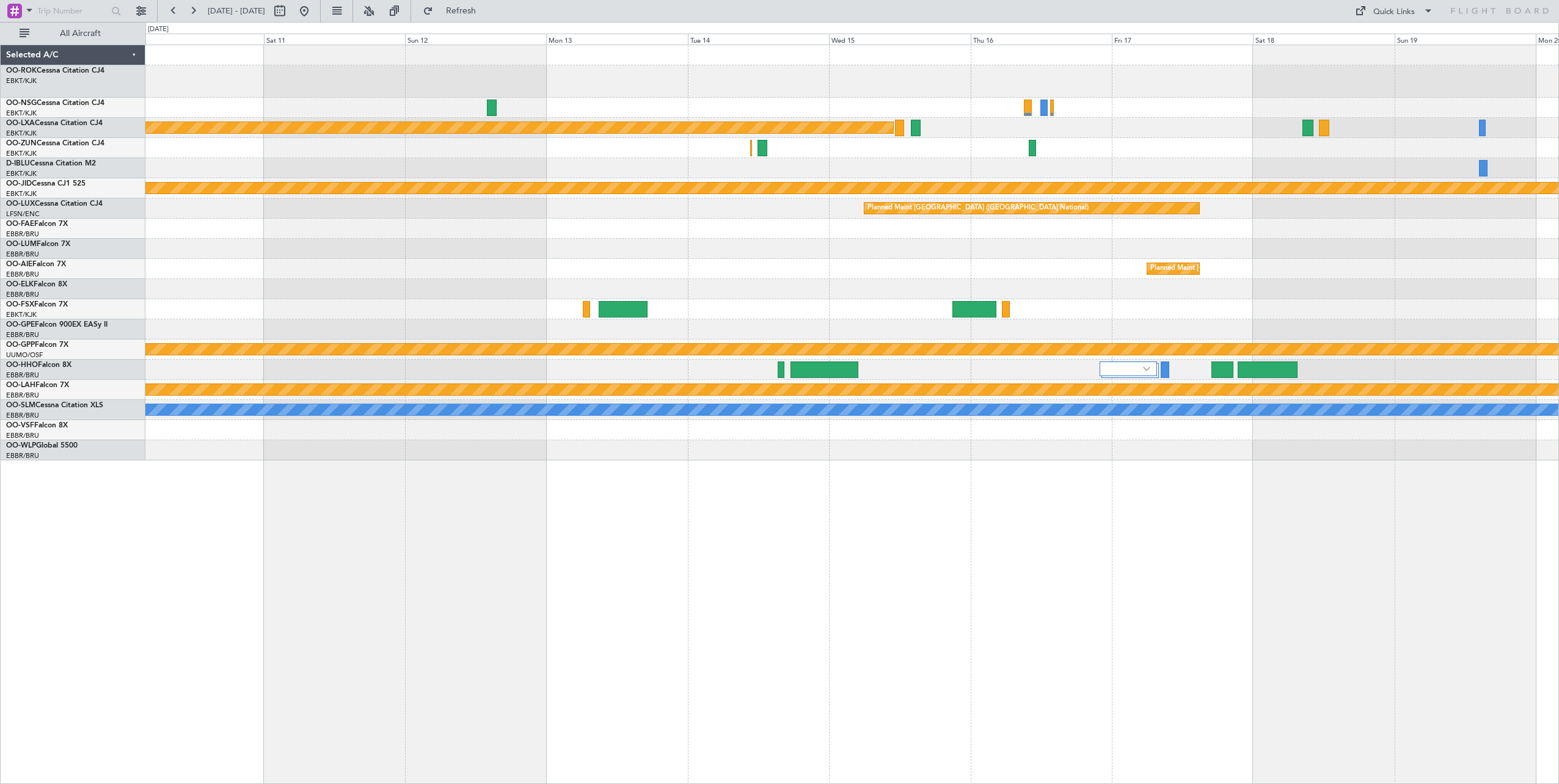
click at [1273, 591] on div "Planned Maint [GEOGRAPHIC_DATA] ([GEOGRAPHIC_DATA]) Owner [GEOGRAPHIC_DATA]-[GE…" at bounding box center [852, 414] width 1414 height 739
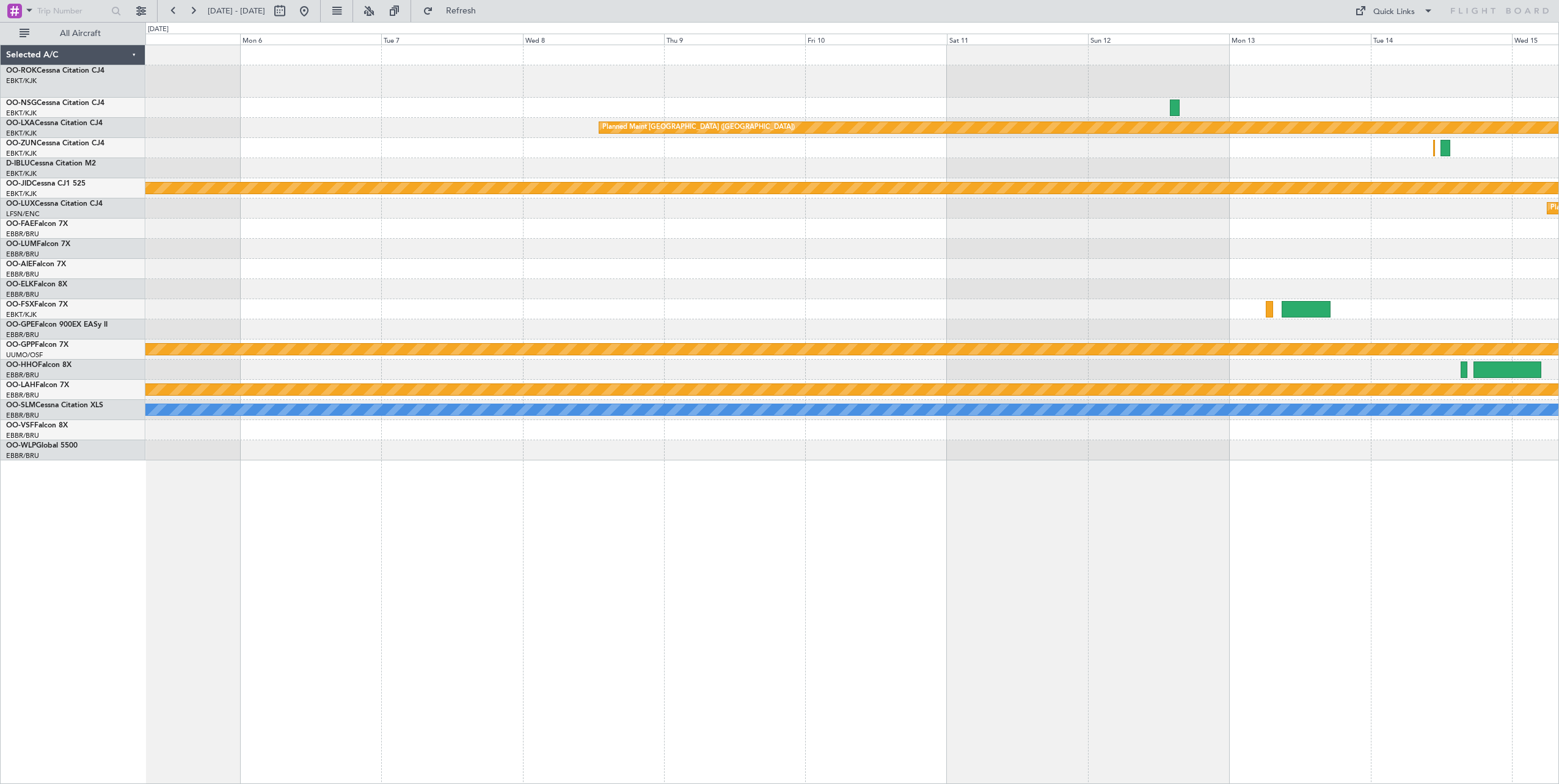
click at [1277, 560] on div "Planned Maint [GEOGRAPHIC_DATA] ([GEOGRAPHIC_DATA]) null [GEOGRAPHIC_DATA]-[GEO…" at bounding box center [852, 414] width 1414 height 739
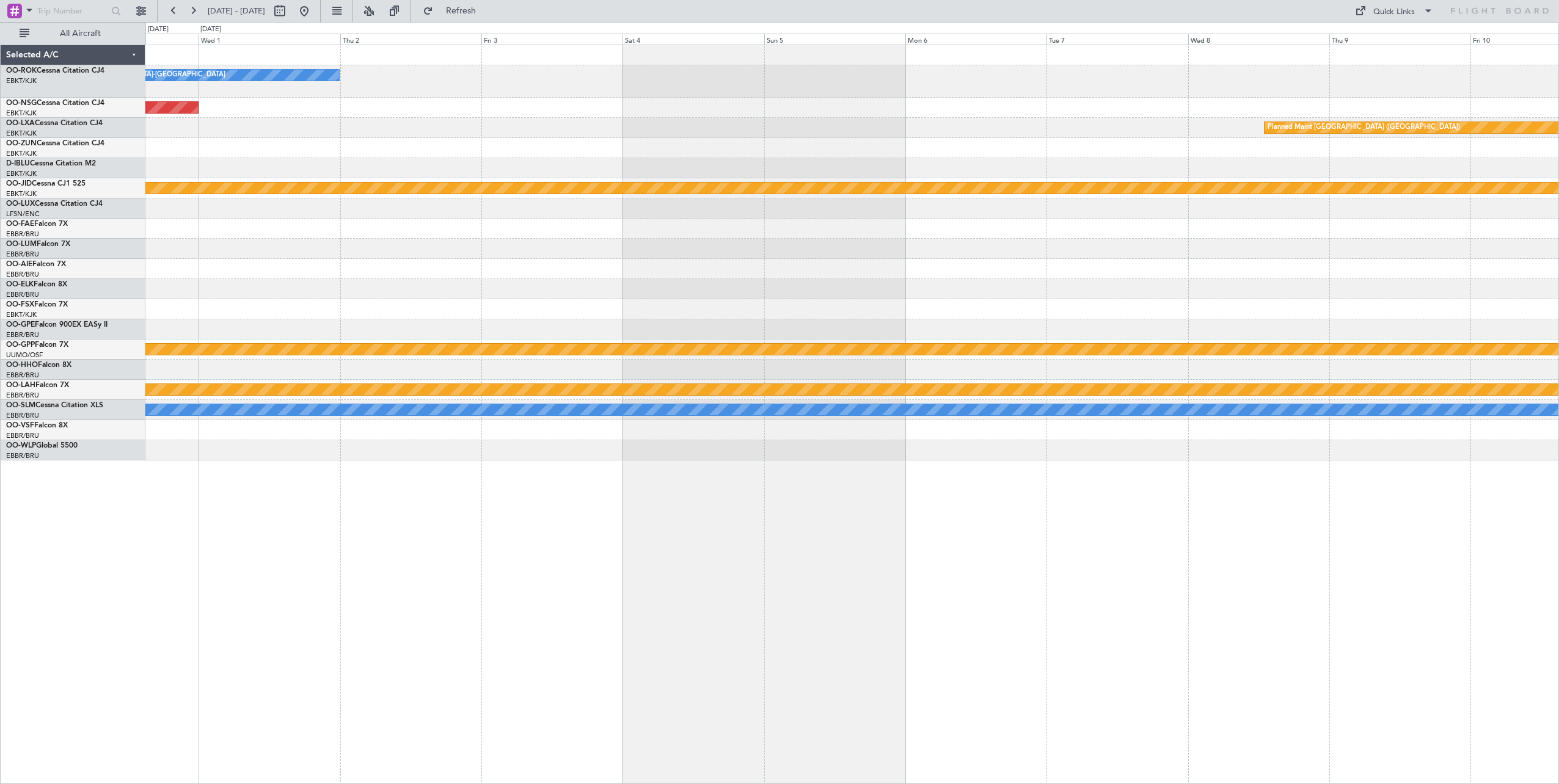
click at [1187, 535] on div "Owner [GEOGRAPHIC_DATA]-[GEOGRAPHIC_DATA] Planned Maint [GEOGRAPHIC_DATA] ([GEO…" at bounding box center [852, 414] width 1414 height 739
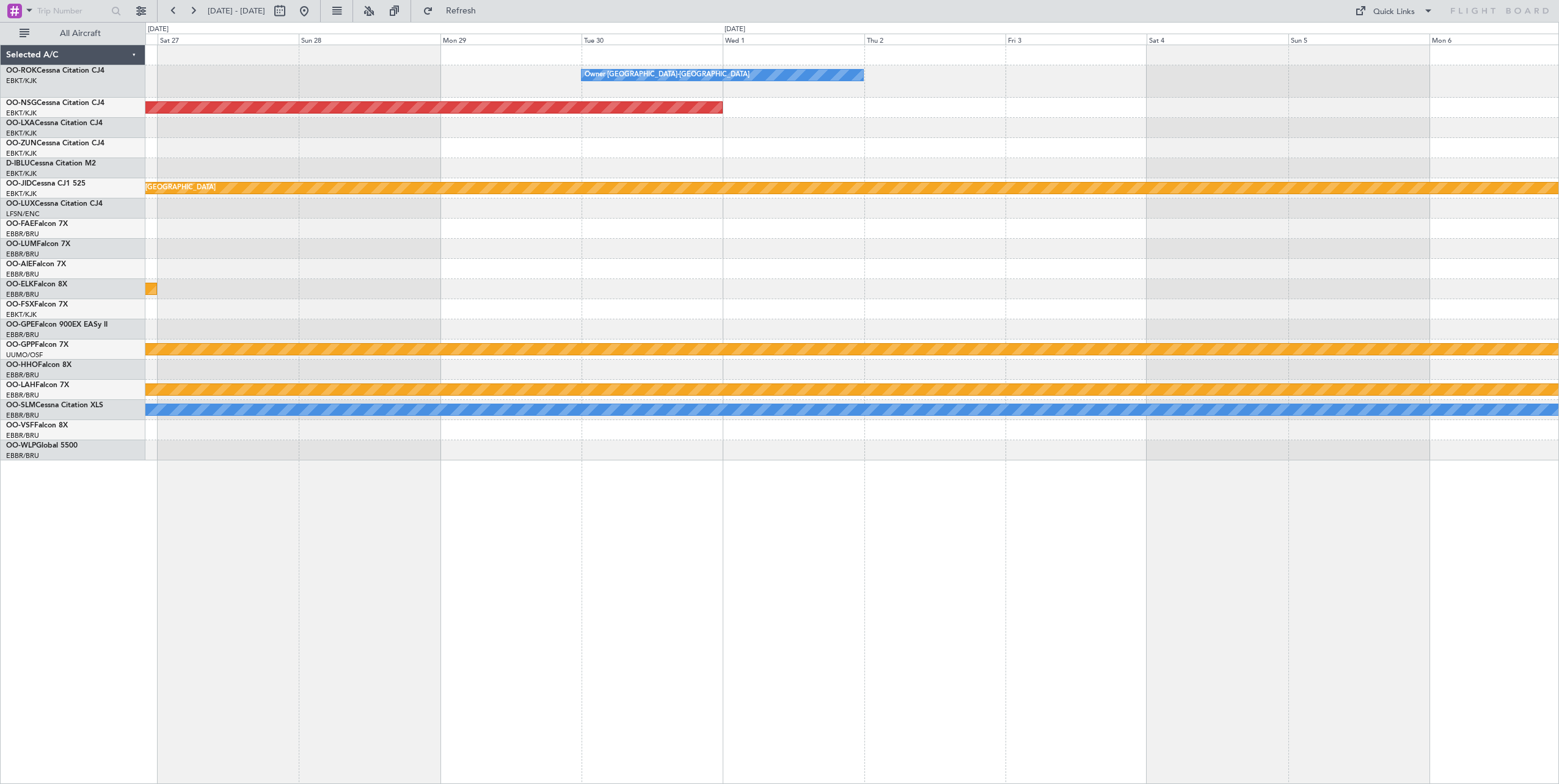
click at [1322, 526] on div "Owner [GEOGRAPHIC_DATA]-[GEOGRAPHIC_DATA] Planned Maint [GEOGRAPHIC_DATA] ([GEO…" at bounding box center [852, 414] width 1414 height 739
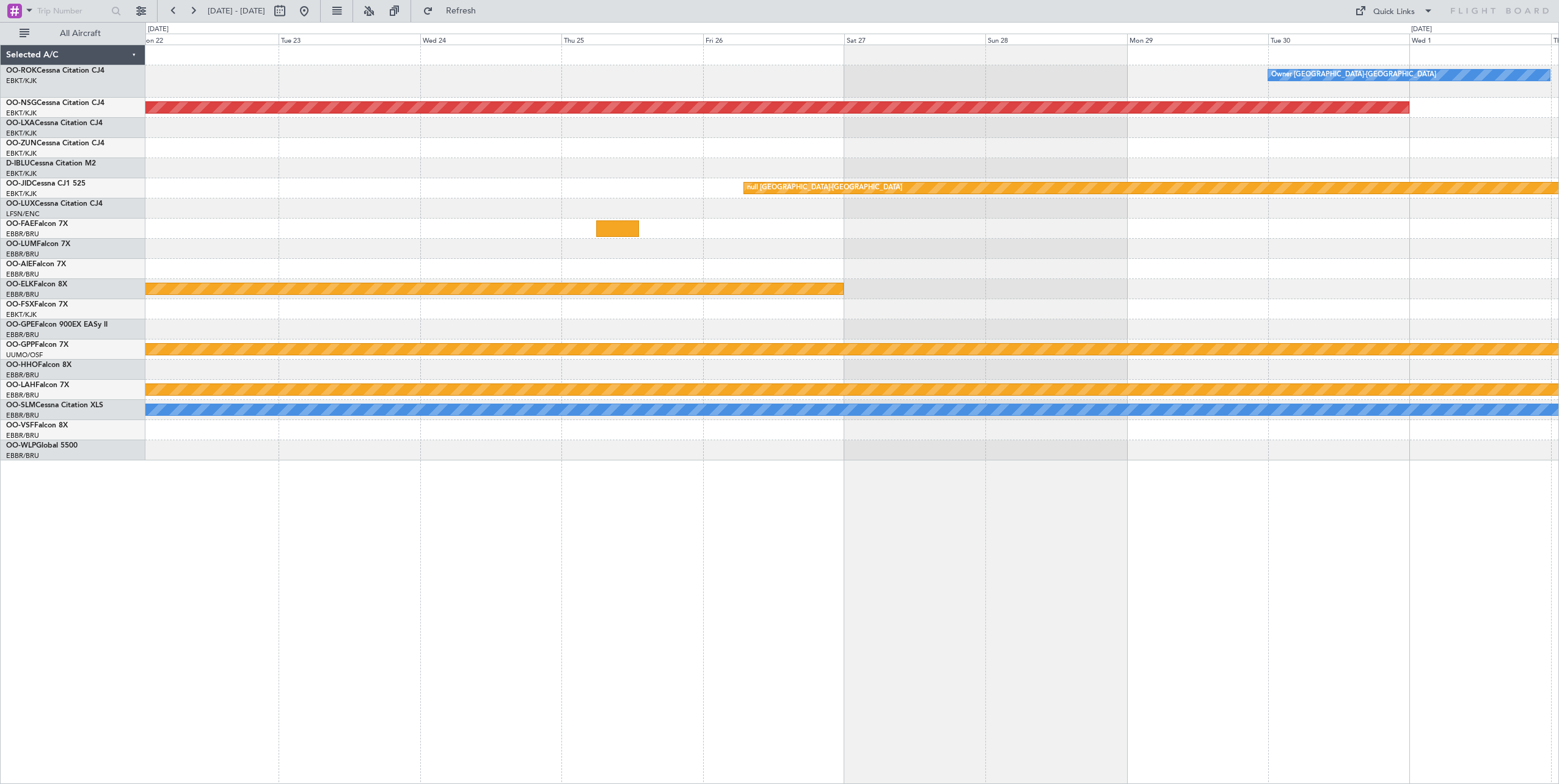
click at [1313, 507] on div "Owner [GEOGRAPHIC_DATA]-[GEOGRAPHIC_DATA] Planned Maint [GEOGRAPHIC_DATA] ([GEO…" at bounding box center [852, 414] width 1414 height 739
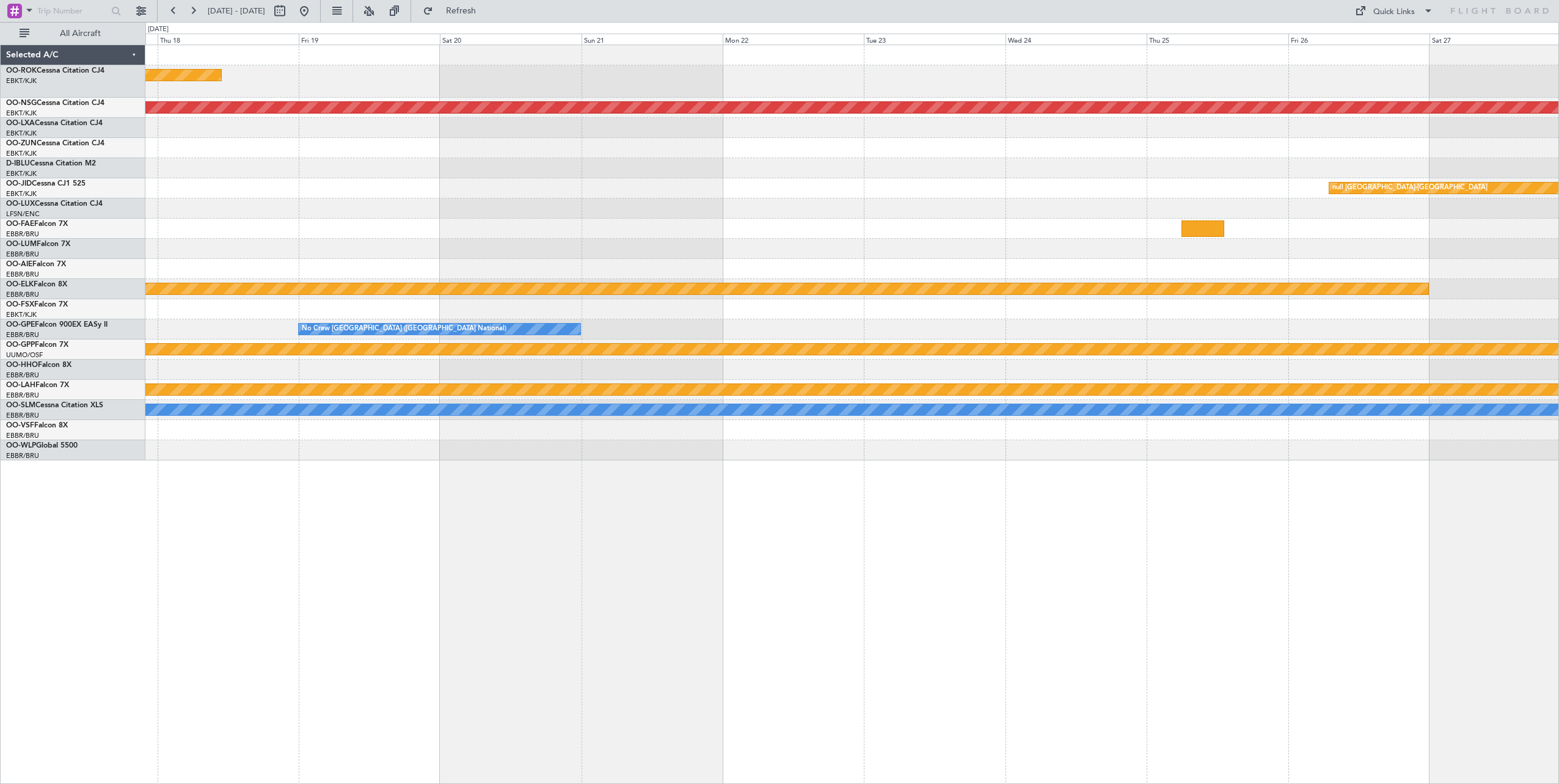
click at [1181, 484] on div "Planned Maint [GEOGRAPHIC_DATA] ([GEOGRAPHIC_DATA]) Owner [GEOGRAPHIC_DATA]-[GE…" at bounding box center [852, 414] width 1414 height 739
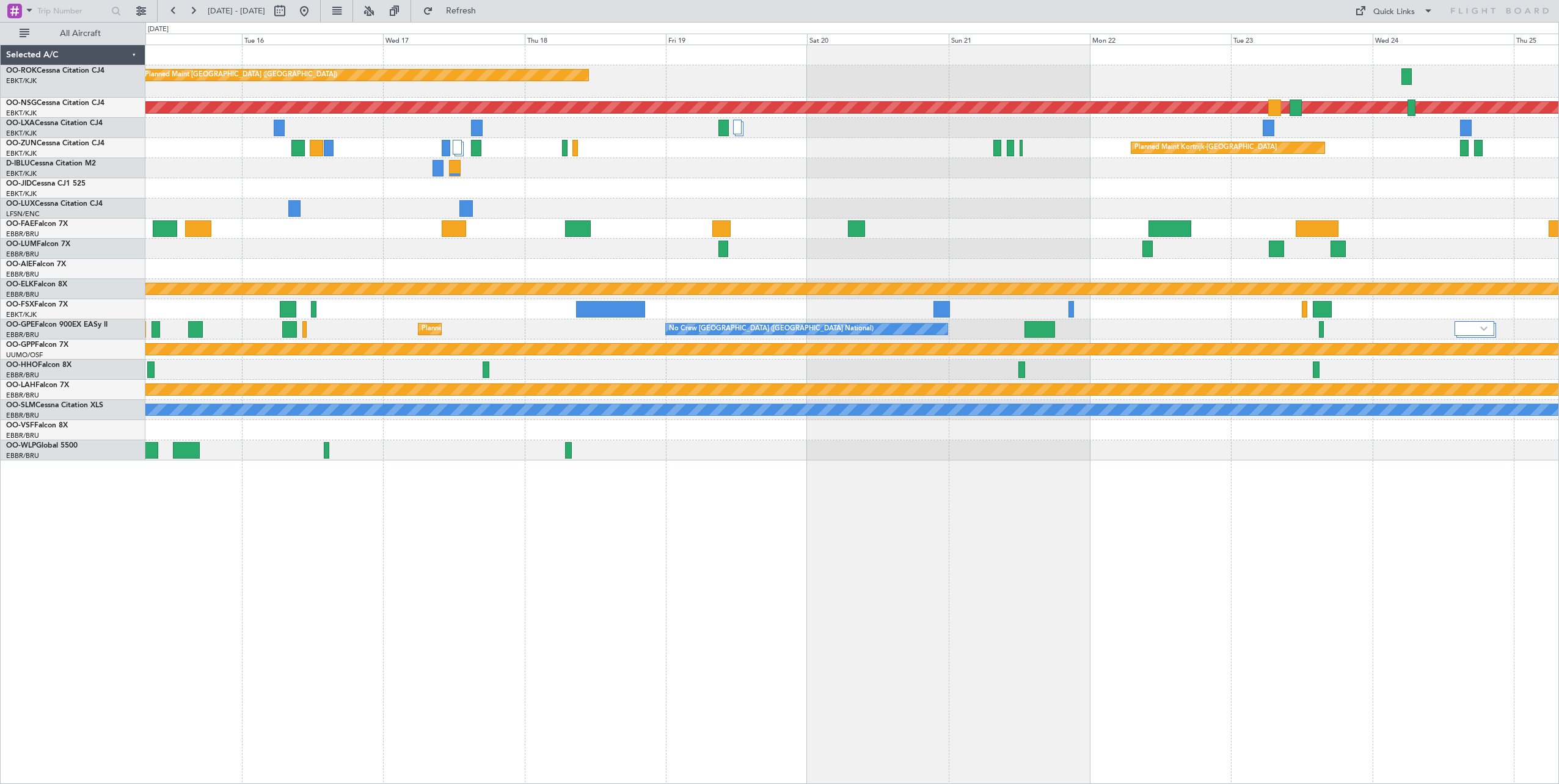
click at [1322, 416] on div "Planned Maint [GEOGRAPHIC_DATA] ([GEOGRAPHIC_DATA]) Planned Maint [GEOGRAPHIC_D…" at bounding box center [852, 253] width 1413 height 416
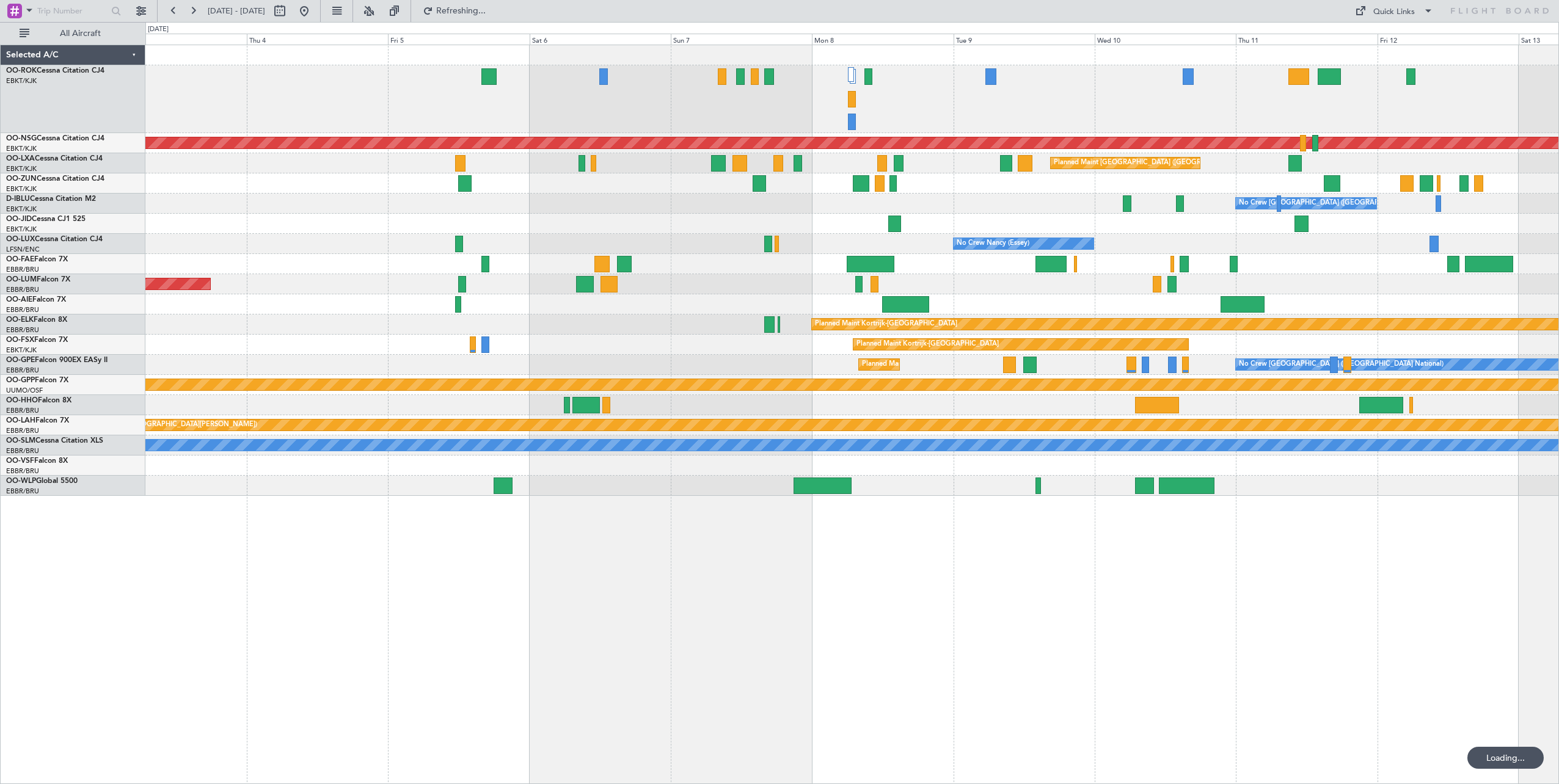
click at [403, 256] on div at bounding box center [852, 264] width 1413 height 20
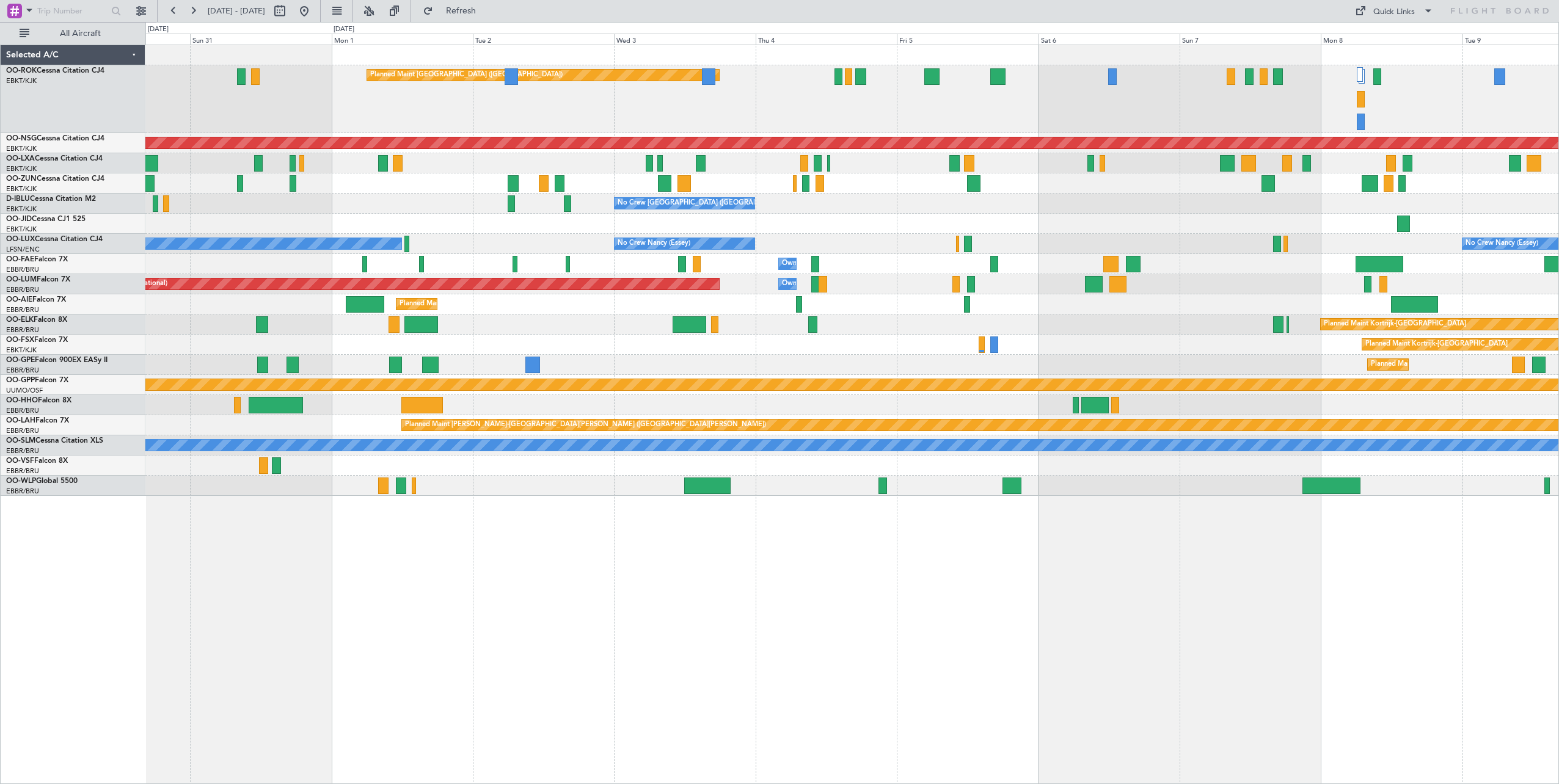
click at [1073, 238] on div "Planned Maint [GEOGRAPHIC_DATA] ([GEOGRAPHIC_DATA]) Planned Maint [GEOGRAPHIC_D…" at bounding box center [852, 271] width 1413 height 451
